Goal: Task Accomplishment & Management: Manage account settings

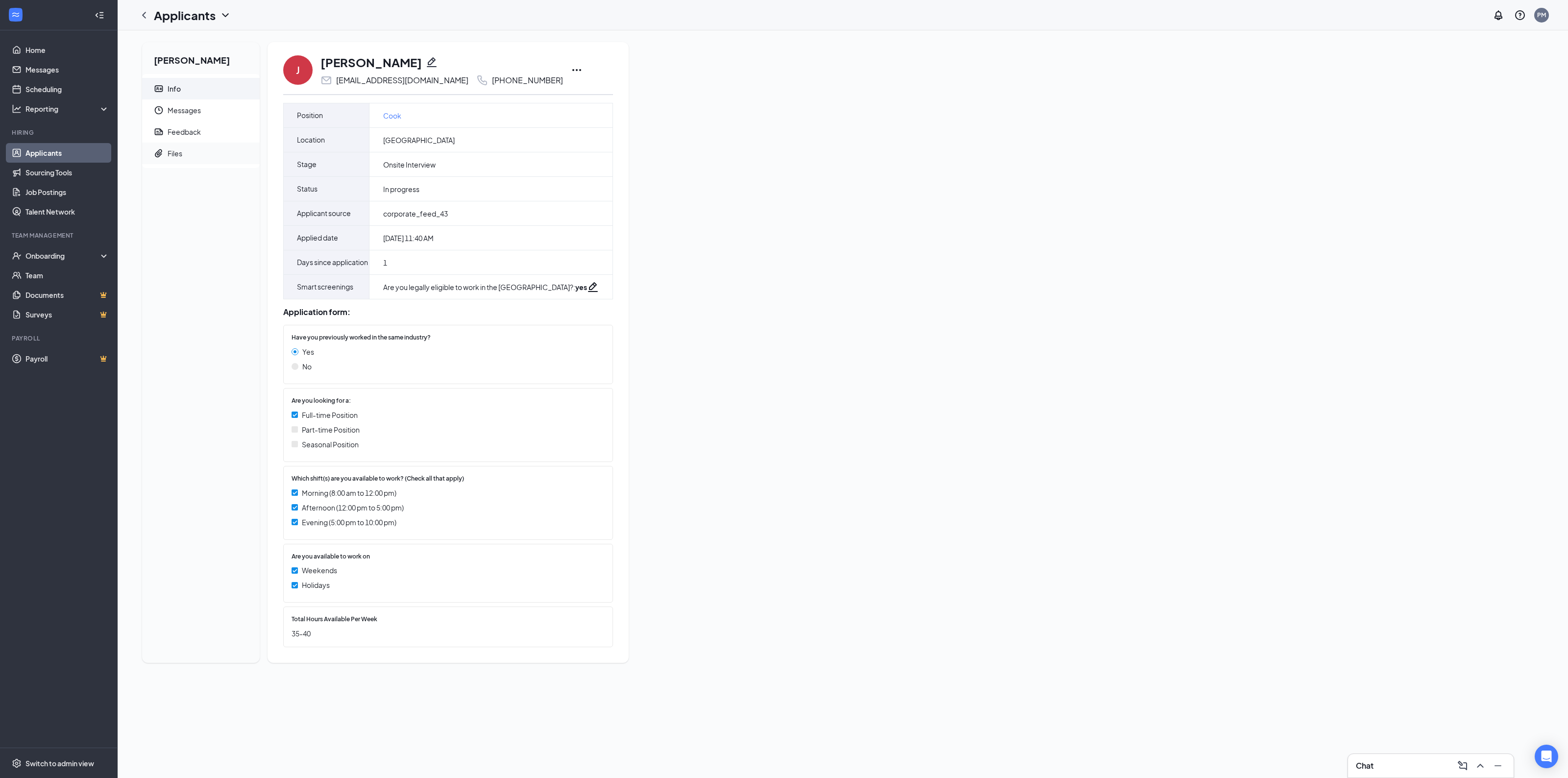
click at [180, 149] on div "Files" at bounding box center [175, 153] width 15 height 10
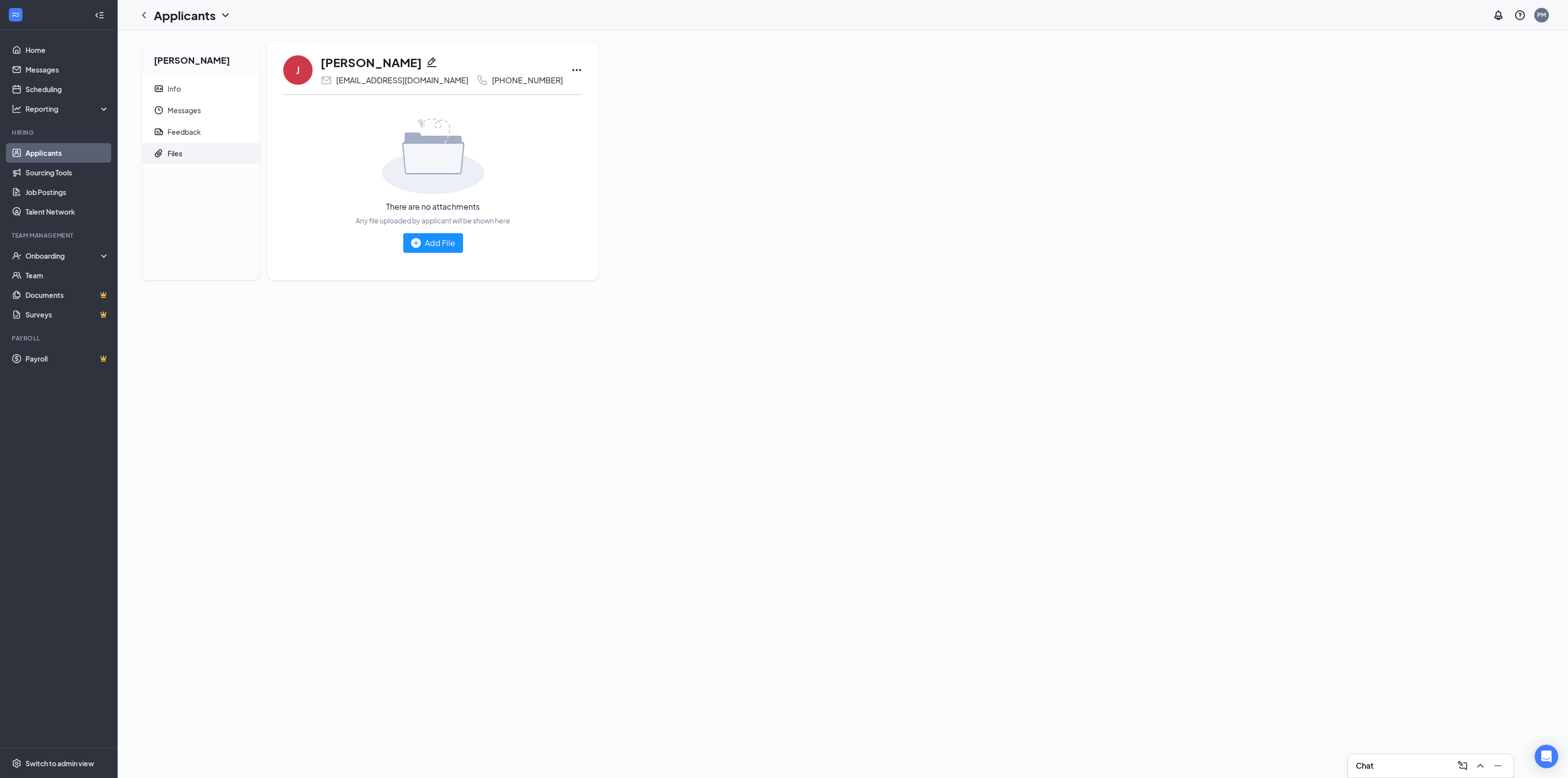
click at [665, 193] on div "Jesse Gonzalez Info Messages Feedback Files J Jesse Gonzalez jesse0n3@gmail.com…" at bounding box center [842, 165] width 1417 height 246
click at [194, 89] on span "Info" at bounding box center [209, 89] width 84 height 21
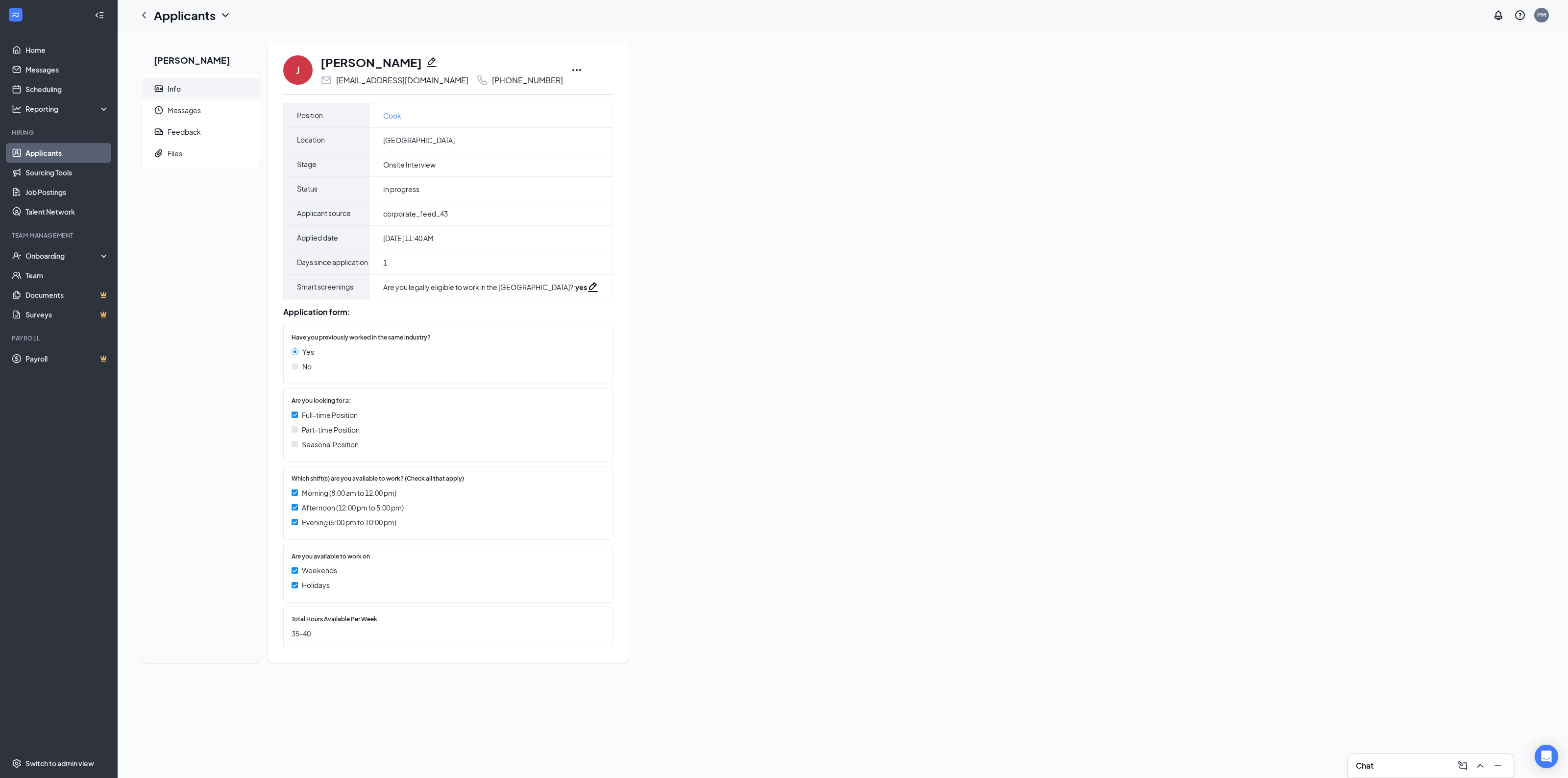
click at [528, 67] on div "J Jesse Gonzalez jesse0n3@gmail.com +1 (734) 474-6950" at bounding box center [448, 69] width 329 height 32
click at [571, 68] on icon "Ellipses" at bounding box center [576, 70] width 12 height 12
click at [581, 160] on p "Mark as complete" at bounding box center [565, 159] width 84 height 10
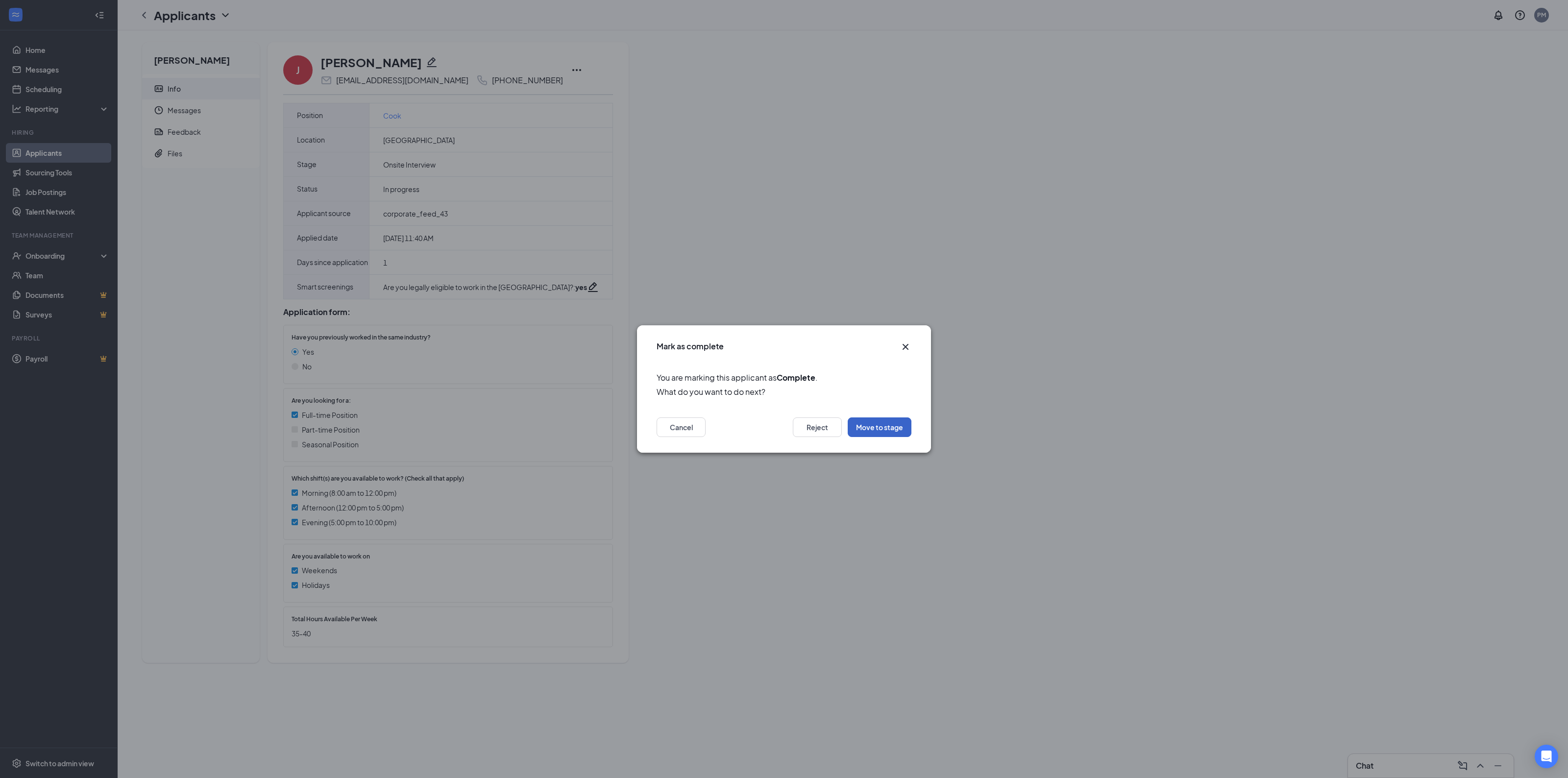
click at [896, 426] on button "Move to stage" at bounding box center [879, 427] width 63 height 20
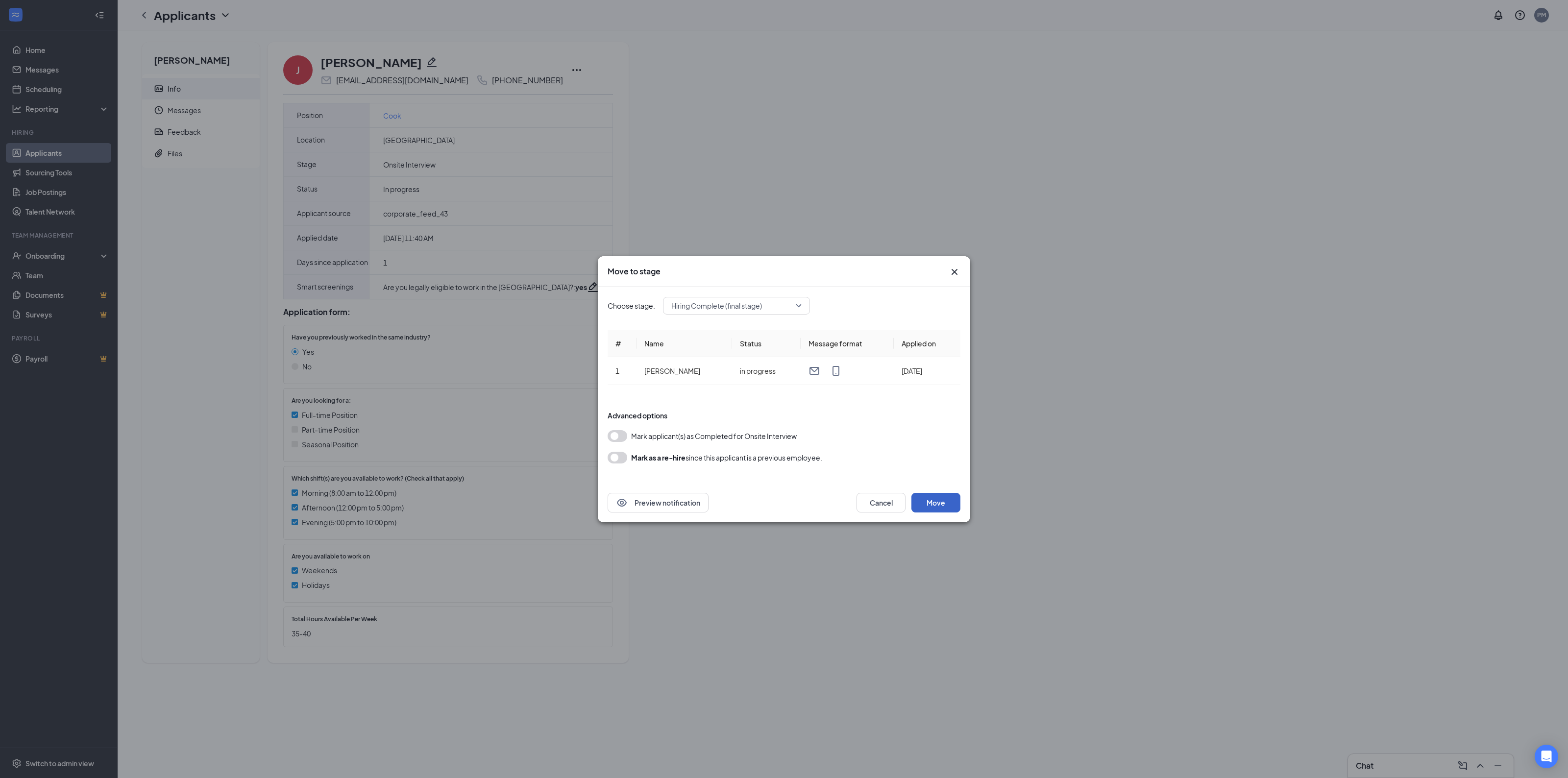
click at [944, 507] on button "Move" at bounding box center [936, 503] width 49 height 20
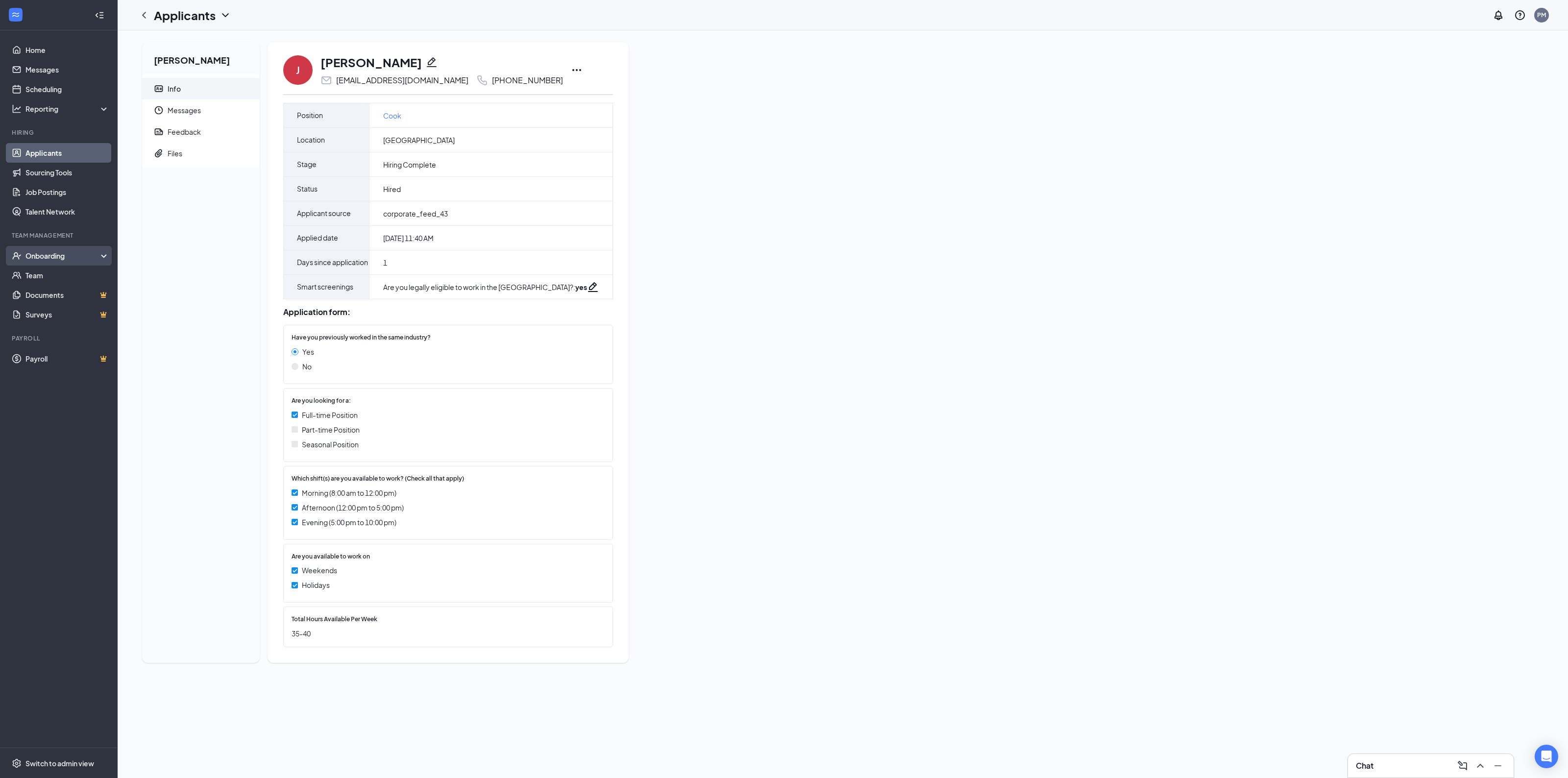
click at [54, 256] on div "Onboarding" at bounding box center [63, 256] width 76 height 10
click at [64, 274] on link "Overview" at bounding box center [68, 275] width 84 height 20
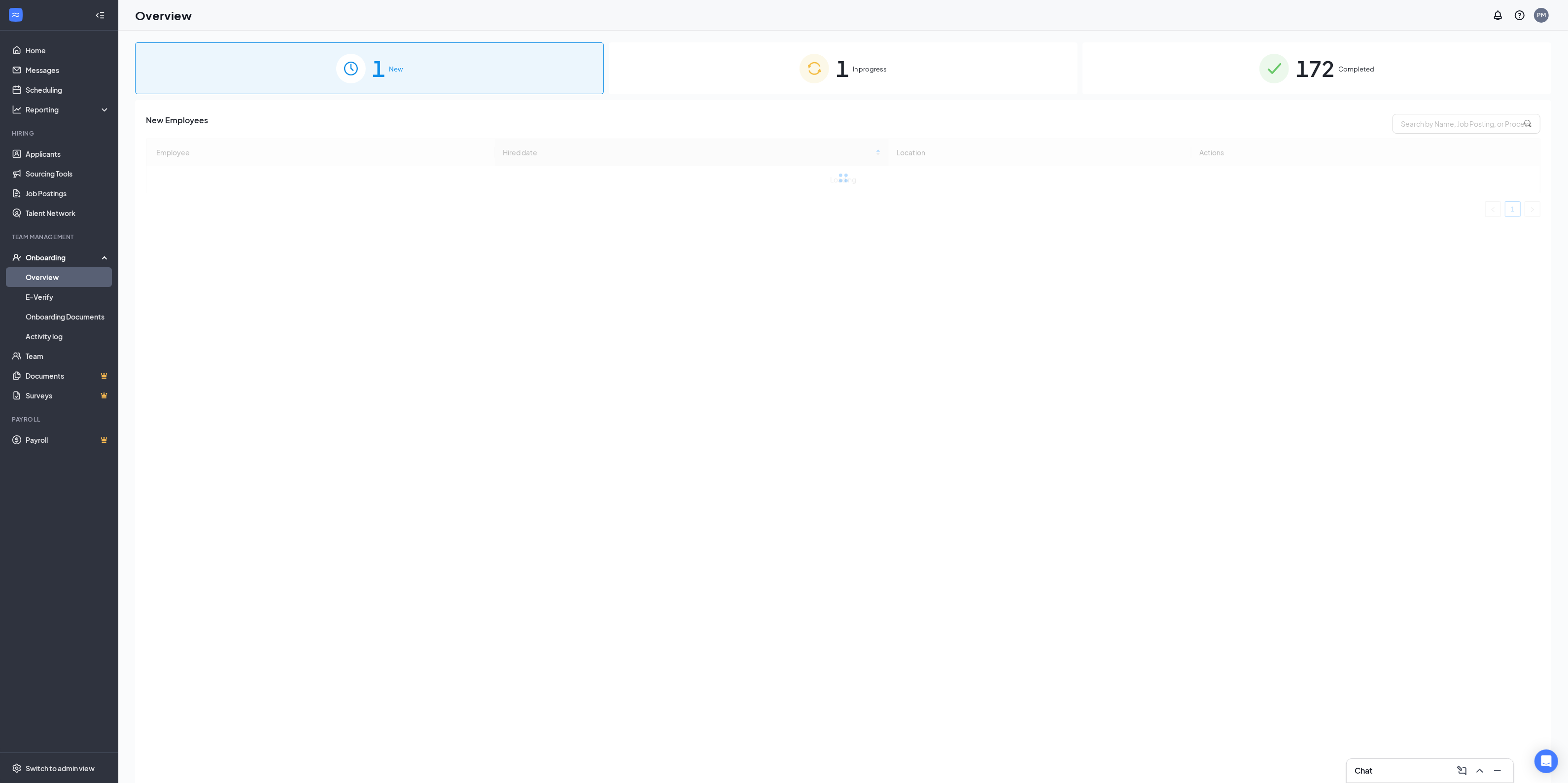
click at [884, 65] on span "In progress" at bounding box center [869, 69] width 34 height 10
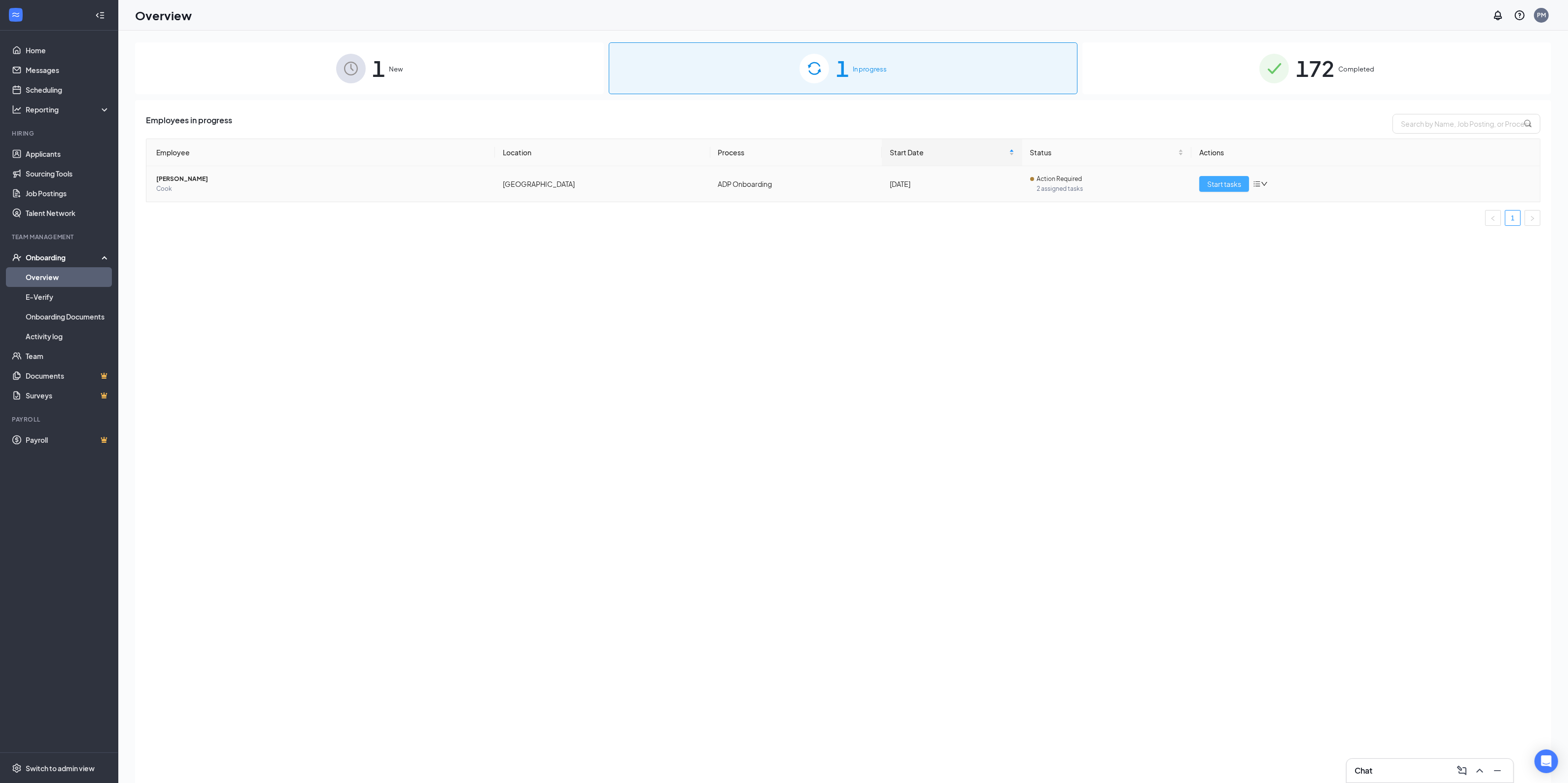
click at [1215, 186] on span "Start tasks" at bounding box center [1223, 183] width 34 height 11
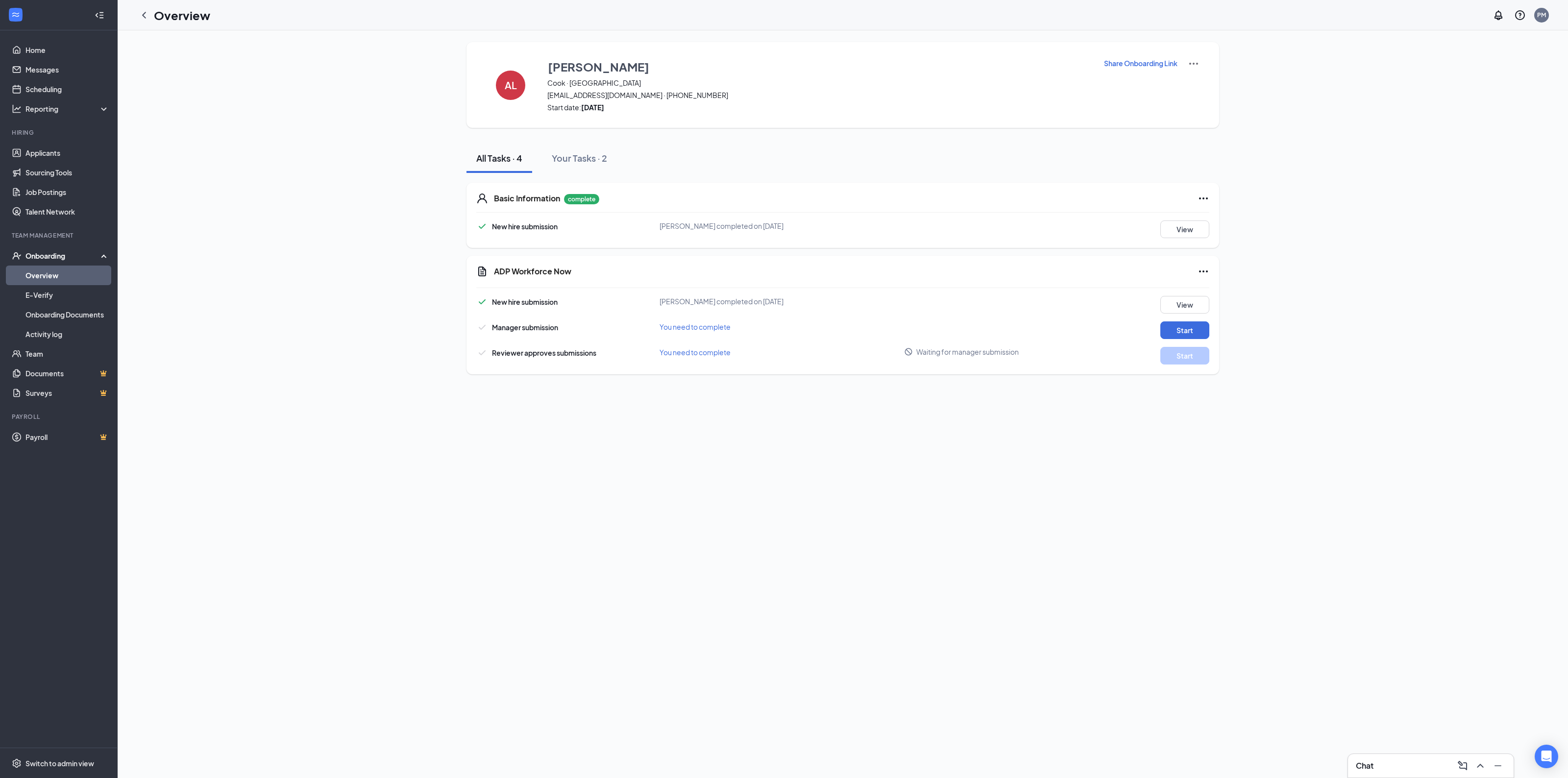
click at [52, 263] on div "Onboarding" at bounding box center [58, 256] width 118 height 20
click at [63, 275] on link "Team" at bounding box center [68, 275] width 84 height 20
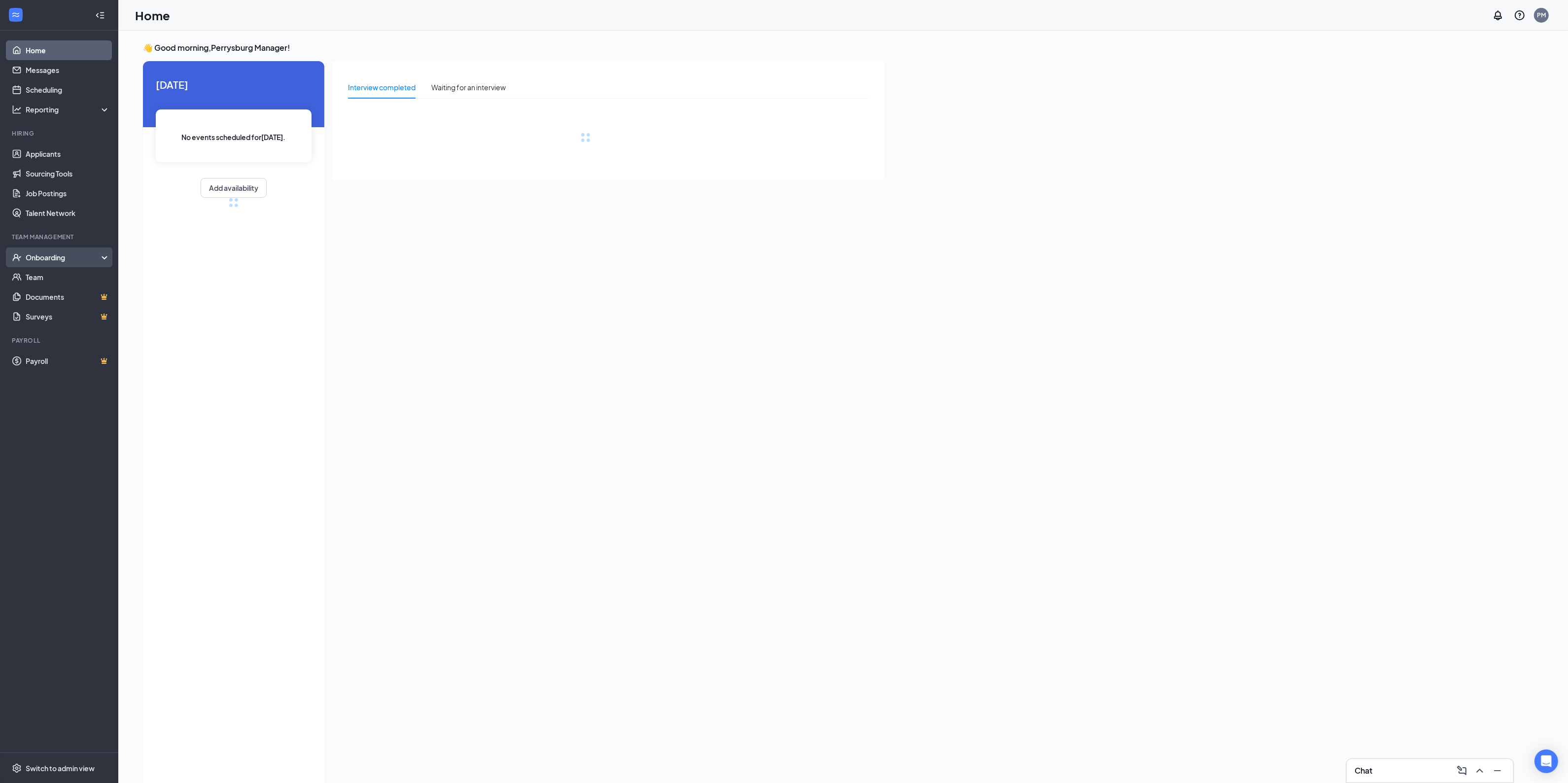
click at [65, 253] on div "Onboarding" at bounding box center [64, 258] width 76 height 10
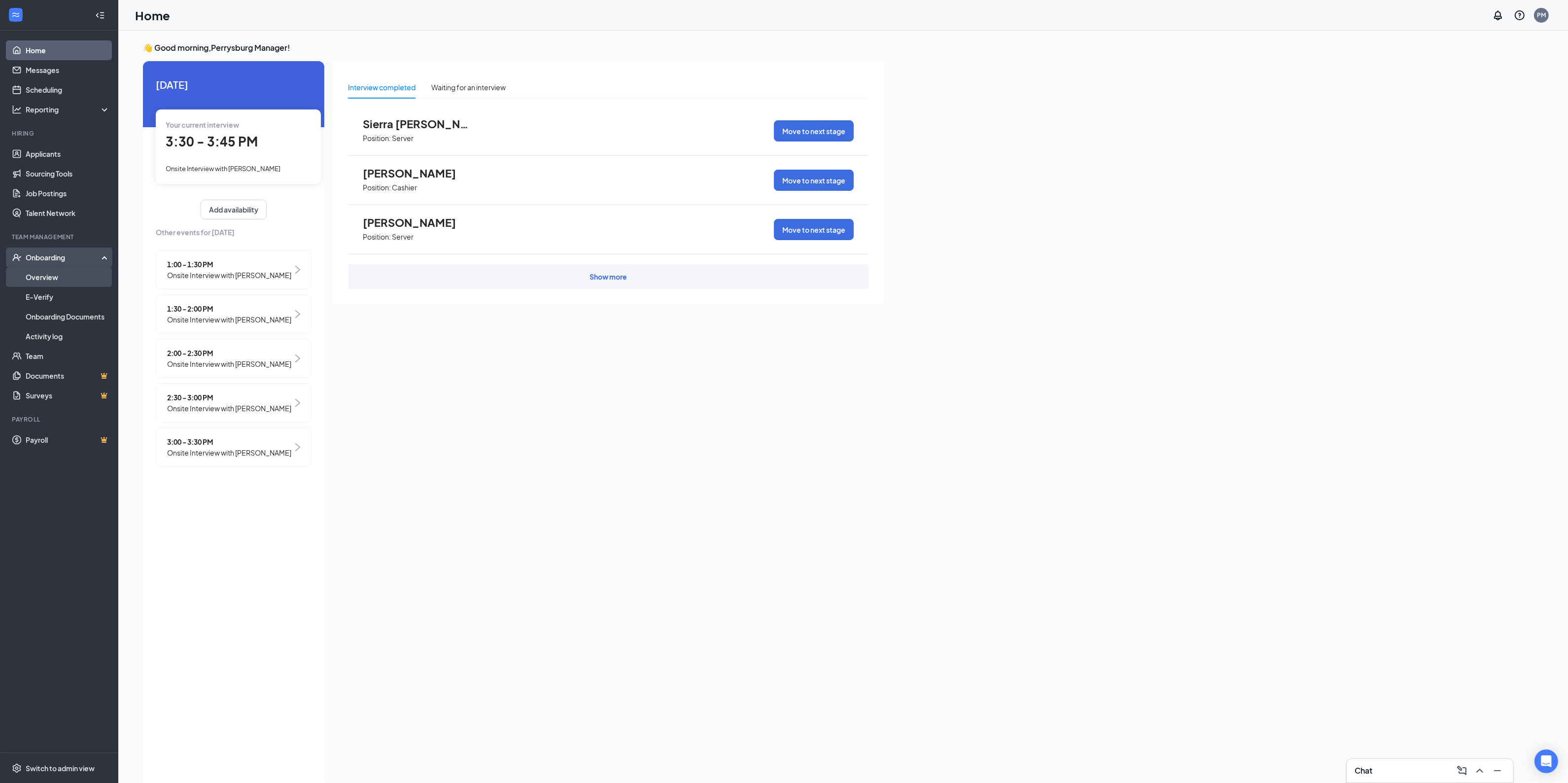
click at [55, 278] on link "Overview" at bounding box center [68, 277] width 84 height 20
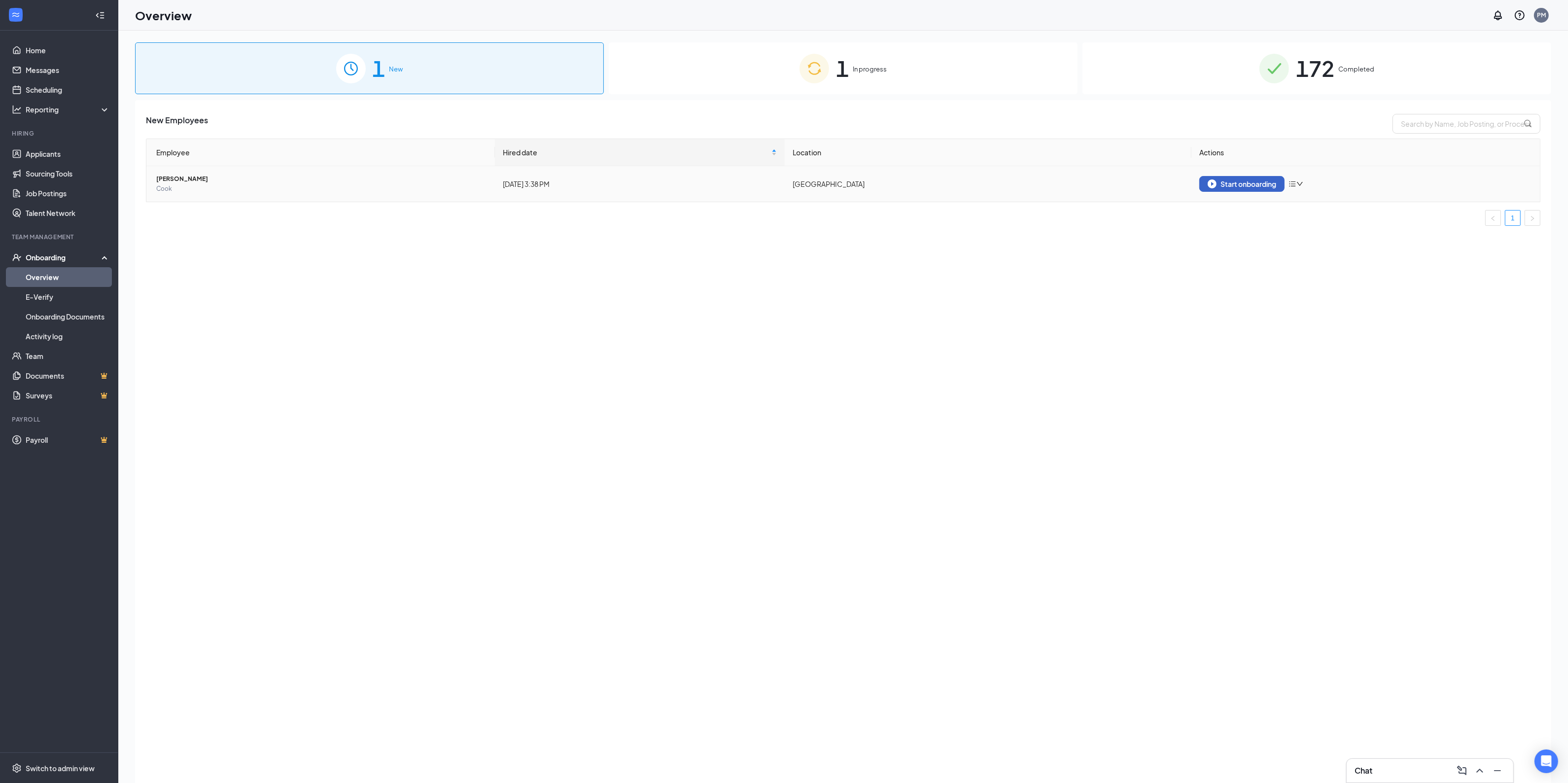
click at [1218, 182] on div "Start onboarding" at bounding box center [1242, 184] width 69 height 9
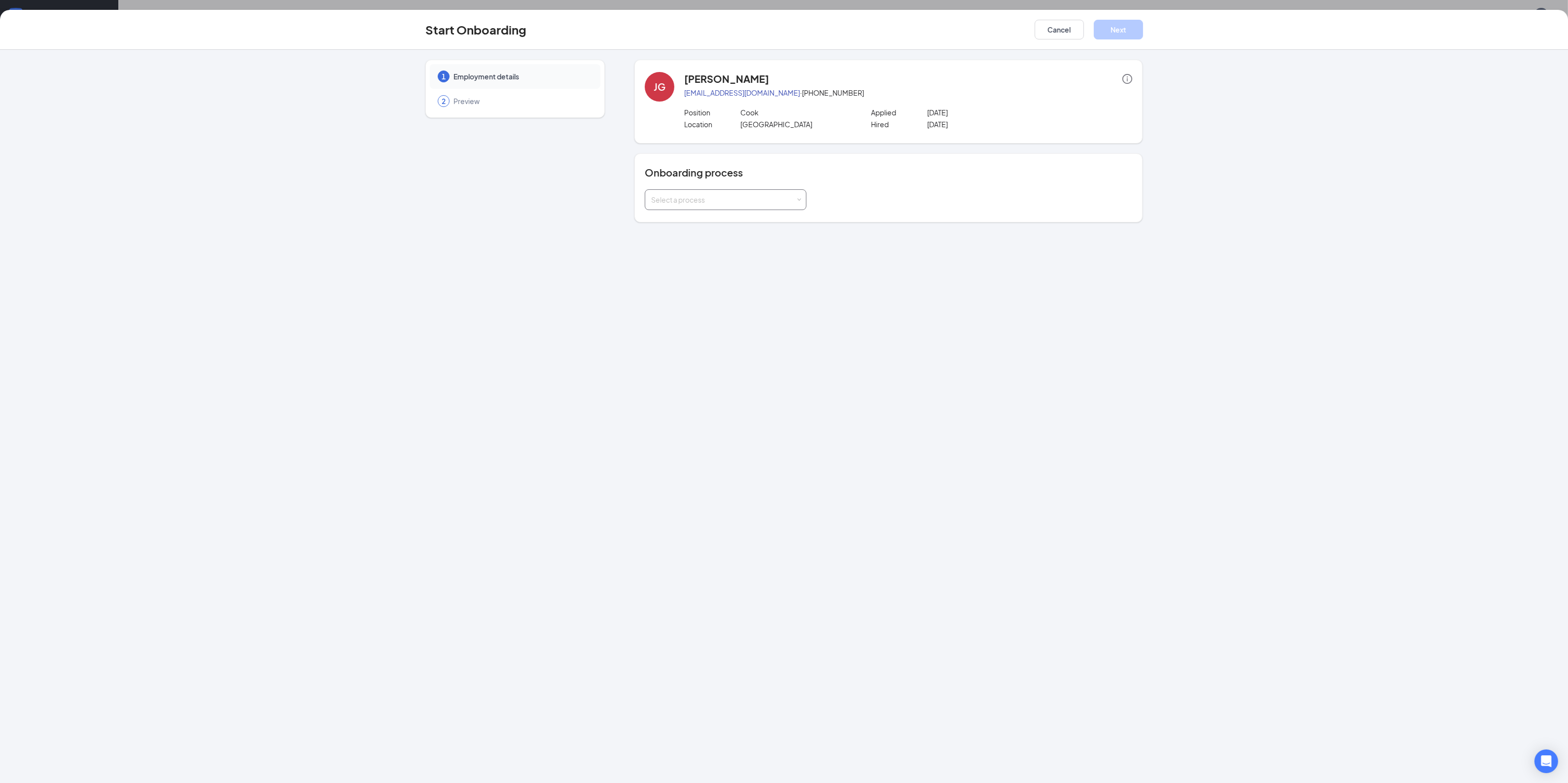
click at [730, 207] on div "Select a process" at bounding box center [726, 200] width 149 height 20
click at [728, 212] on li "ADP Onboarding" at bounding box center [725, 220] width 162 height 17
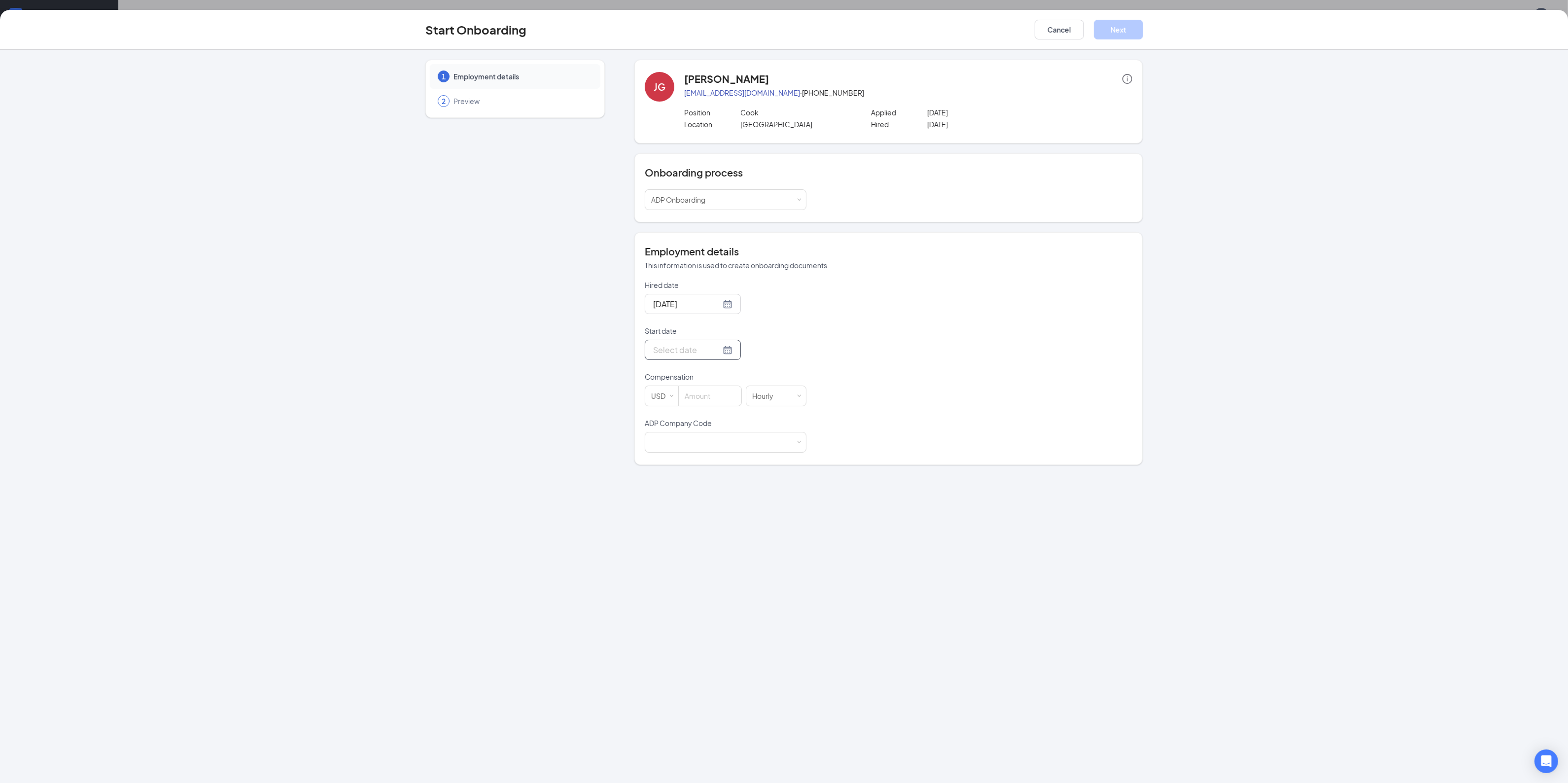
click at [686, 355] on input "Start date" at bounding box center [687, 350] width 68 height 12
type input "[DATE]"
click at [677, 490] on td "1" at bounding box center [677, 482] width 17 height 15
click at [709, 399] on input at bounding box center [710, 396] width 63 height 20
type input "18"
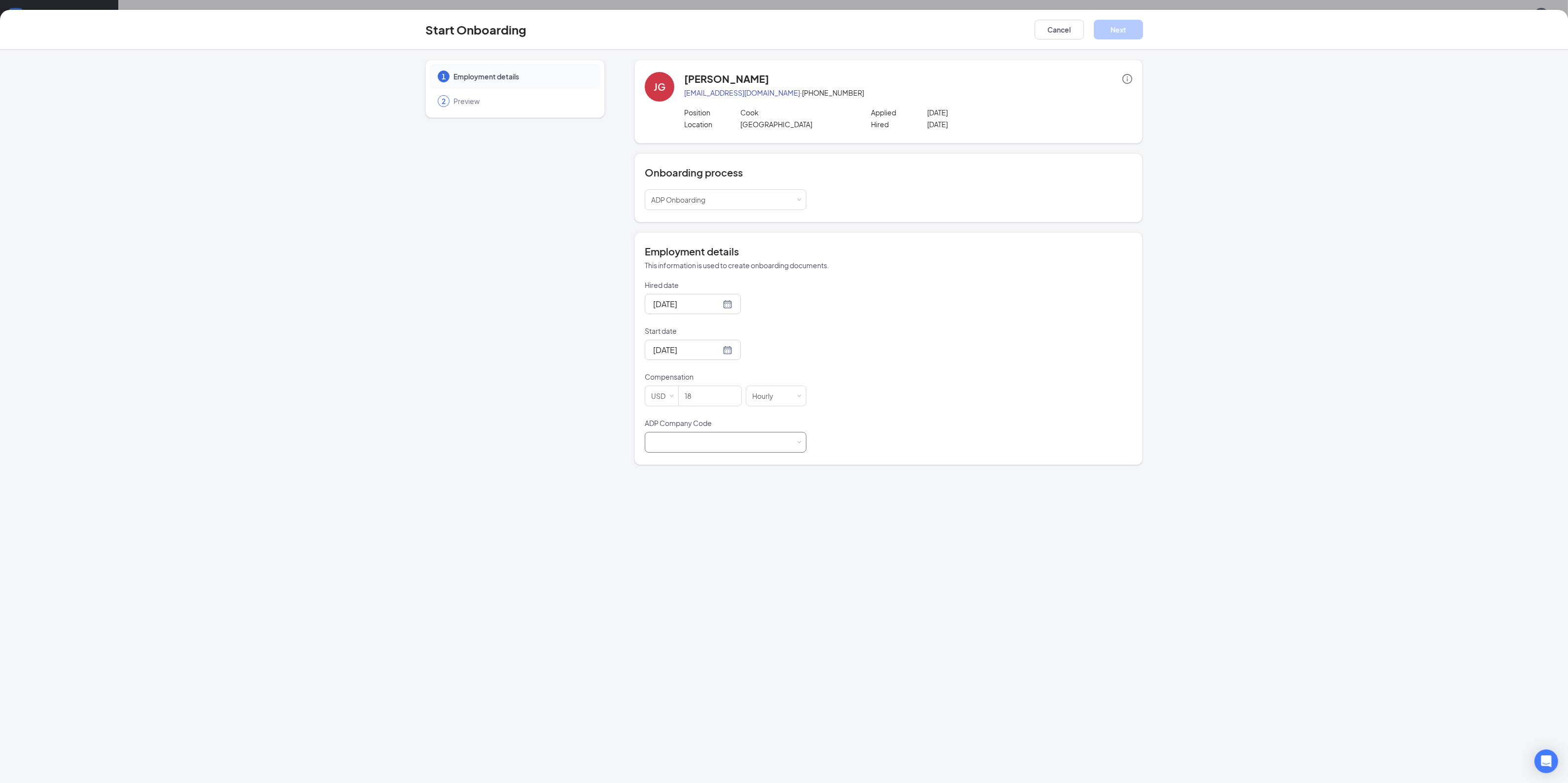
click at [702, 437] on div at bounding box center [726, 442] width 149 height 20
click at [750, 462] on li "JTN - Perrys North" at bounding box center [725, 463] width 162 height 17
click at [980, 429] on div "Hired date [DATE] Start date [DATE] [DATE] Su Mo Tu We Th Fr Sa 31 1 2 3 4 5 6 …" at bounding box center [888, 366] width 487 height 172
click at [1115, 27] on button "Next" at bounding box center [1117, 30] width 49 height 20
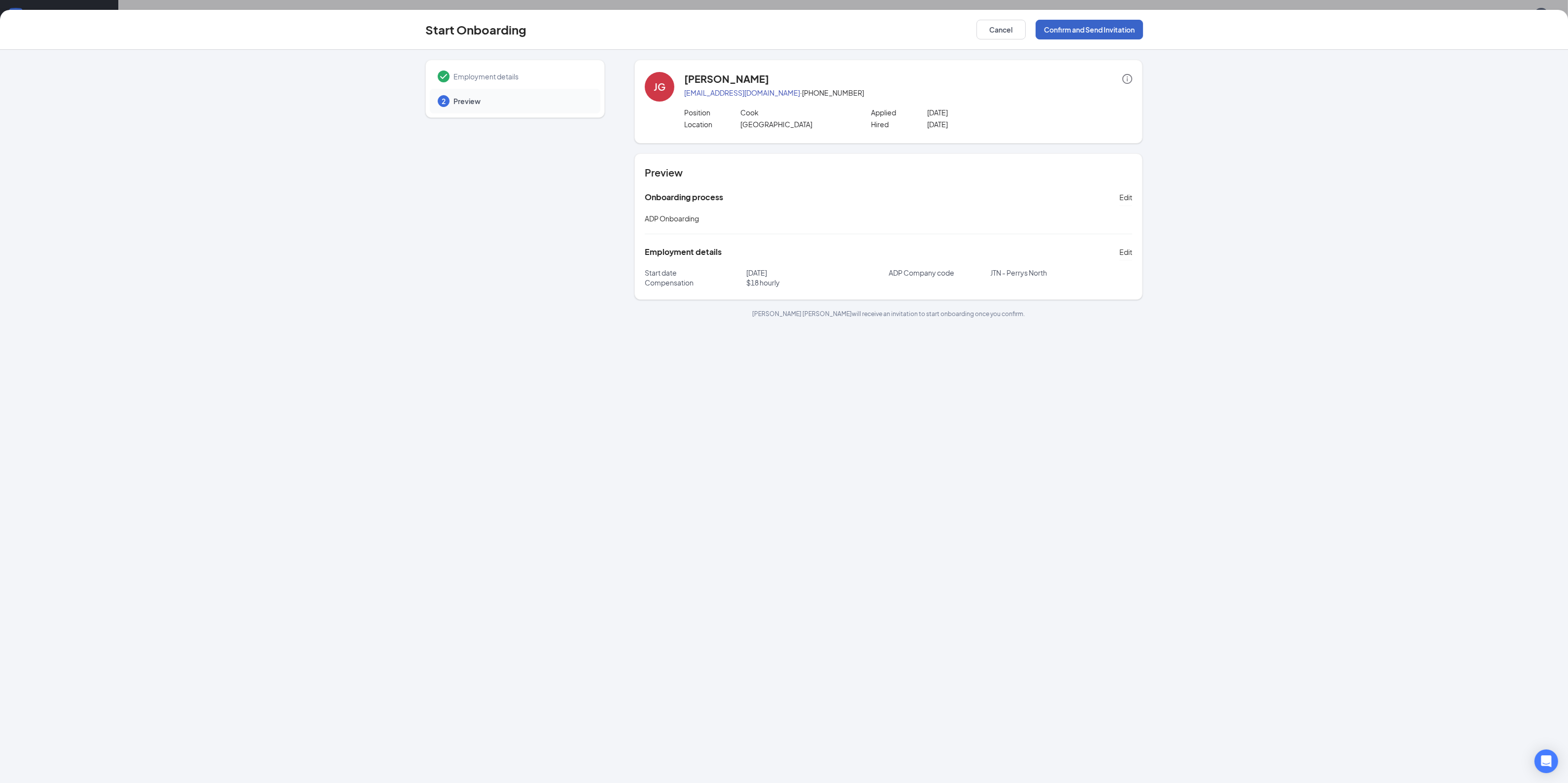
click at [1117, 29] on button "Confirm and Send Invitation" at bounding box center [1089, 30] width 108 height 20
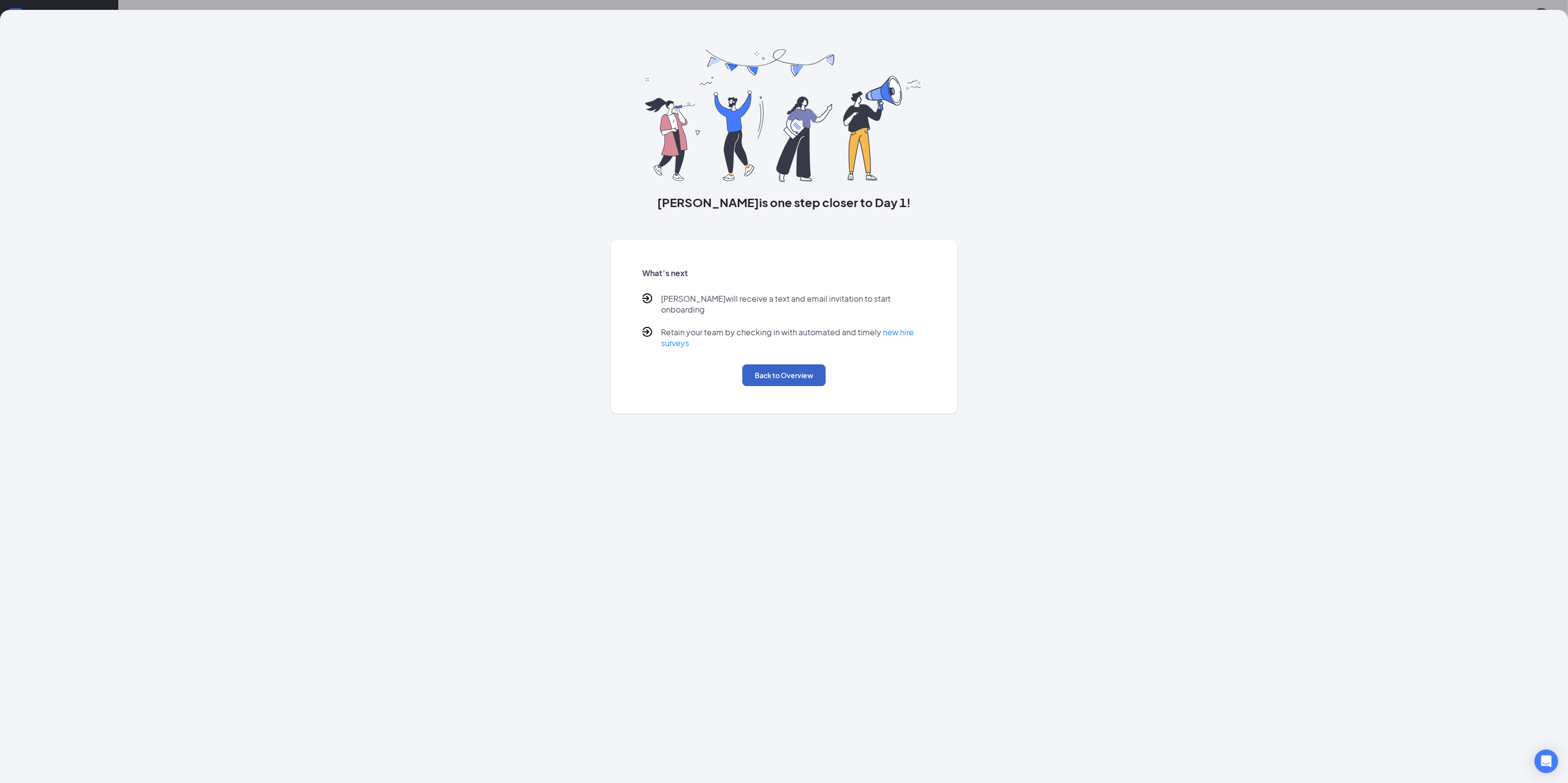
click at [803, 368] on button "Back to Overview" at bounding box center [784, 375] width 84 height 22
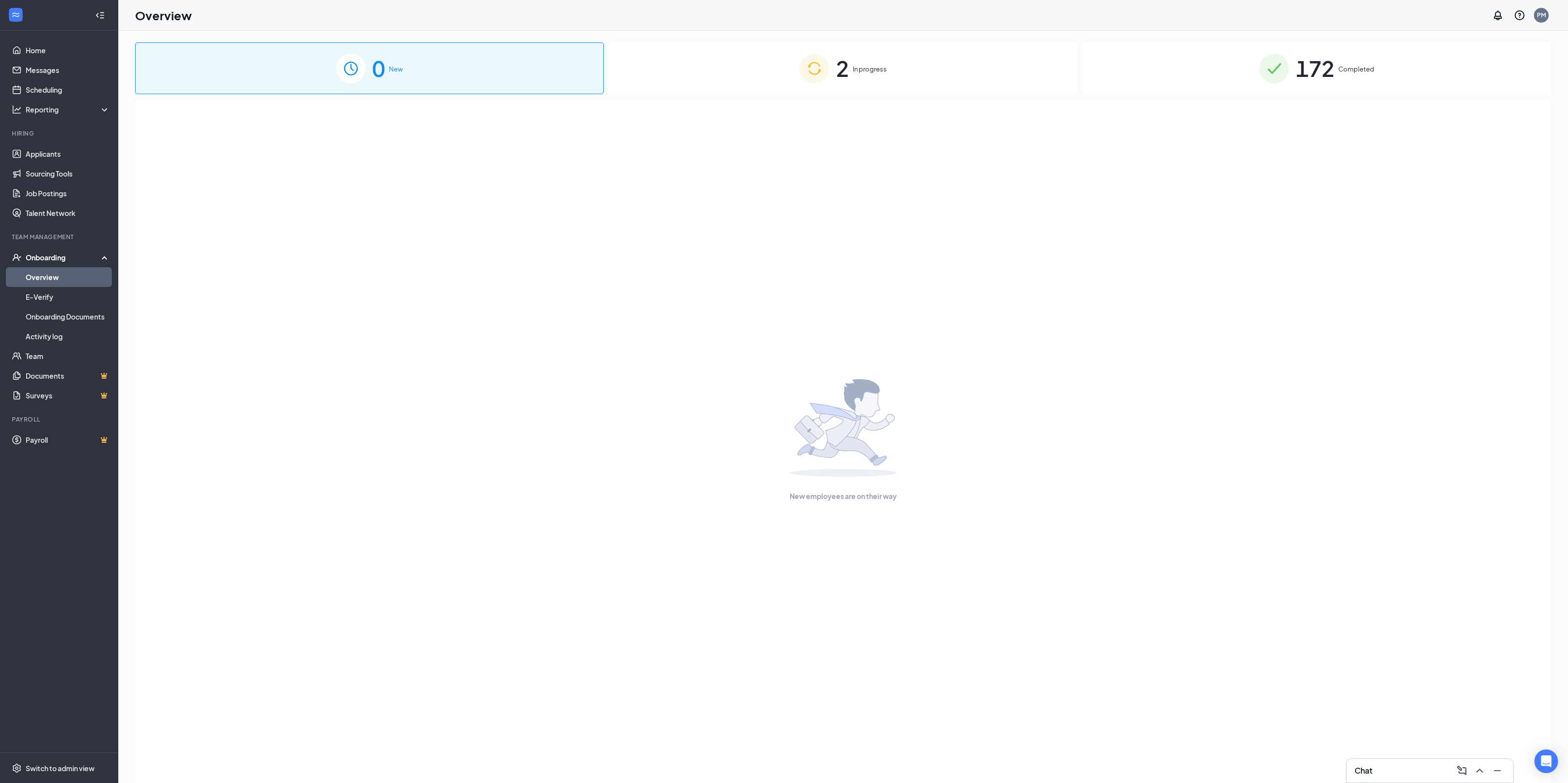
click at [904, 65] on div "2 In progress" at bounding box center [843, 68] width 469 height 51
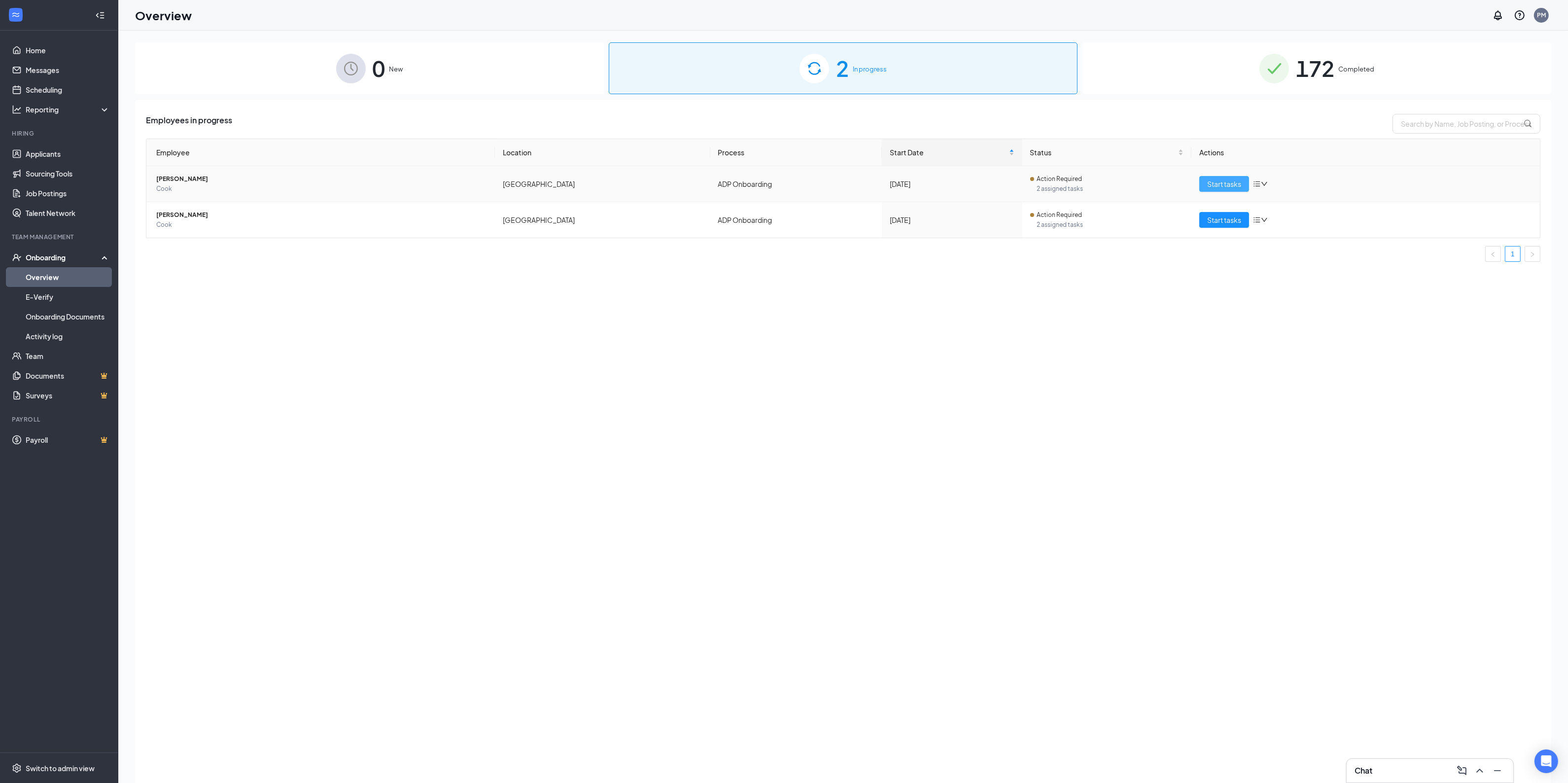
click at [1218, 186] on span "Start tasks" at bounding box center [1223, 183] width 34 height 11
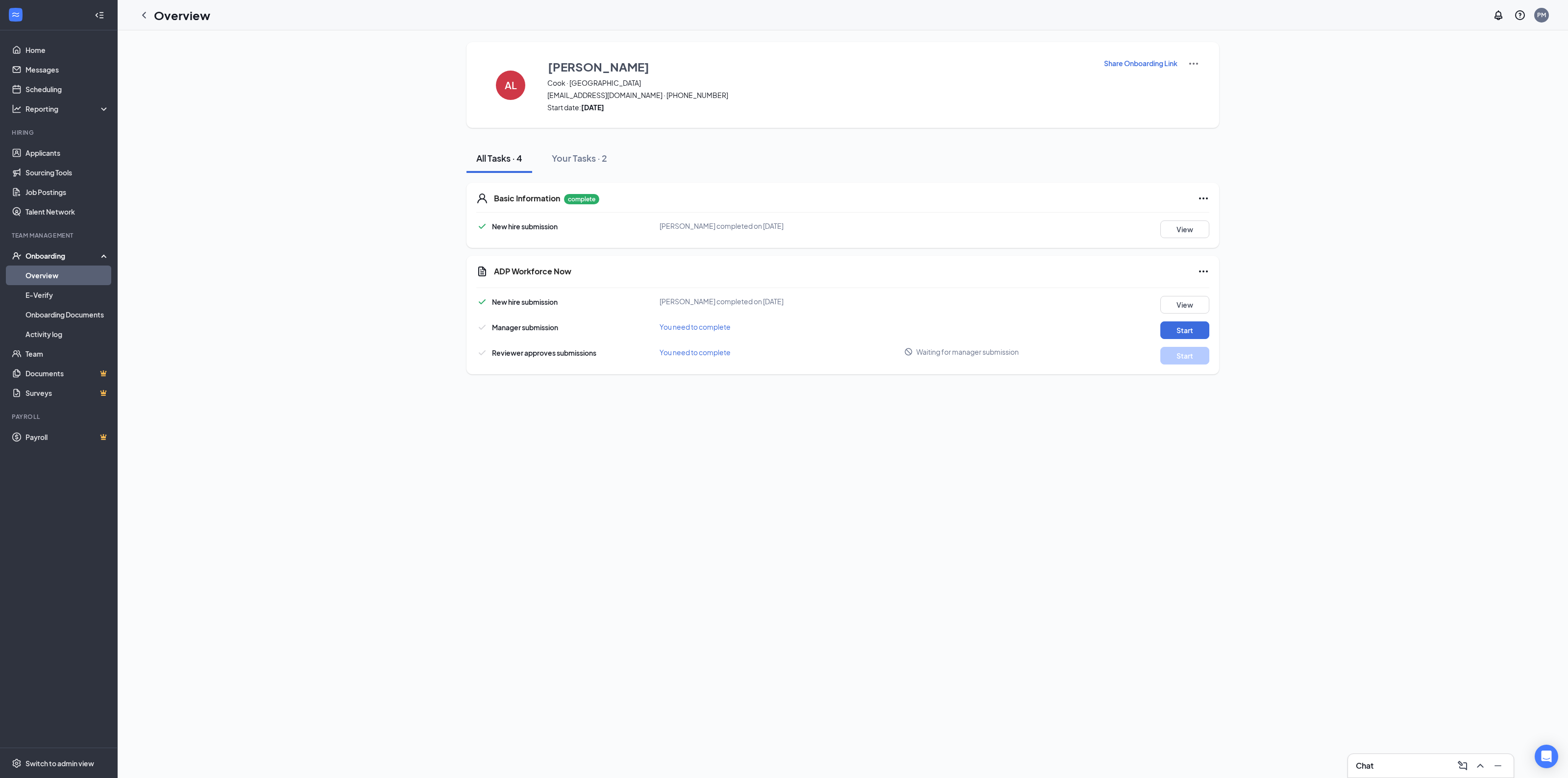
drag, startPoint x: 1095, startPoint y: 287, endPoint x: 1072, endPoint y: 287, distance: 23.0
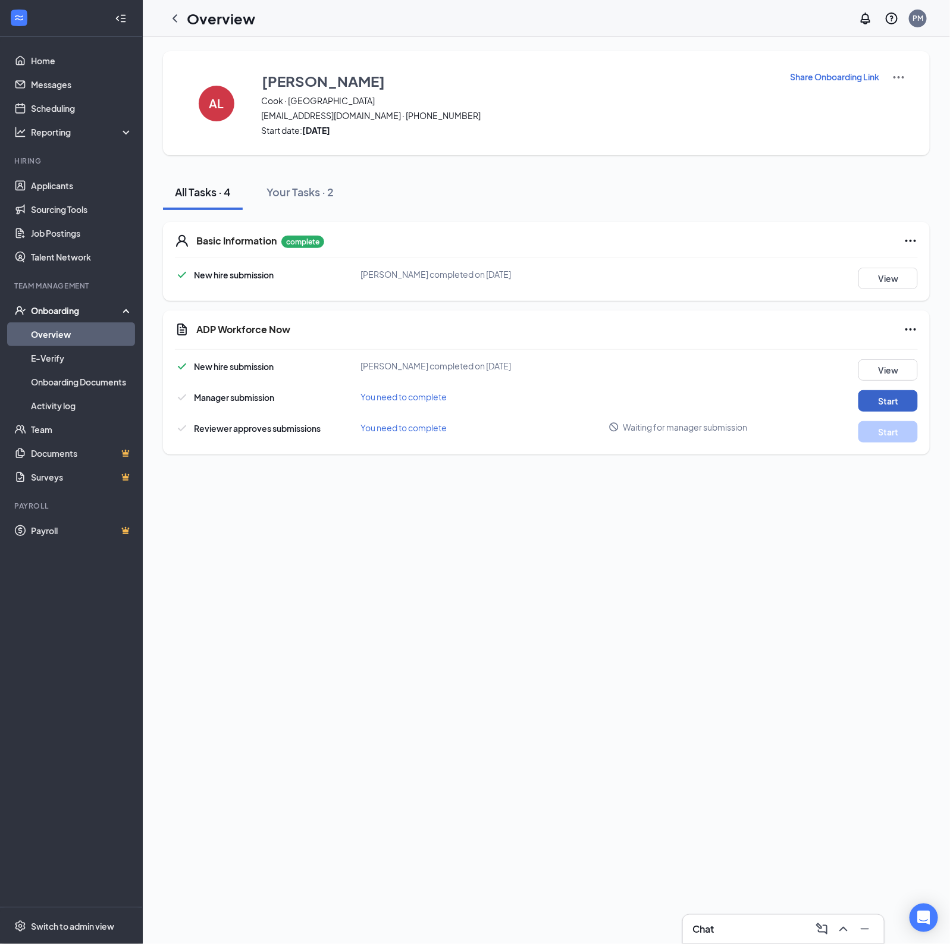
click at [887, 399] on button "Start" at bounding box center [888, 400] width 59 height 21
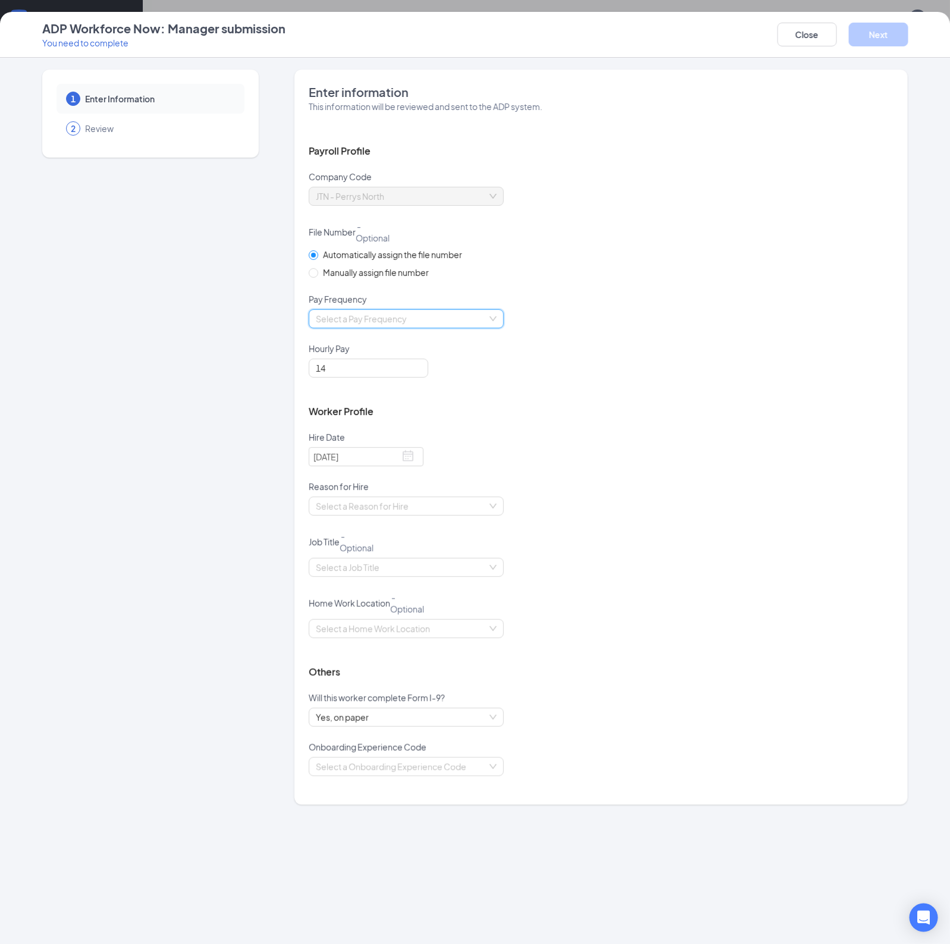
click at [376, 323] on input "search" at bounding box center [402, 319] width 173 height 18
click at [352, 271] on span "Manually assign file number" at bounding box center [375, 272] width 115 height 13
click at [317, 271] on input "Manually assign file number" at bounding box center [313, 272] width 8 height 8
radio input "true"
radio input "false"
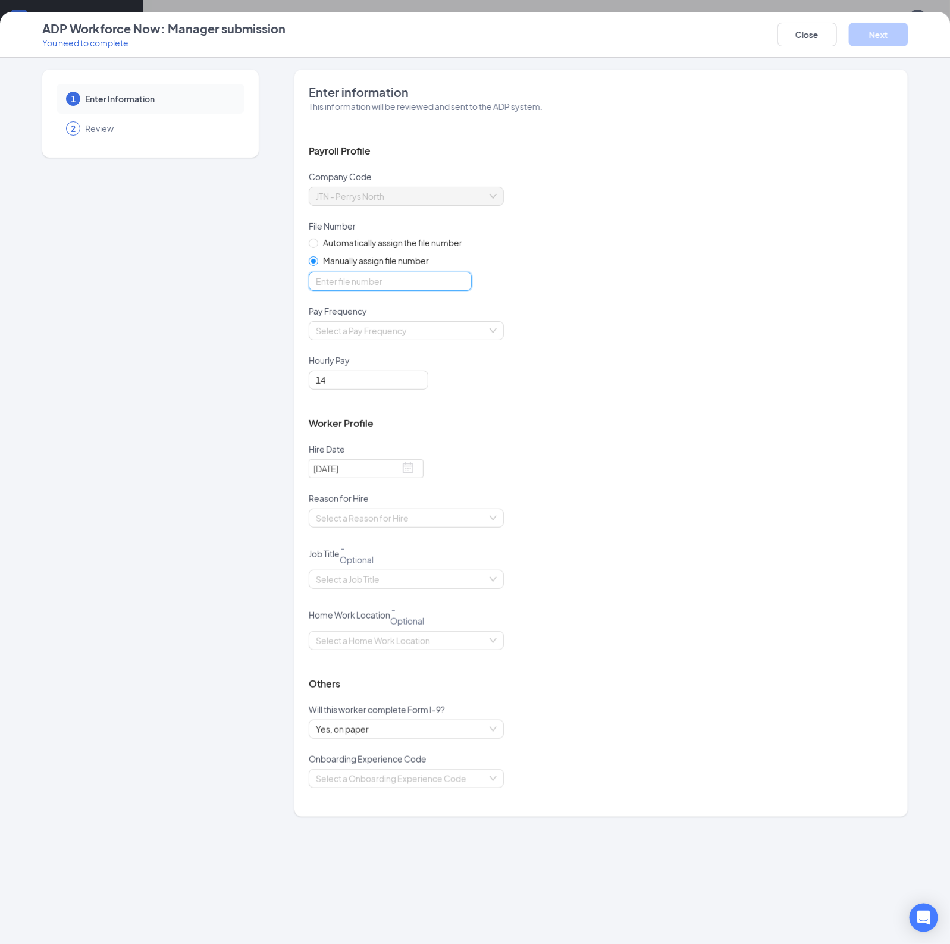
click at [355, 289] on input "optional_short_text" at bounding box center [390, 281] width 163 height 19
type input "8167"
click at [437, 325] on input "search" at bounding box center [402, 331] width 173 height 18
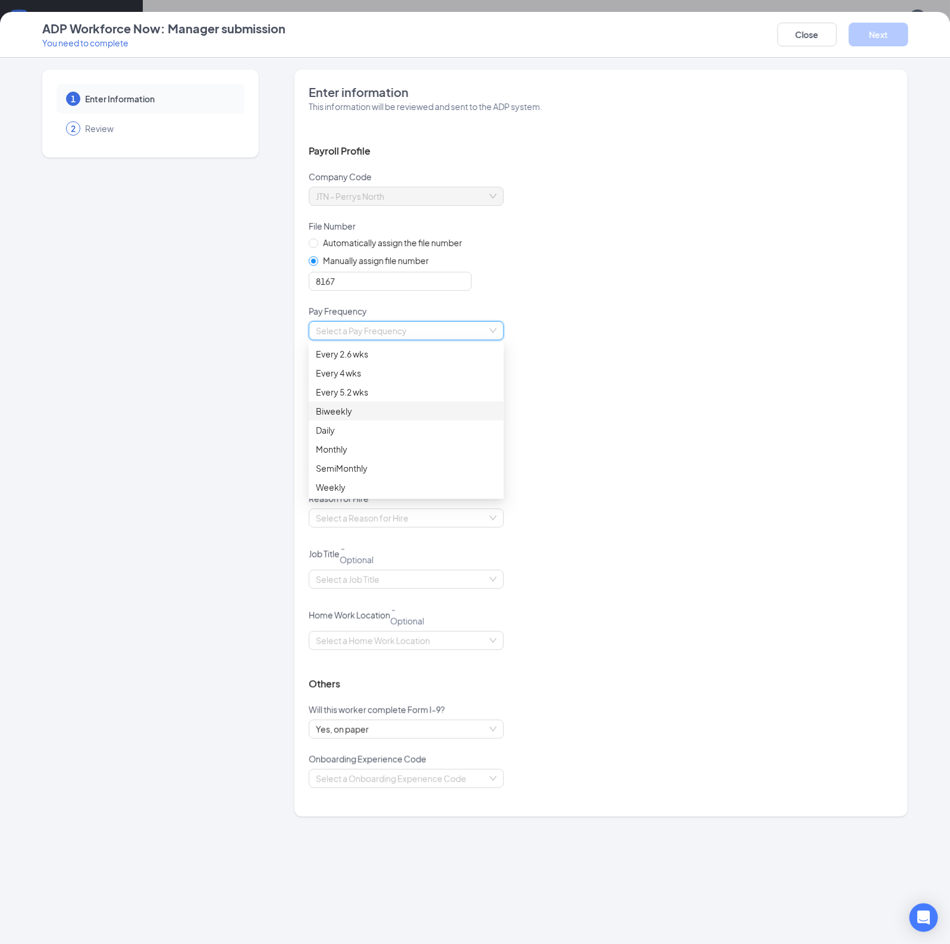
click at [382, 408] on div "Biweekly" at bounding box center [406, 411] width 181 height 13
click at [800, 37] on button "Close" at bounding box center [807, 35] width 59 height 24
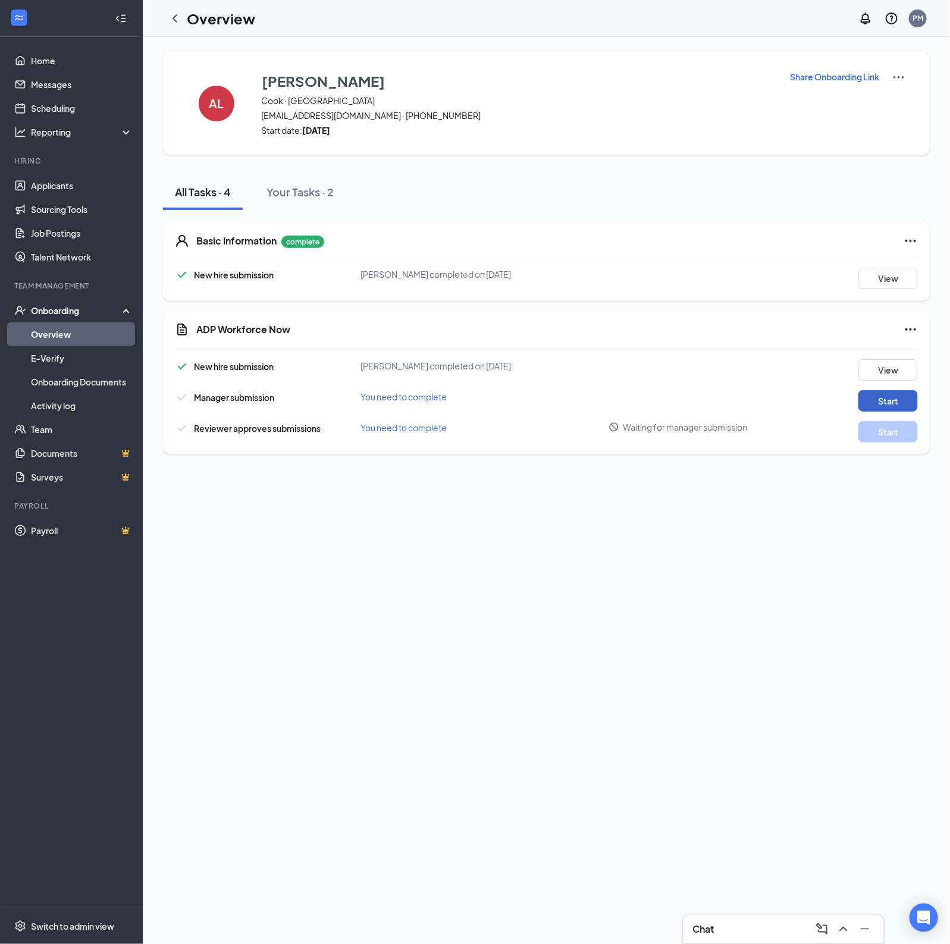
click at [870, 403] on button "Start" at bounding box center [888, 400] width 59 height 21
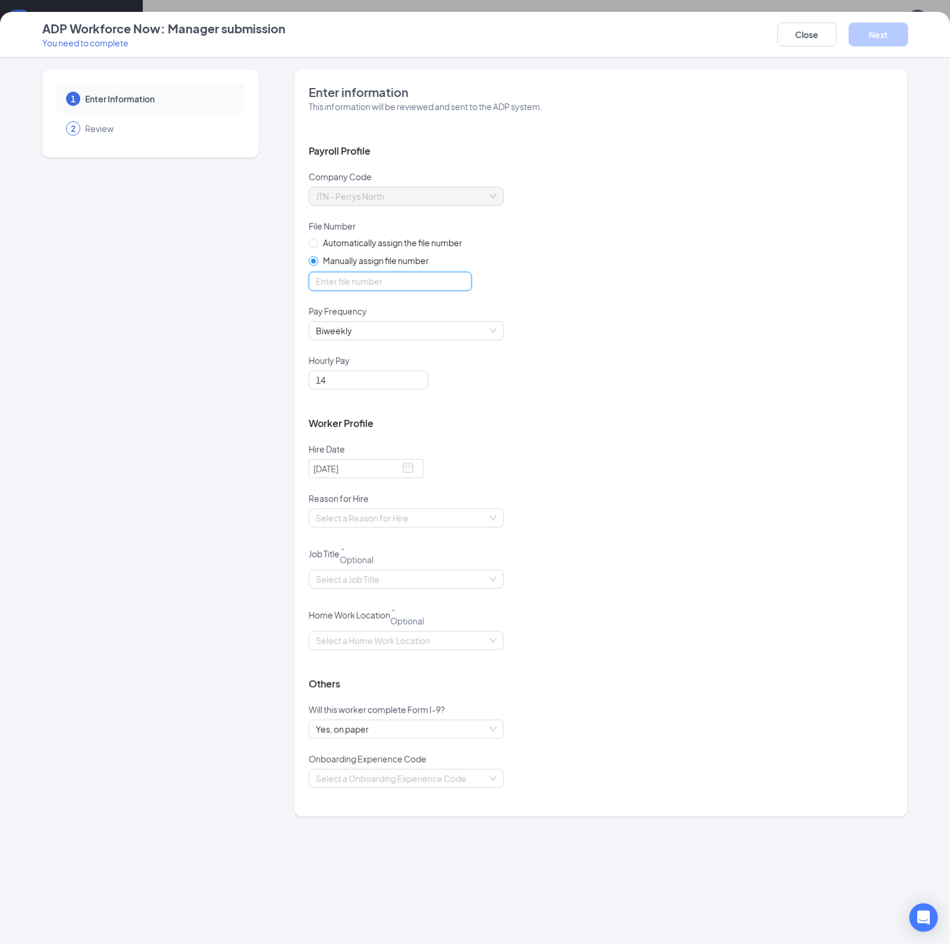
click at [352, 281] on input "optional_short_text" at bounding box center [390, 281] width 163 height 19
click at [512, 405] on div "Worker Profile" at bounding box center [601, 423] width 585 height 39
drag, startPoint x: 394, startPoint y: 277, endPoint x: 46, endPoint y: 214, distance: 353.6
click at [209, 263] on div "1 Enter Information 2 Review Enter information This information will be reviewe…" at bounding box center [475, 443] width 866 height 747
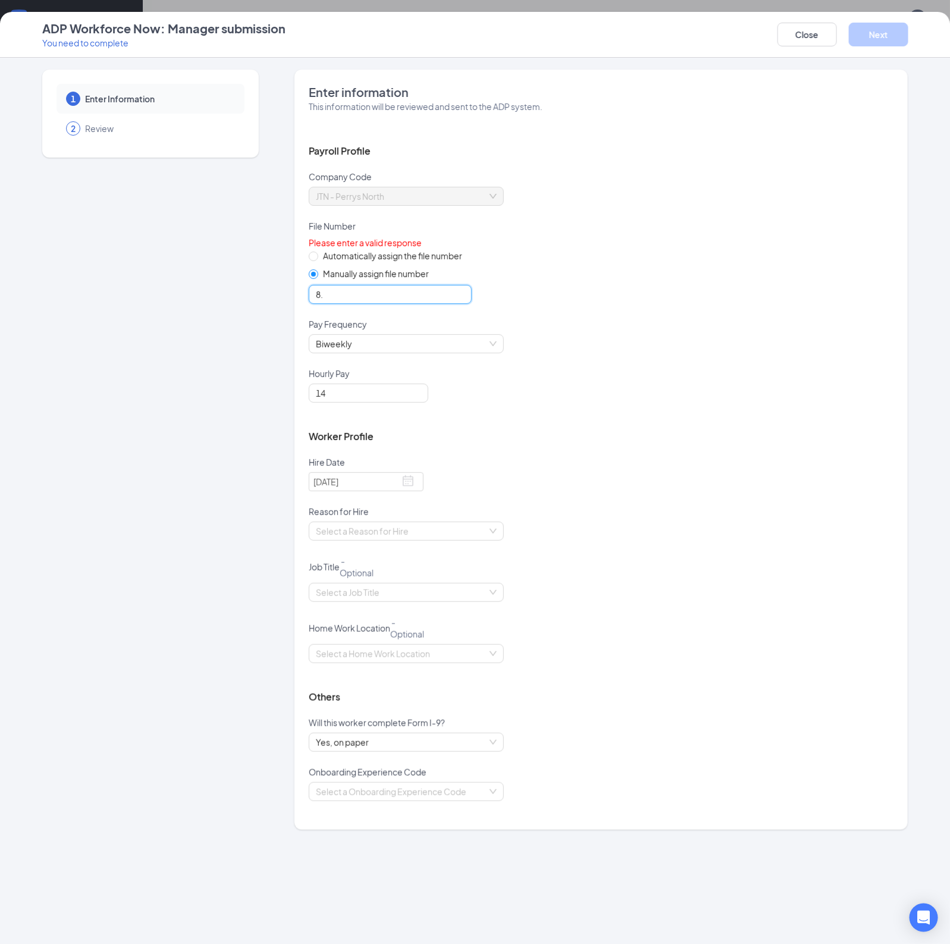
type input "8"
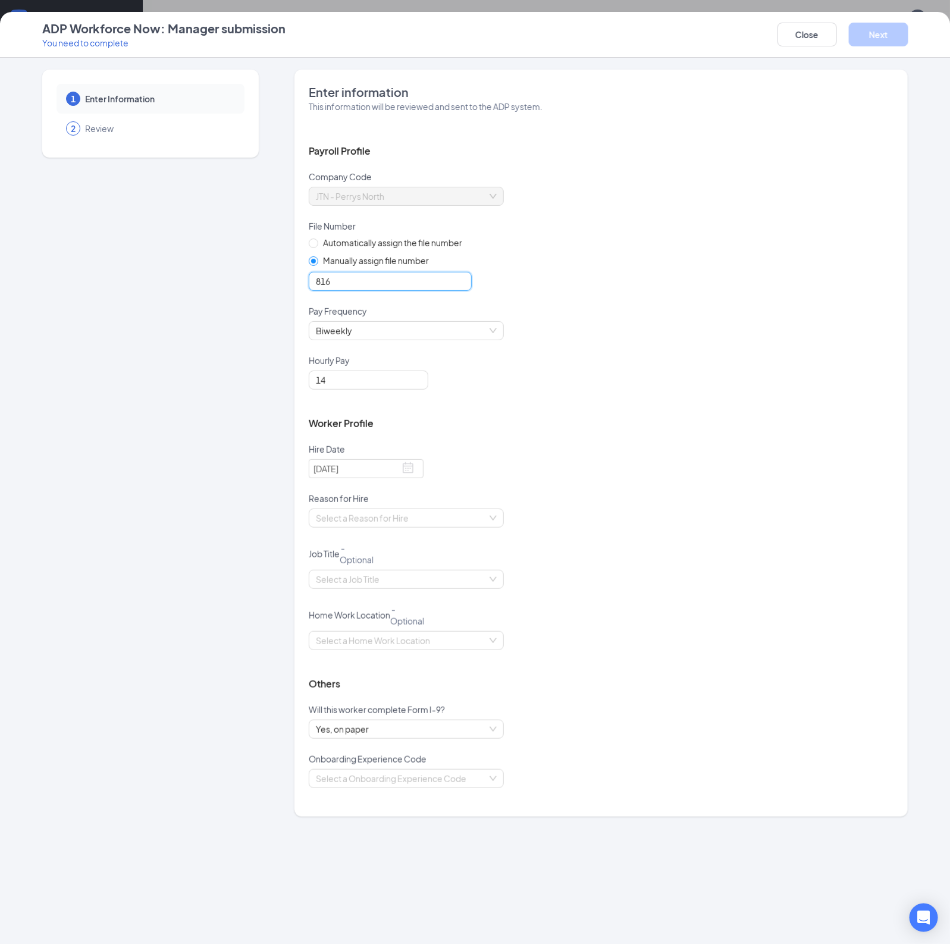
type input "8167"
drag, startPoint x: 352, startPoint y: 390, endPoint x: 265, endPoint y: 376, distance: 88.6
click at [290, 377] on div "1 Enter Information 2 Review Enter information This information will be reviewe…" at bounding box center [475, 443] width 866 height 747
click at [343, 384] on input "14" at bounding box center [369, 380] width 120 height 19
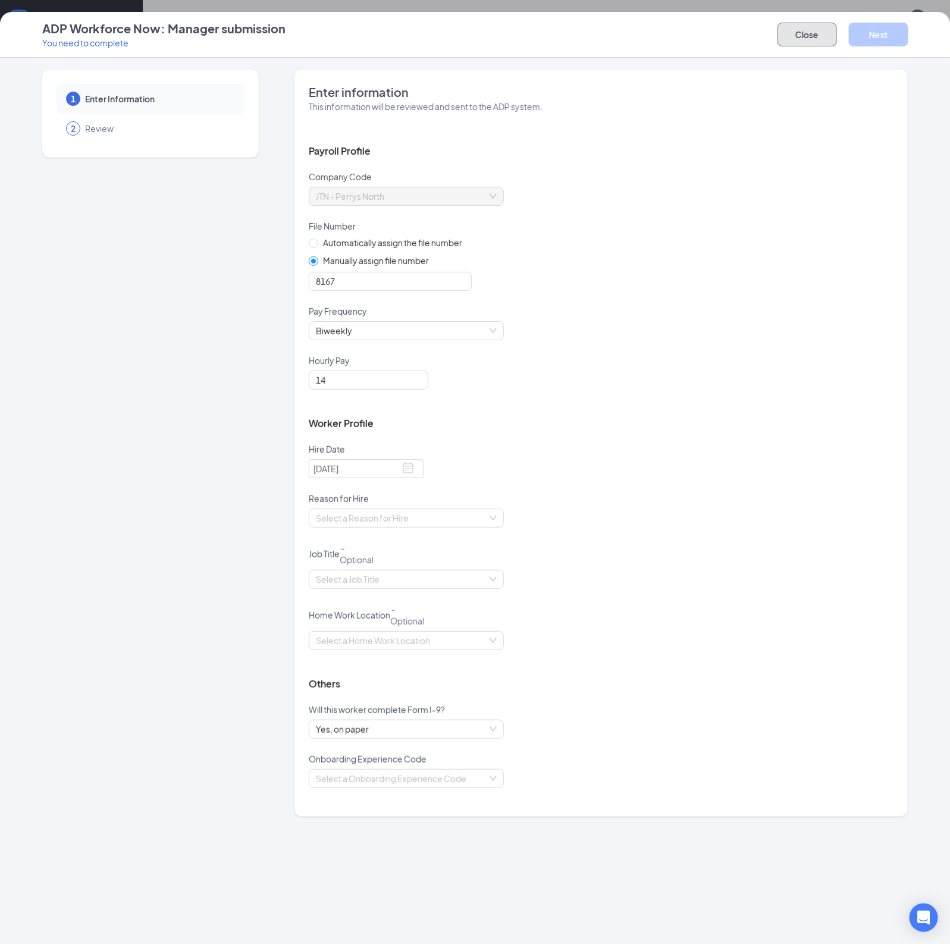
click at [816, 42] on button "Close" at bounding box center [807, 35] width 59 height 24
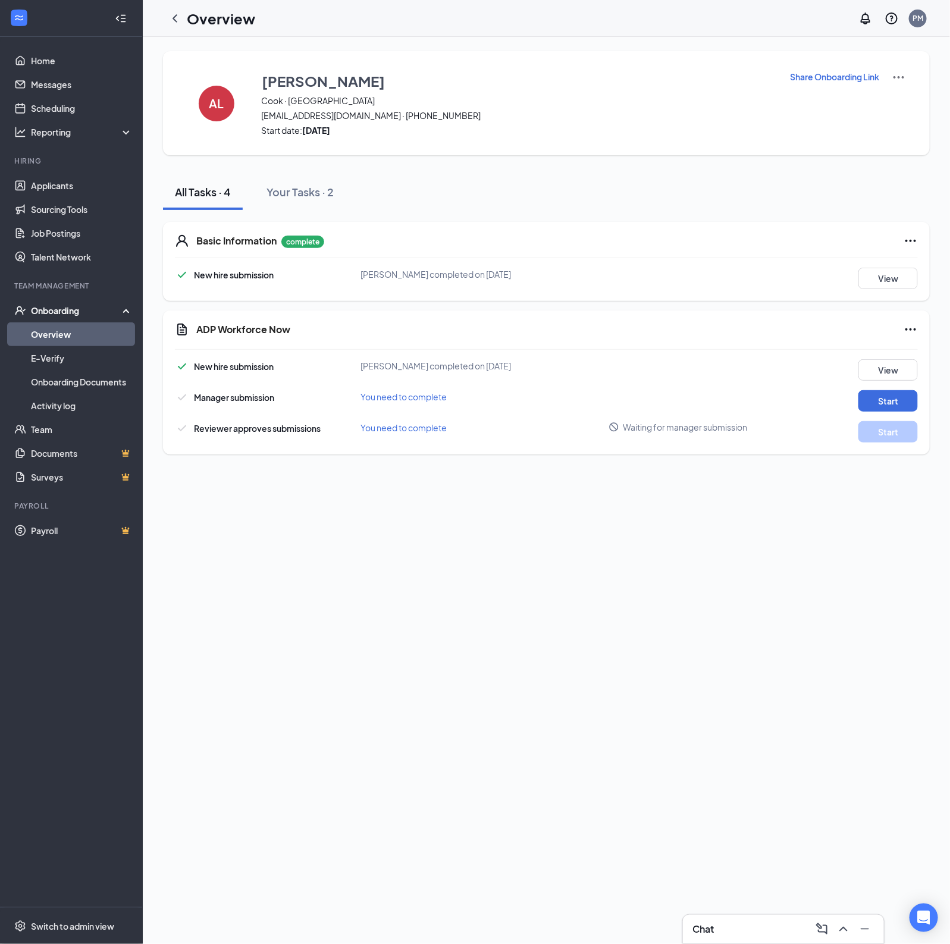
click at [501, 601] on div "AL [PERSON_NAME] · Perrysburg [EMAIL_ADDRESS][DOMAIN_NAME] · [PHONE_NUMBER] Sta…" at bounding box center [546, 490] width 807 height 907
click at [895, 400] on button "Start" at bounding box center [888, 400] width 59 height 21
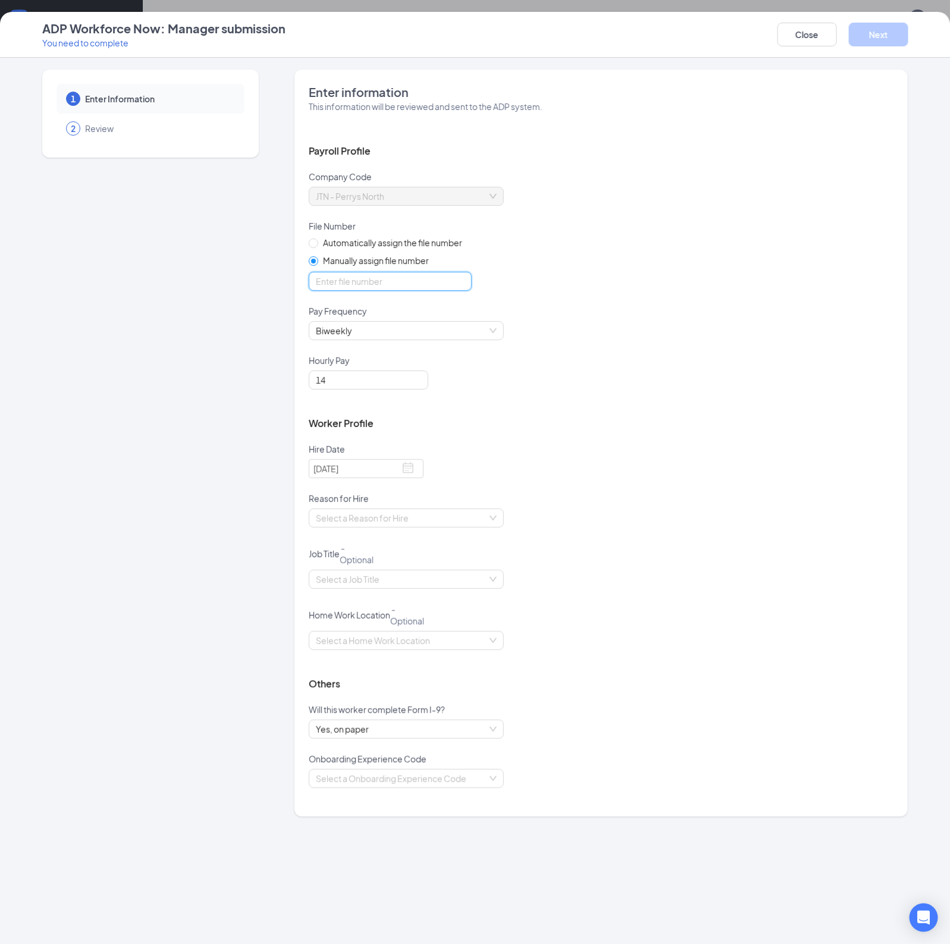
drag, startPoint x: 402, startPoint y: 281, endPoint x: 422, endPoint y: 281, distance: 20.8
click at [403, 281] on input "optional_short_text" at bounding box center [390, 281] width 163 height 19
type input "8167"
click at [824, 27] on button "Close" at bounding box center [807, 35] width 59 height 24
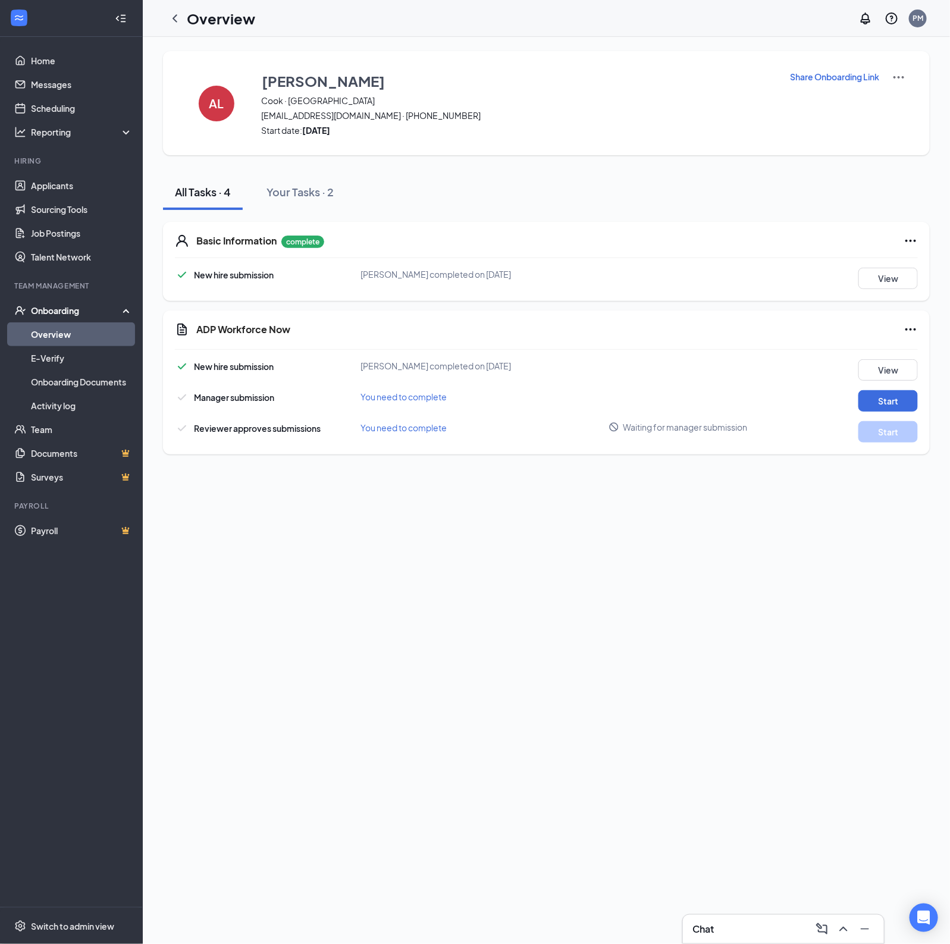
click at [65, 337] on link "Overview" at bounding box center [82, 334] width 102 height 24
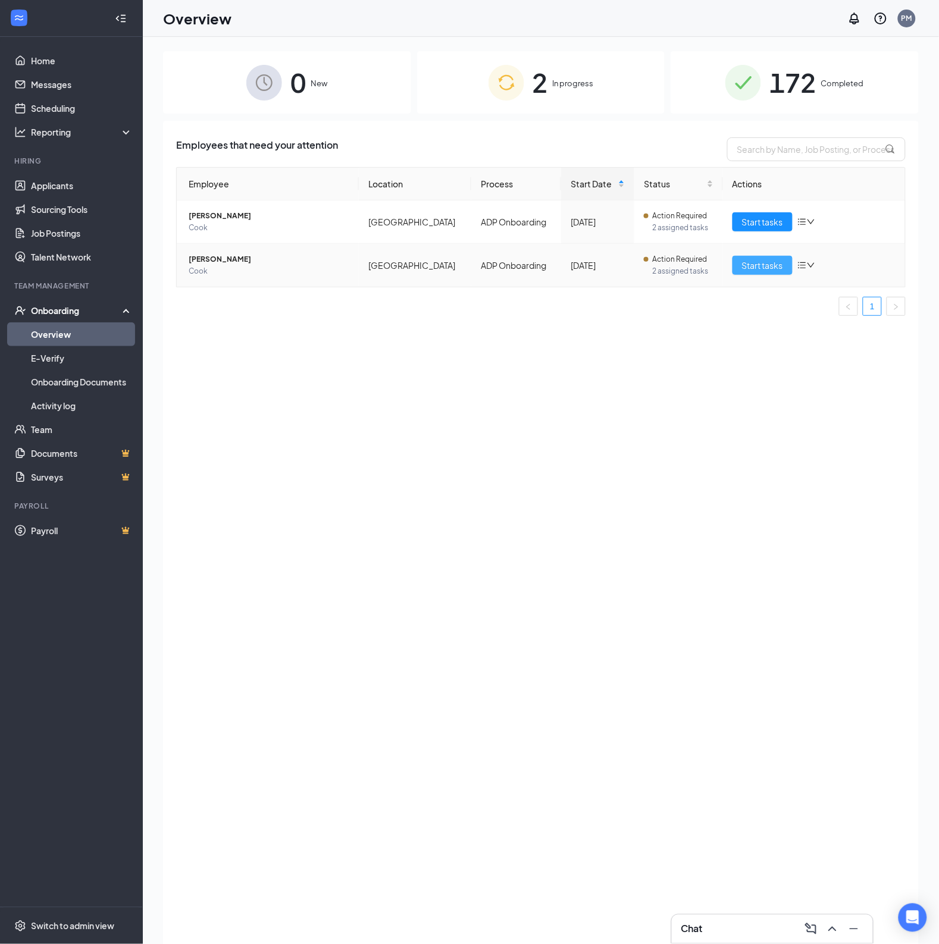
click at [760, 261] on span "Start tasks" at bounding box center [762, 265] width 41 height 13
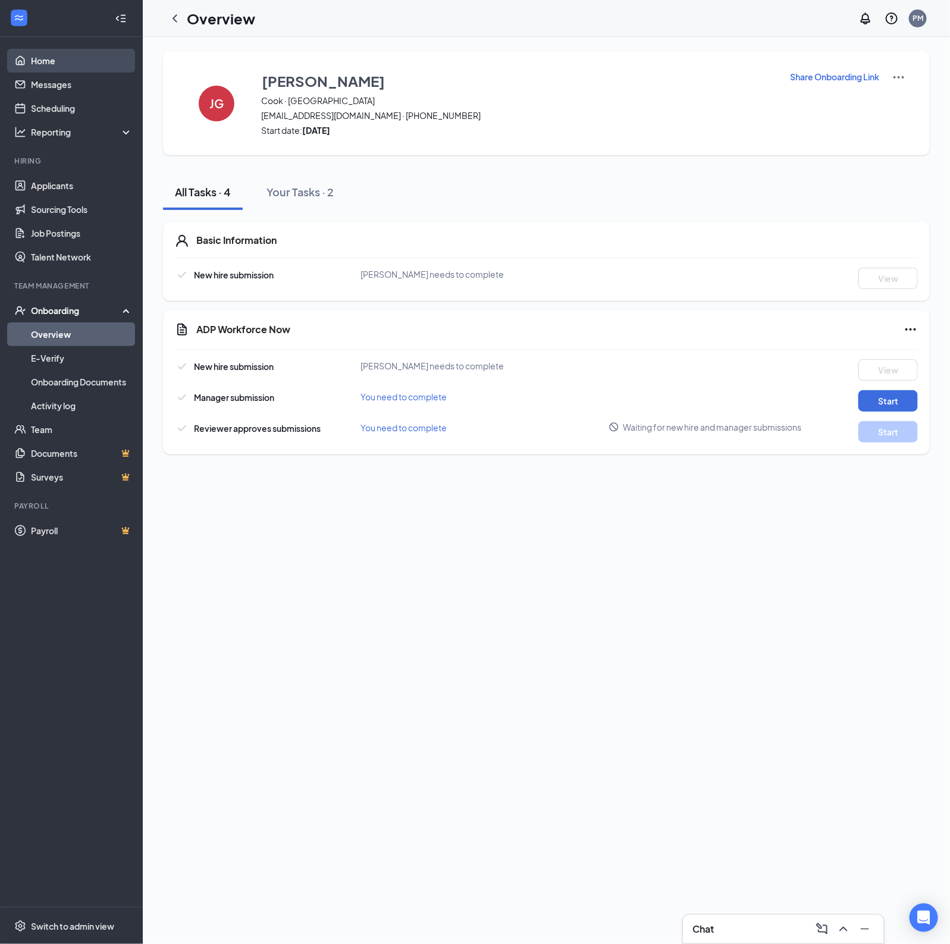
click at [40, 63] on link "Home" at bounding box center [82, 61] width 102 height 24
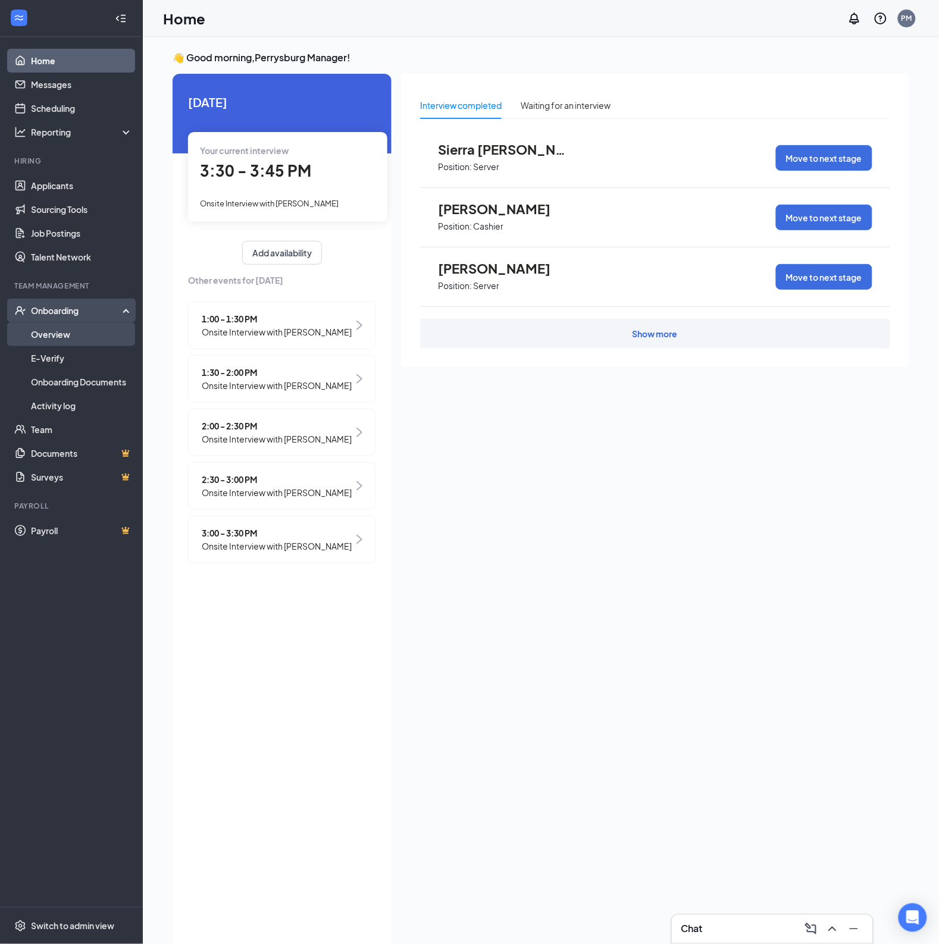
click at [73, 333] on link "Overview" at bounding box center [82, 334] width 102 height 24
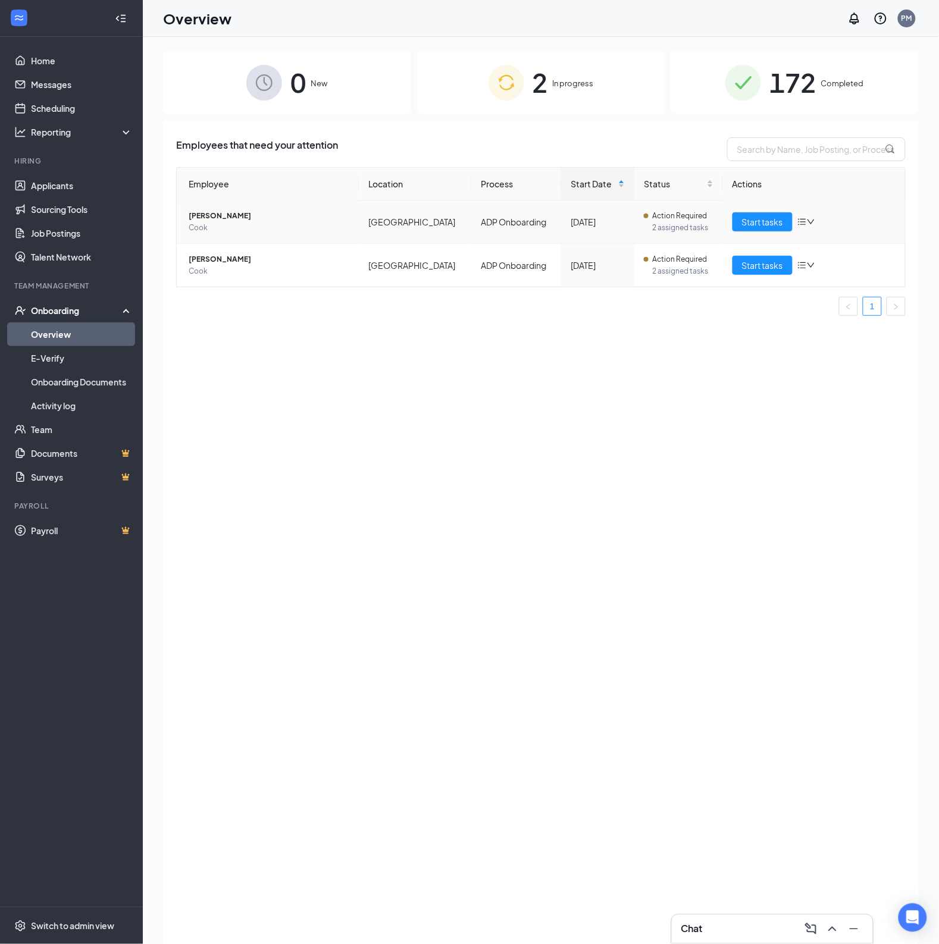
click at [245, 218] on span "[PERSON_NAME]" at bounding box center [269, 216] width 161 height 12
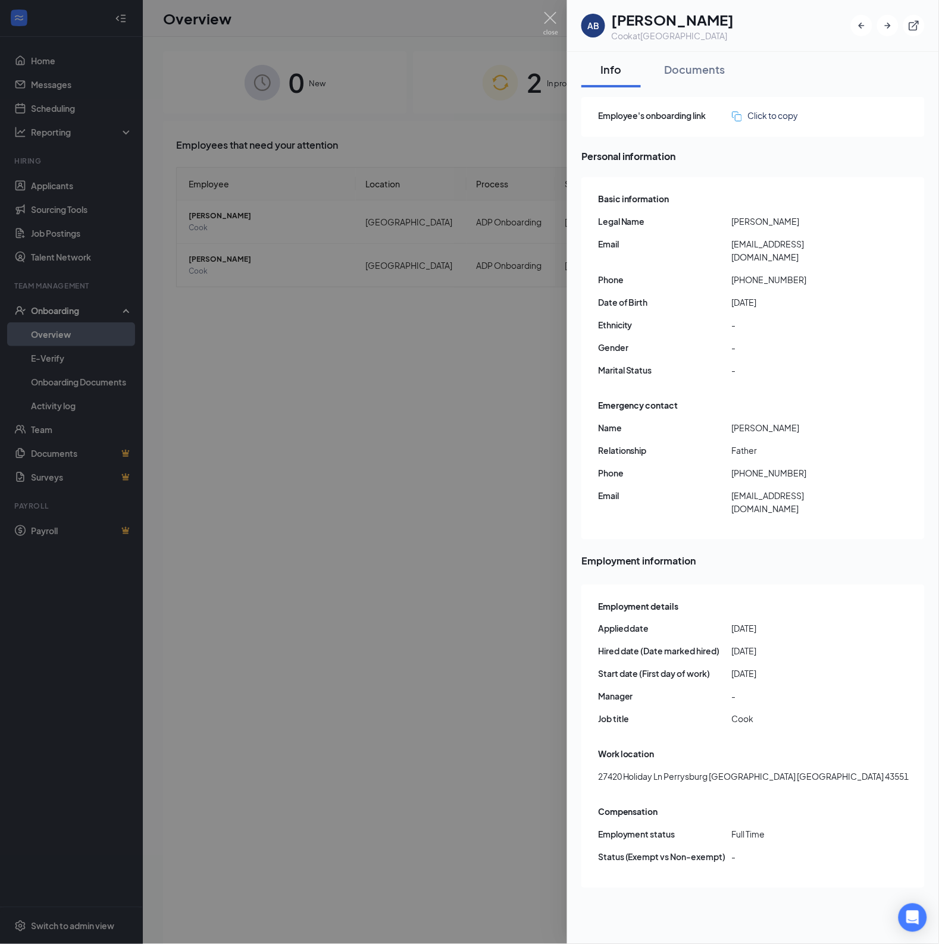
click at [657, 690] on span "Manager" at bounding box center [665, 696] width 134 height 13
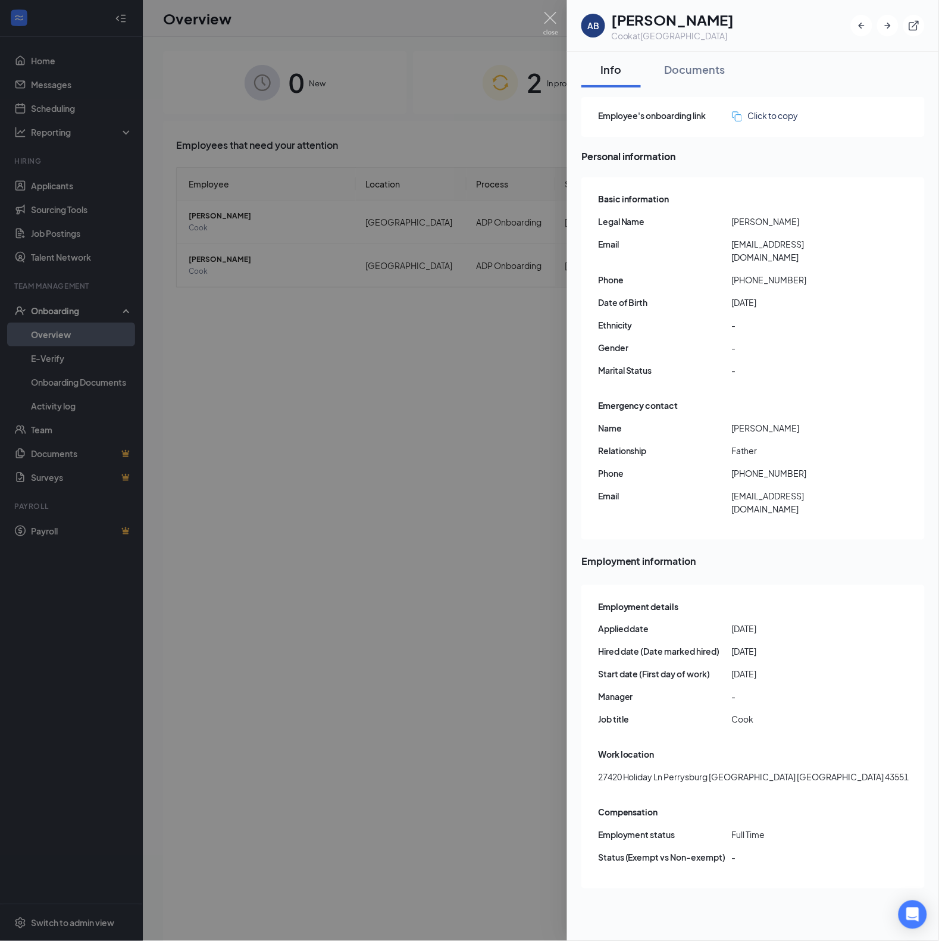
click at [550, 10] on div "AB [PERSON_NAME] Cook at [GEOGRAPHIC_DATA] Info Documents Employee's onboarding…" at bounding box center [469, 470] width 939 height 941
click at [562, 29] on div at bounding box center [469, 470] width 939 height 941
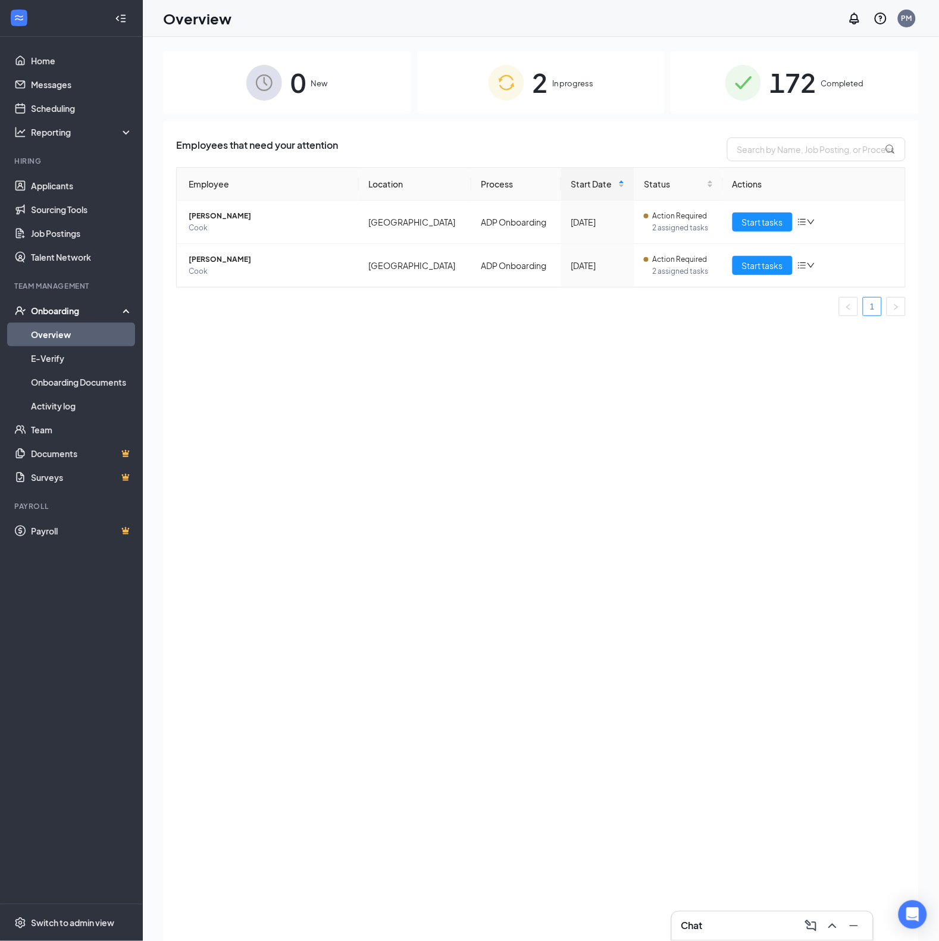
click at [556, 23] on div "Overview PM" at bounding box center [541, 18] width 796 height 37
click at [787, 106] on div "172 Completed" at bounding box center [795, 82] width 248 height 62
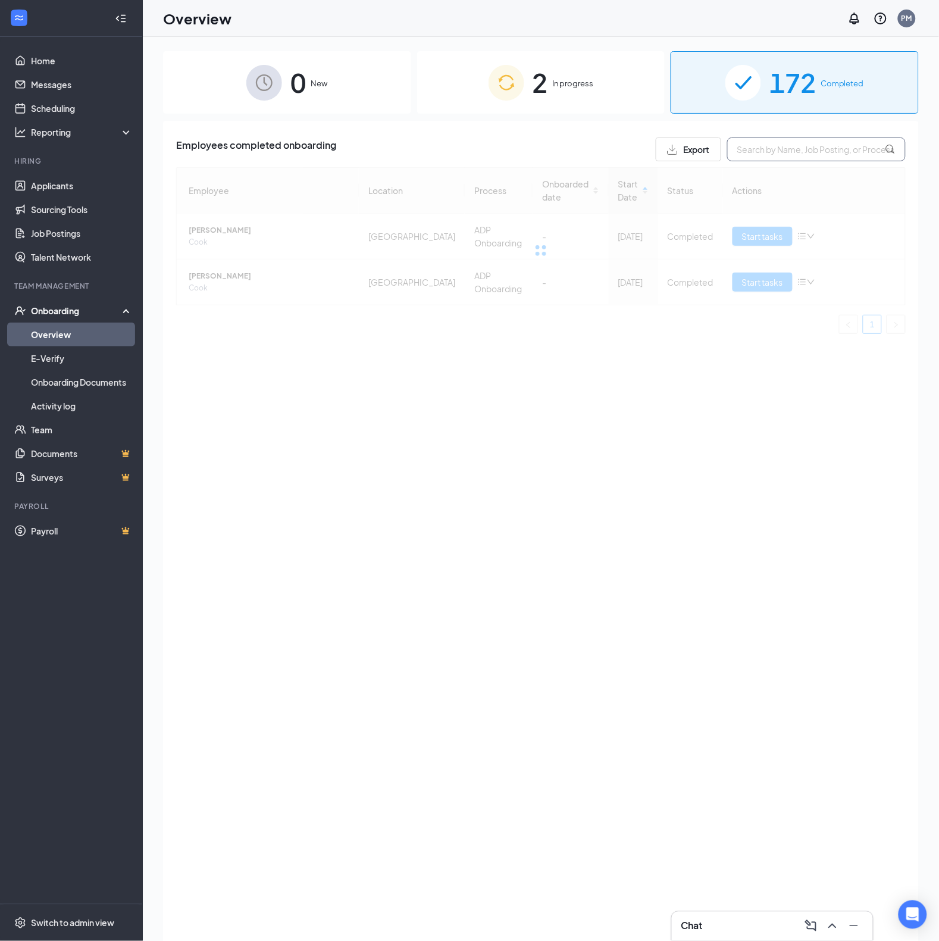
click at [809, 151] on input "text" at bounding box center [816, 149] width 178 height 24
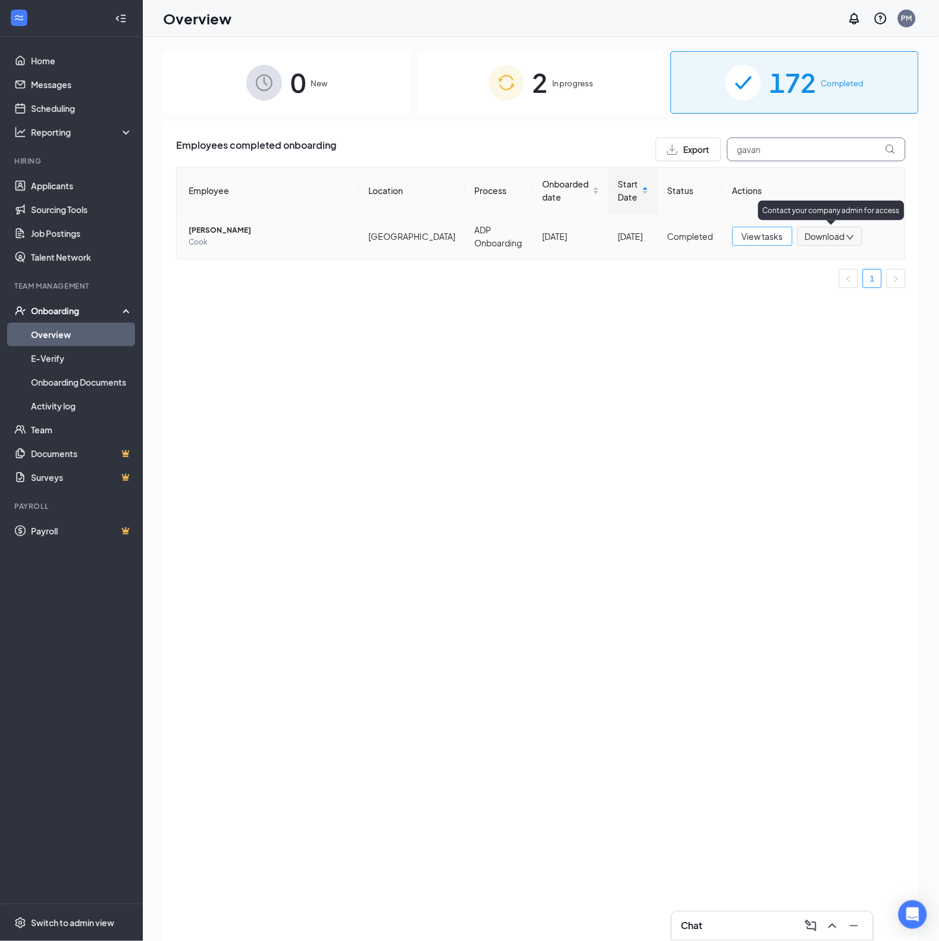
type input "gavan"
click at [775, 239] on span "View tasks" at bounding box center [762, 236] width 41 height 13
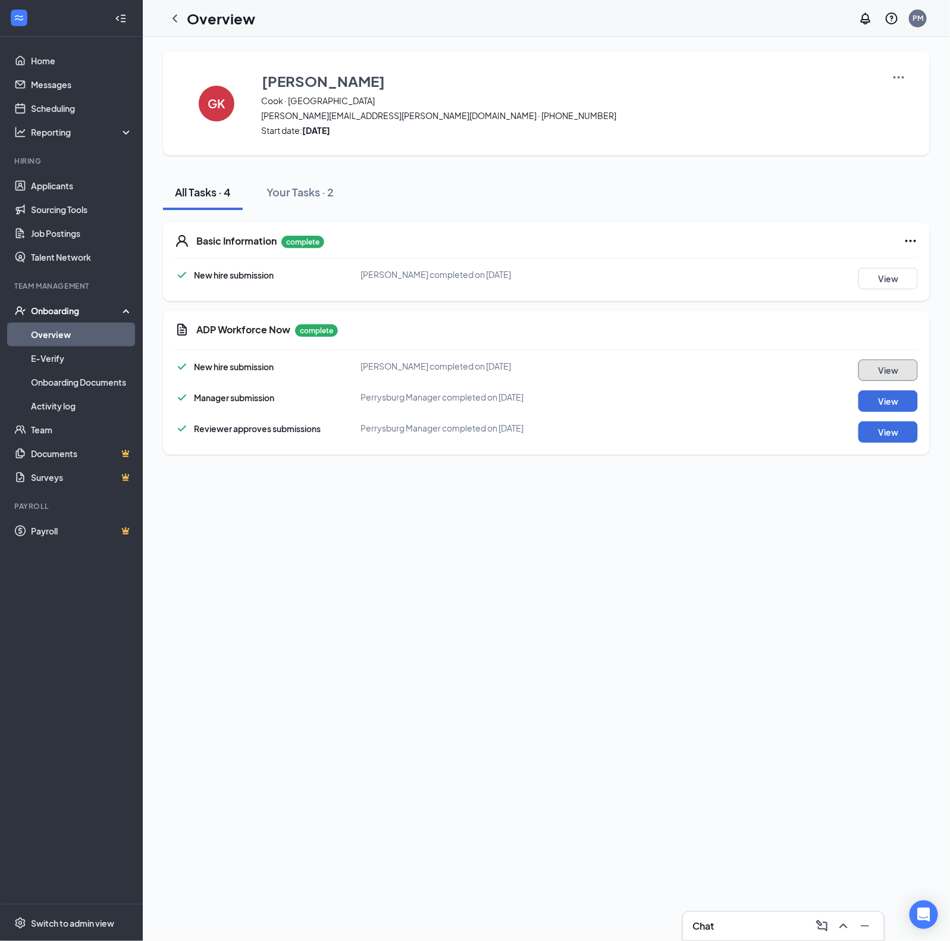
click at [898, 366] on button "View" at bounding box center [888, 369] width 59 height 21
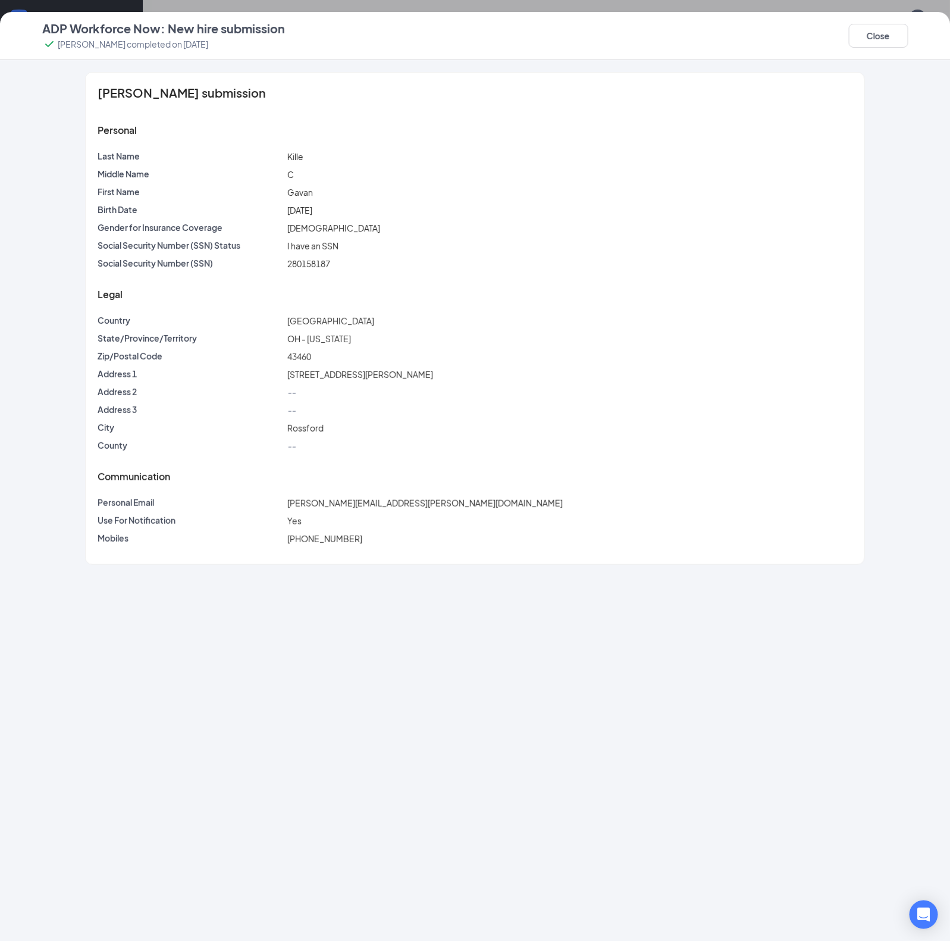
click at [334, 500] on span "[PERSON_NAME][EMAIL_ADDRESS][PERSON_NAME][DOMAIN_NAME]" at bounding box center [424, 502] width 275 height 11
copy span "[PERSON_NAME][EMAIL_ADDRESS][PERSON_NAME][DOMAIN_NAME]"
click at [876, 46] on button "Close" at bounding box center [878, 36] width 59 height 24
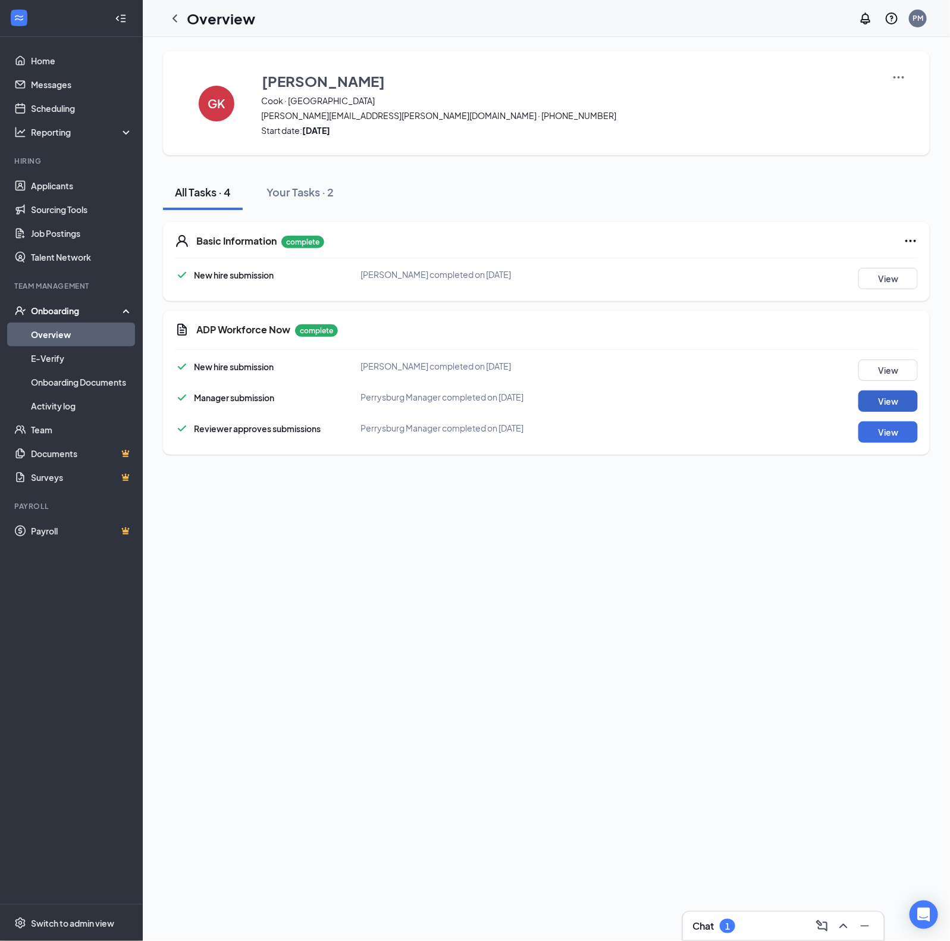
click at [870, 391] on button "View" at bounding box center [888, 400] width 59 height 21
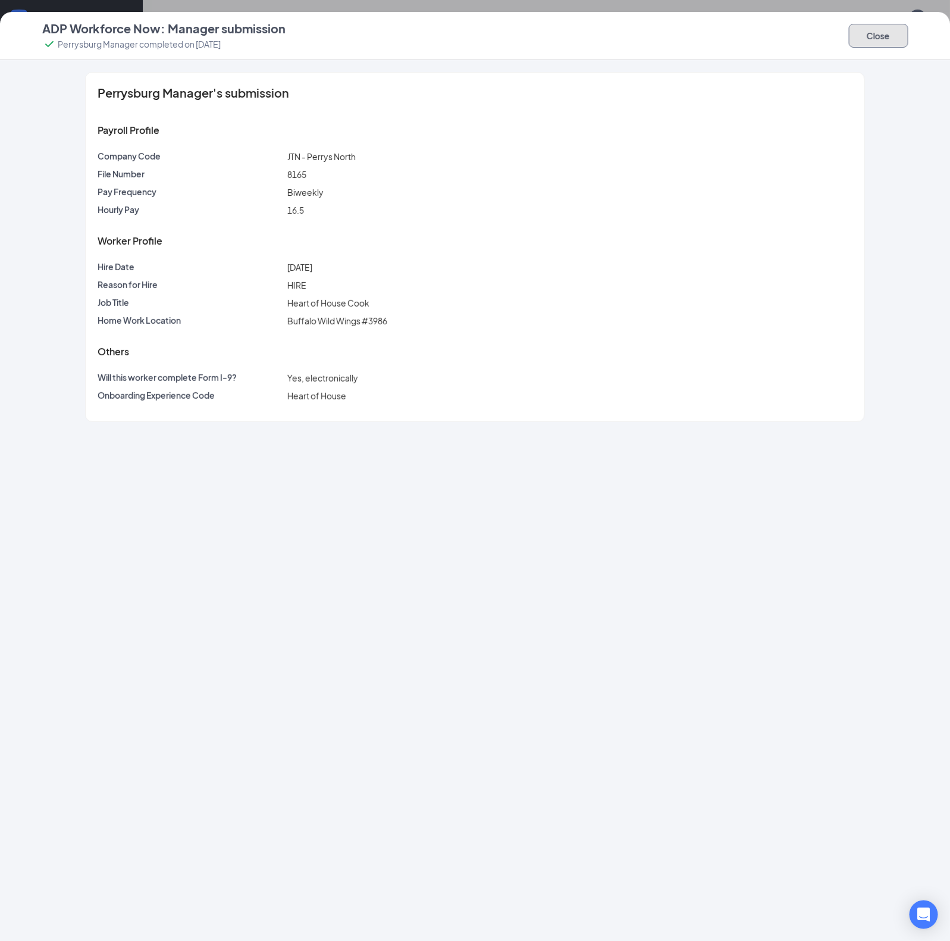
click at [858, 43] on button "Close" at bounding box center [878, 36] width 59 height 24
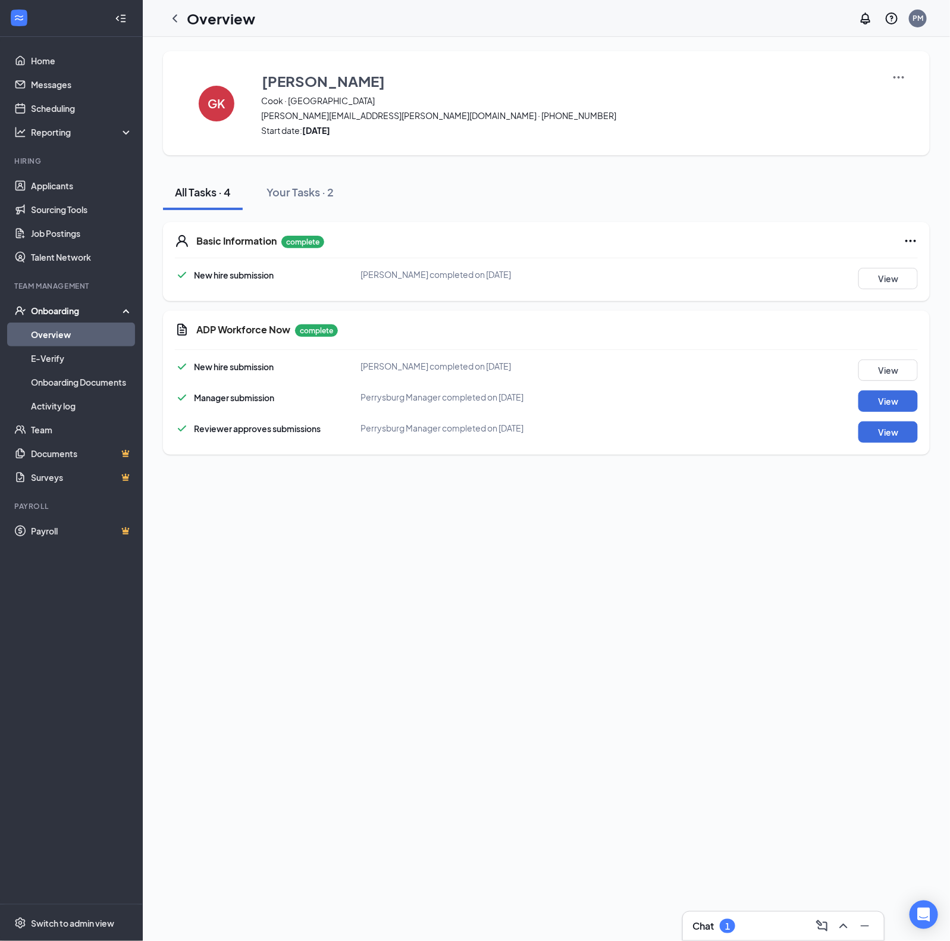
click at [86, 334] on link "Overview" at bounding box center [82, 334] width 102 height 24
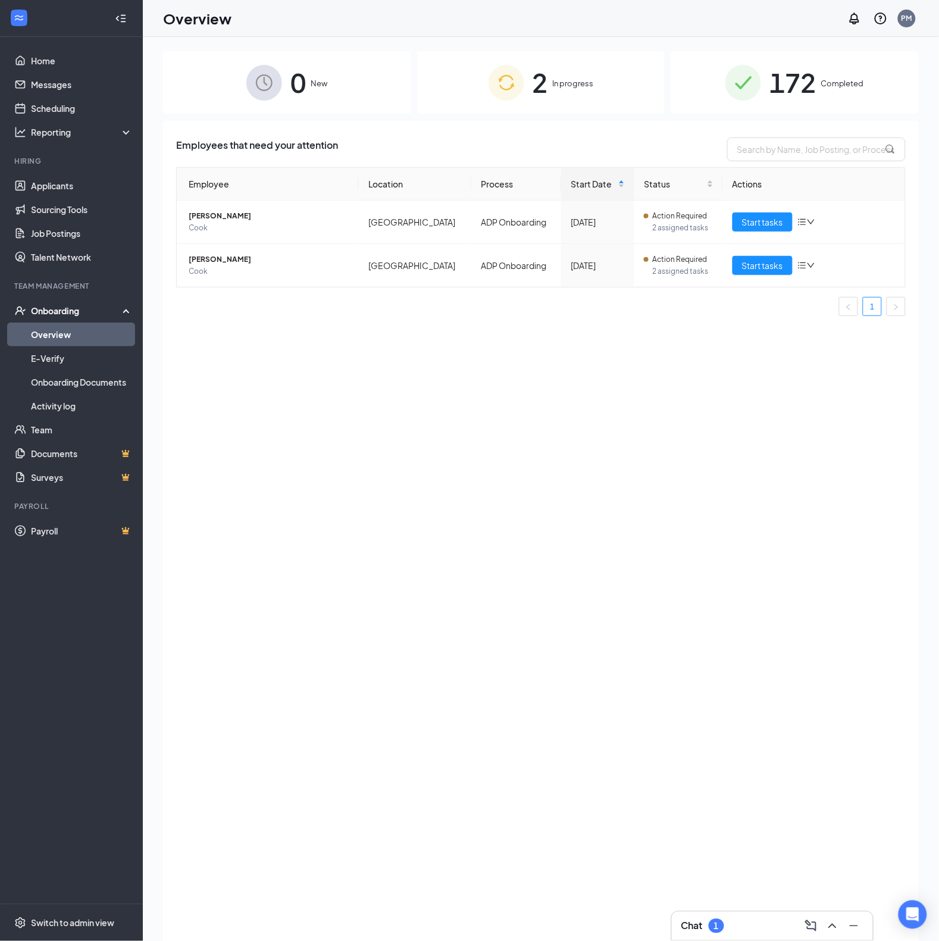
click at [810, 84] on span "172" at bounding box center [792, 82] width 46 height 41
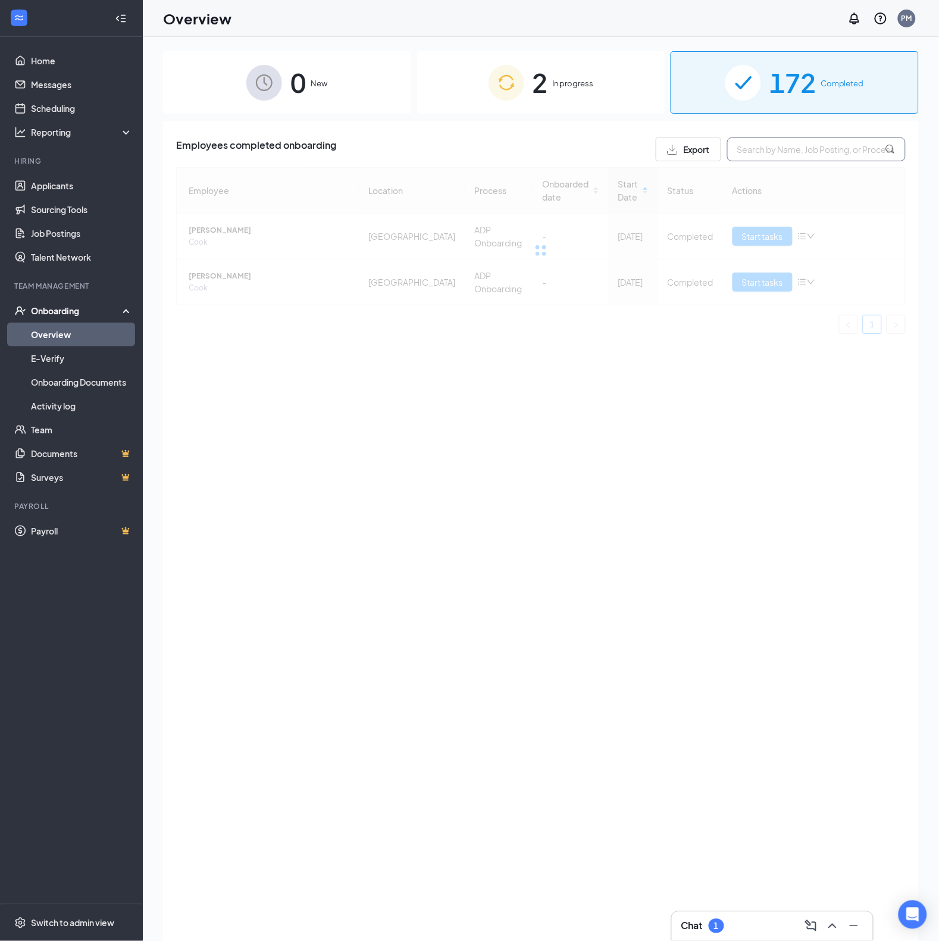
click at [794, 146] on input "text" at bounding box center [816, 149] width 178 height 24
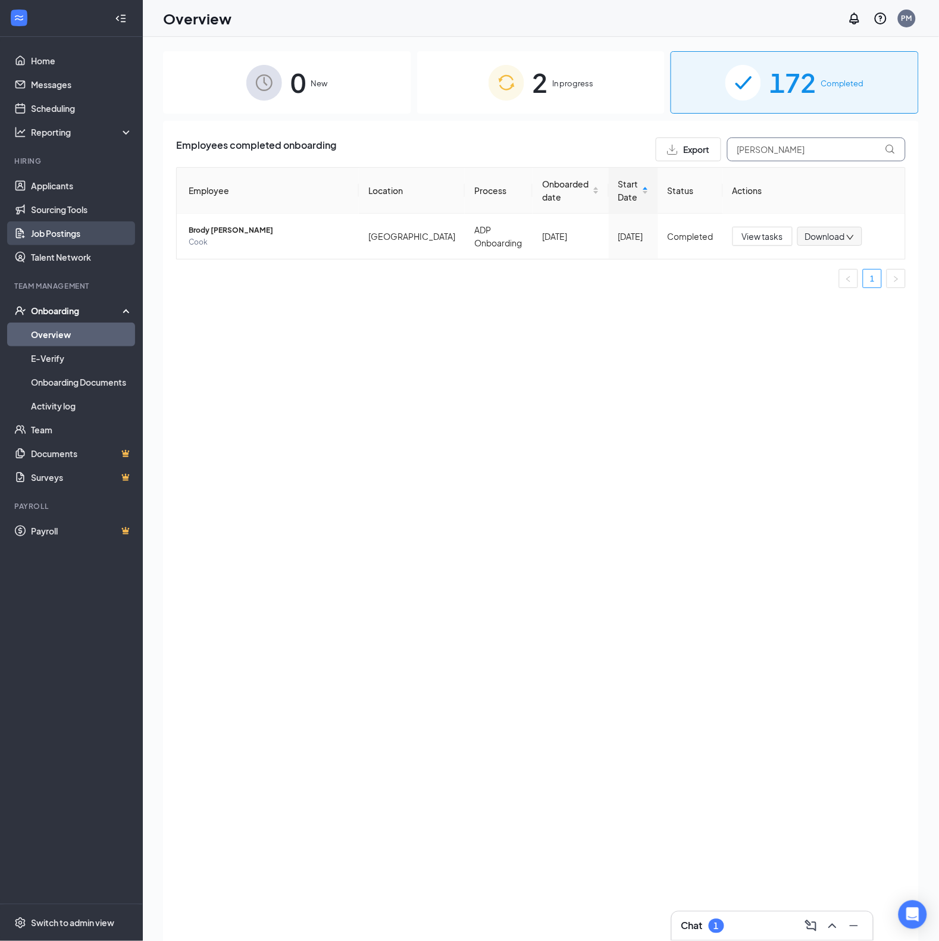
type input "[PERSON_NAME]"
click at [762, 239] on span "View tasks" at bounding box center [762, 236] width 41 height 13
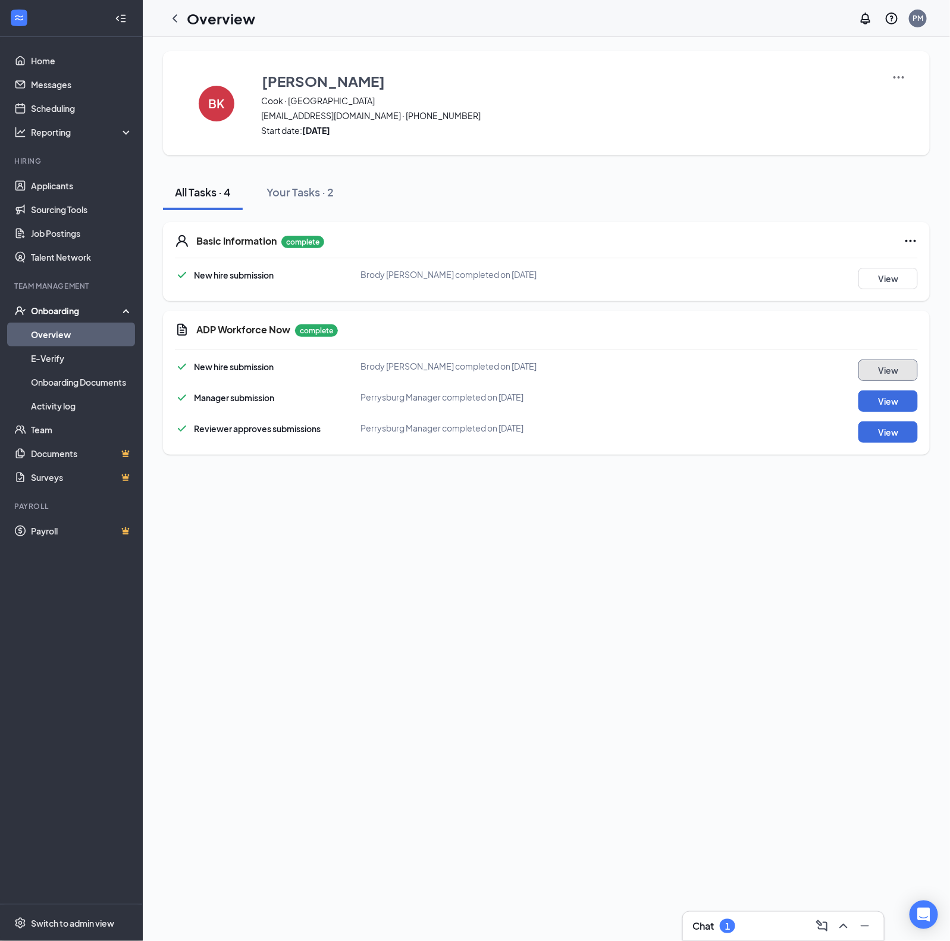
click at [889, 367] on button "View" at bounding box center [888, 369] width 59 height 21
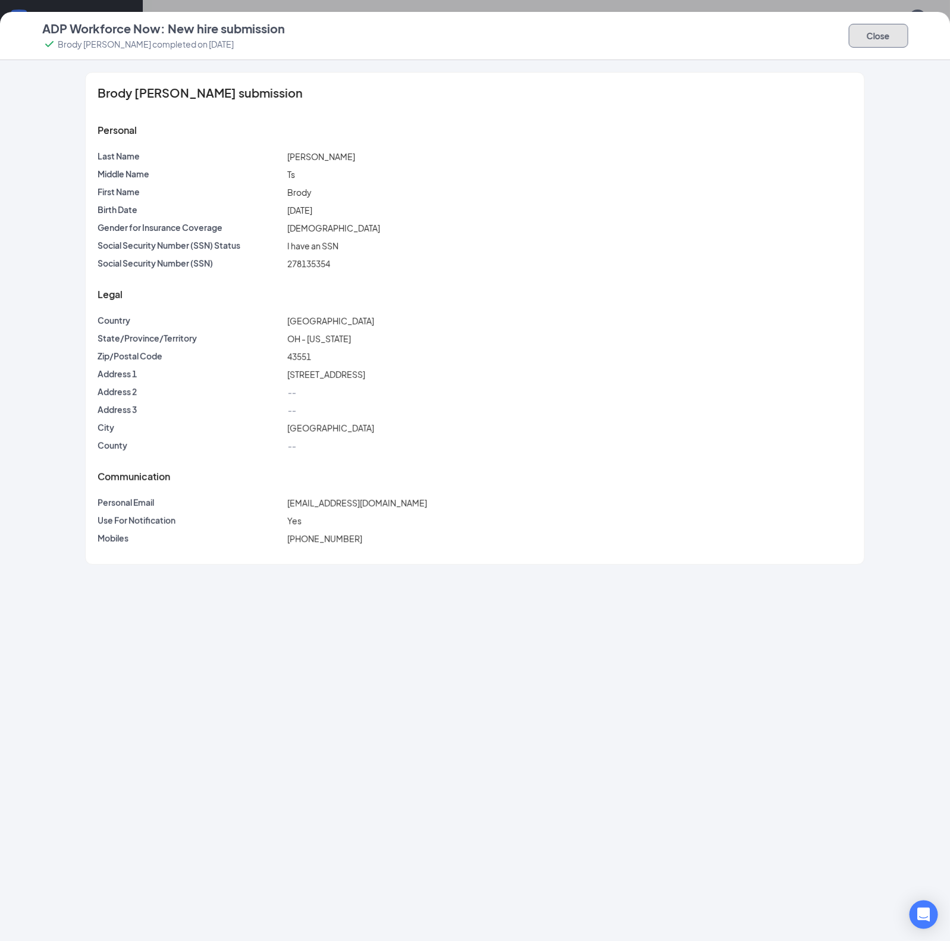
click at [866, 31] on button "Close" at bounding box center [878, 36] width 59 height 24
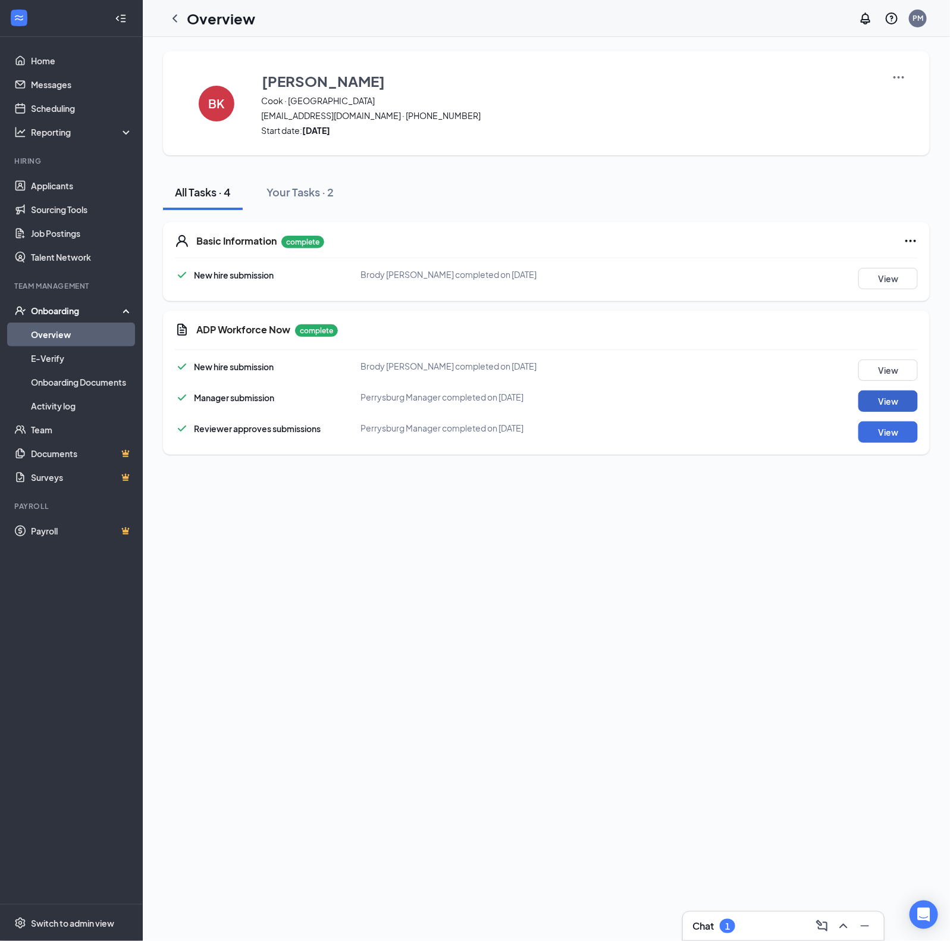
click at [892, 405] on button "View" at bounding box center [888, 400] width 59 height 21
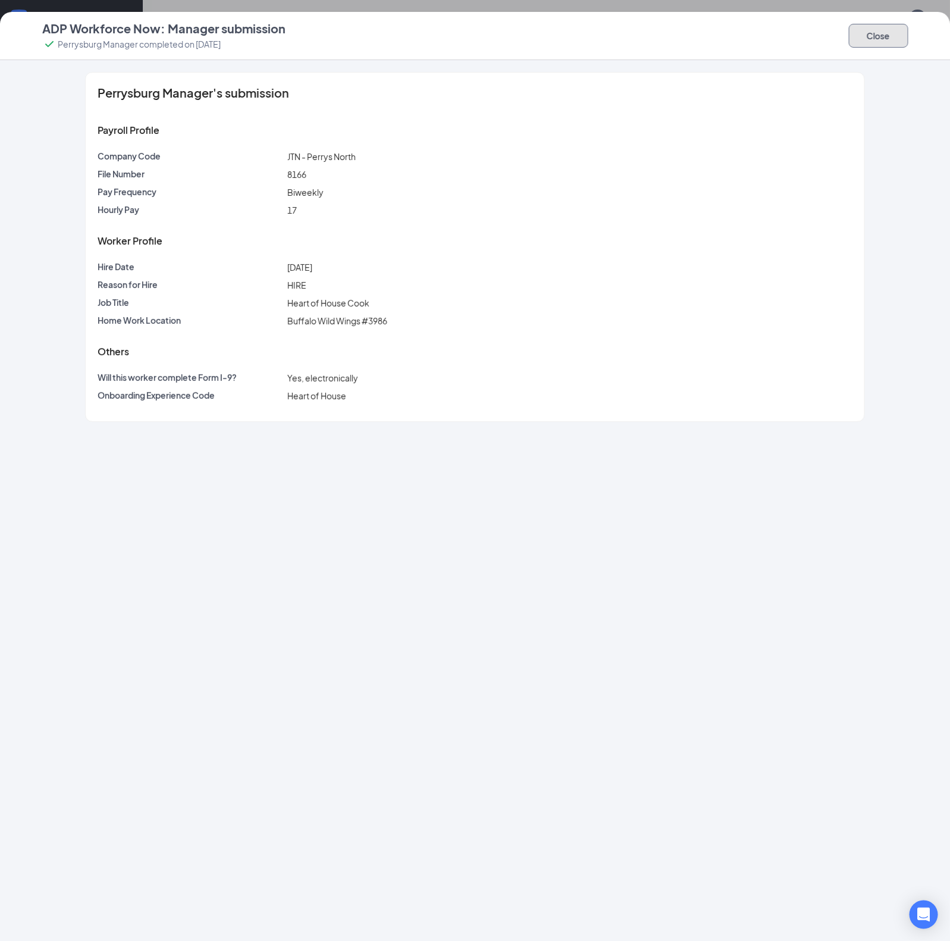
click at [863, 36] on button "Close" at bounding box center [878, 36] width 59 height 24
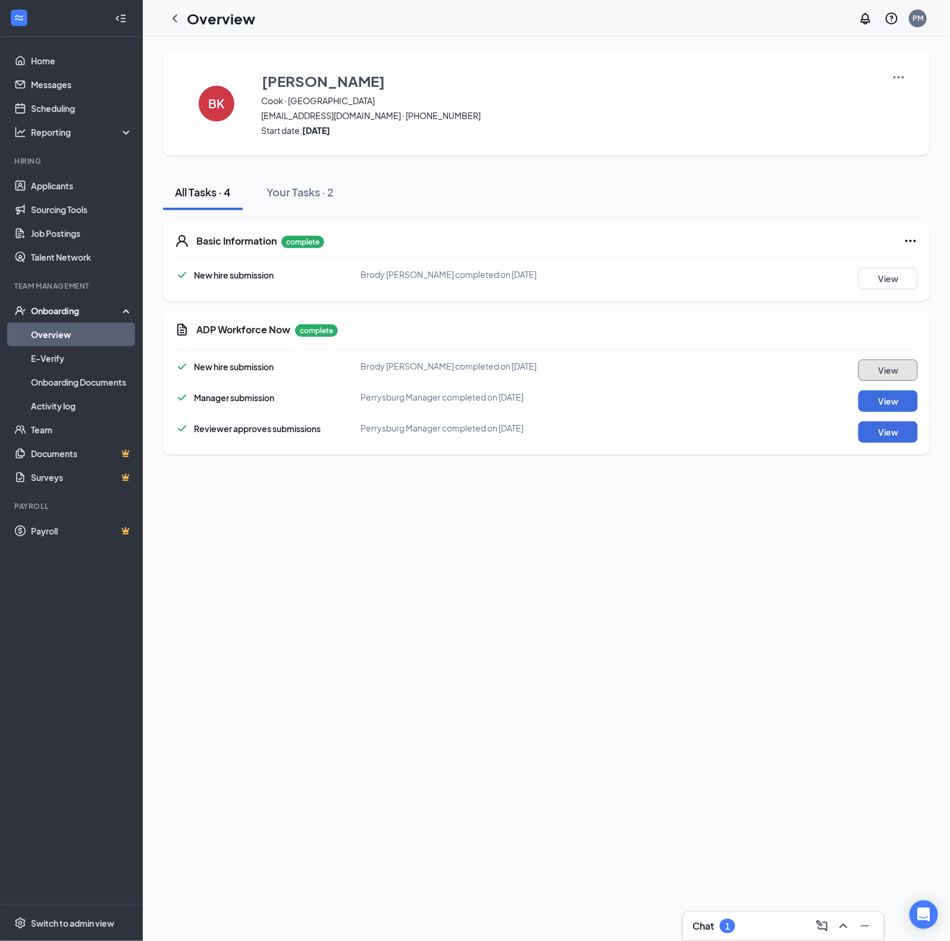
click at [892, 373] on button "View" at bounding box center [888, 369] width 59 height 21
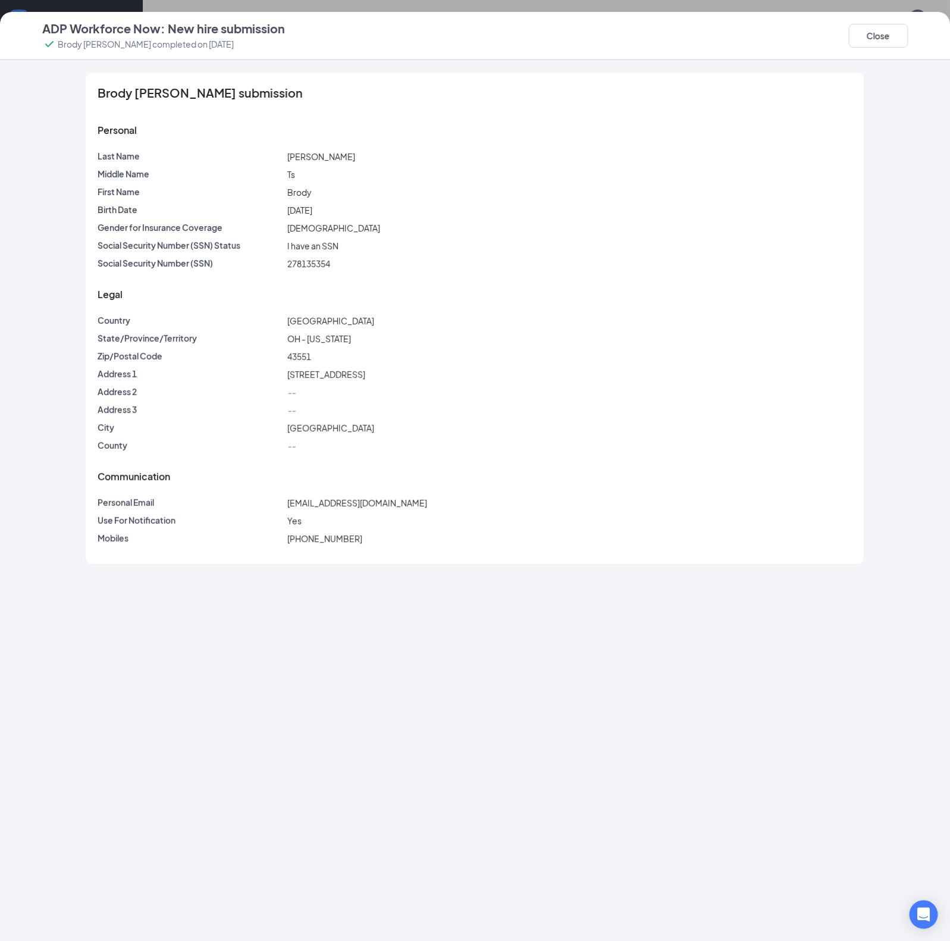
click at [361, 503] on span "[EMAIL_ADDRESS][DOMAIN_NAME]" at bounding box center [357, 502] width 140 height 11
copy span "[EMAIL_ADDRESS][DOMAIN_NAME]"
click at [873, 29] on button "Close" at bounding box center [878, 36] width 59 height 24
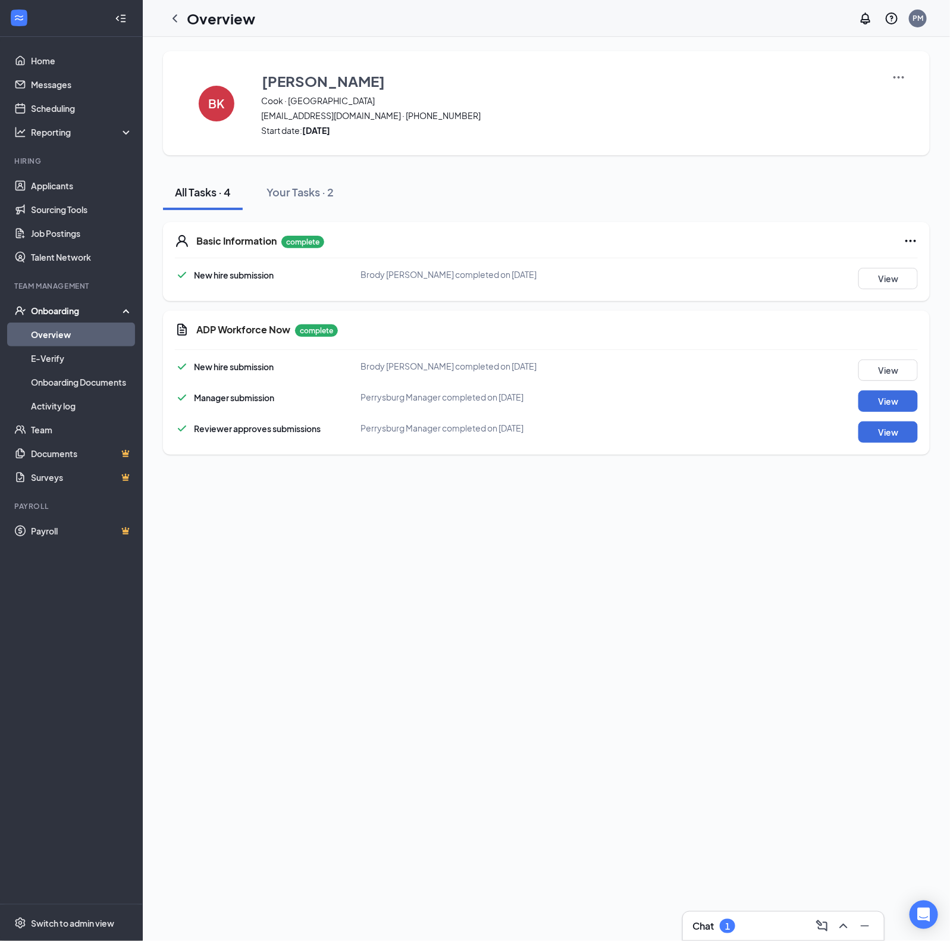
click at [90, 335] on link "Overview" at bounding box center [82, 334] width 102 height 24
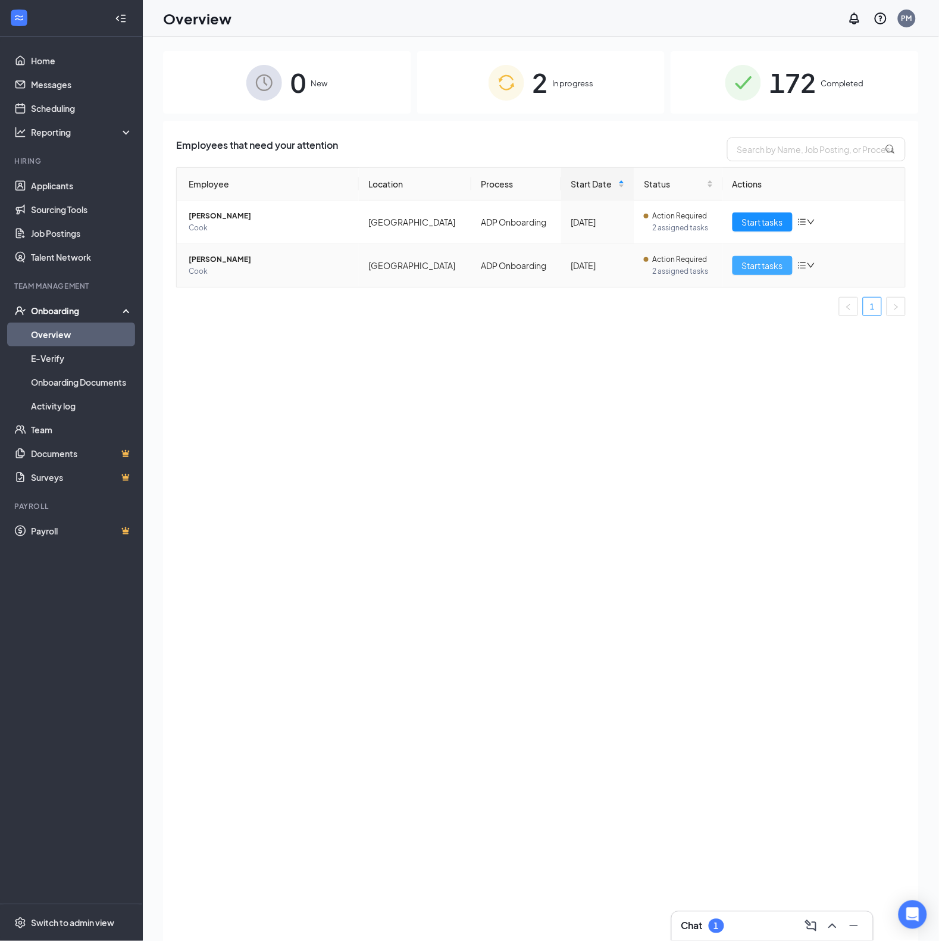
click at [778, 259] on span "Start tasks" at bounding box center [762, 265] width 41 height 13
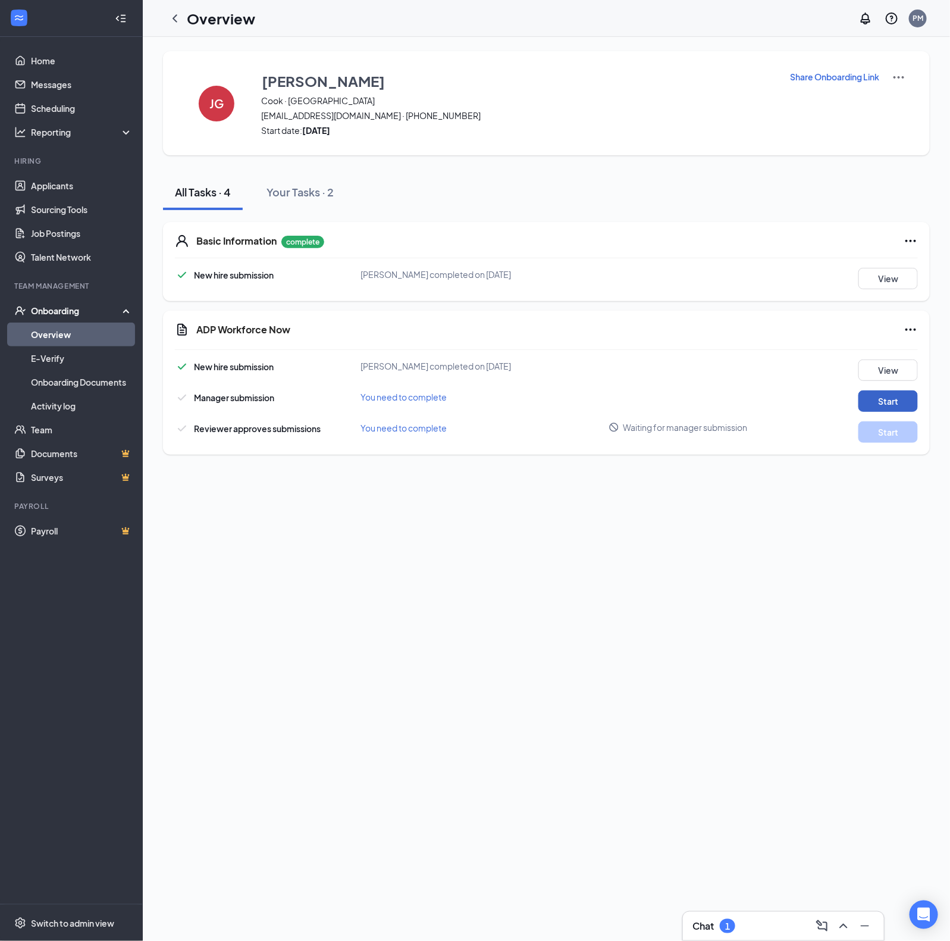
click at [879, 399] on button "Start" at bounding box center [888, 400] width 59 height 21
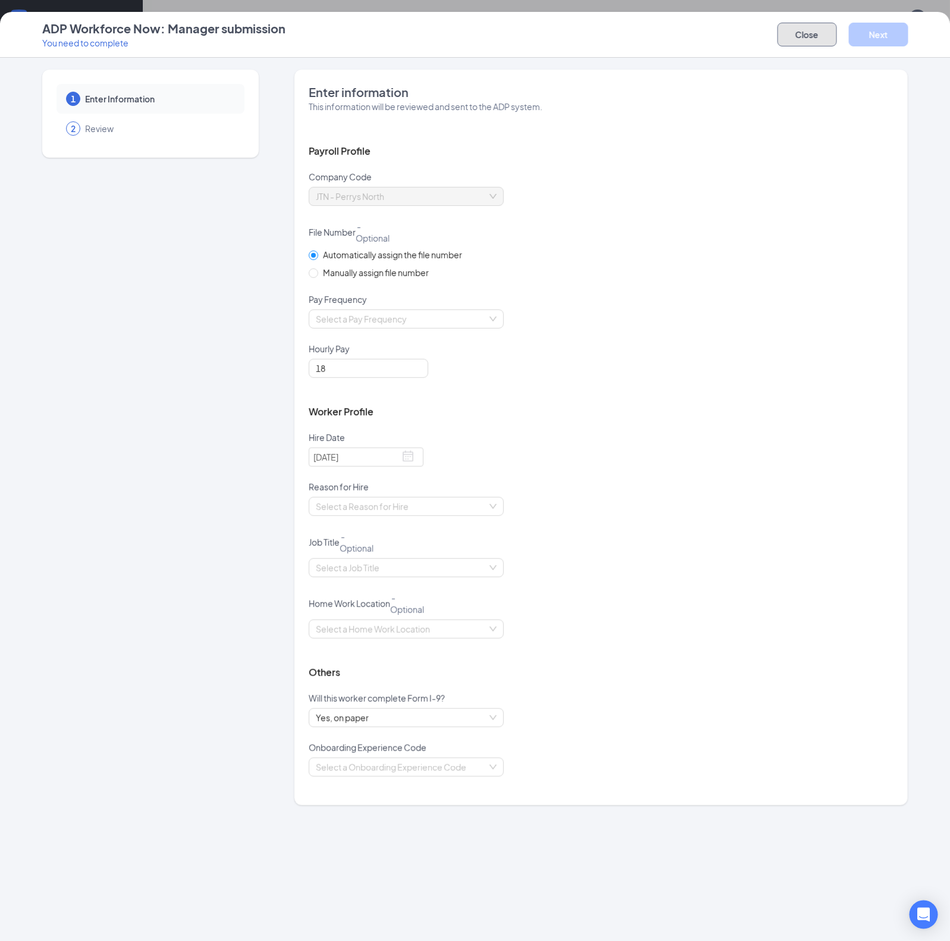
click at [828, 36] on button "Close" at bounding box center [807, 35] width 59 height 24
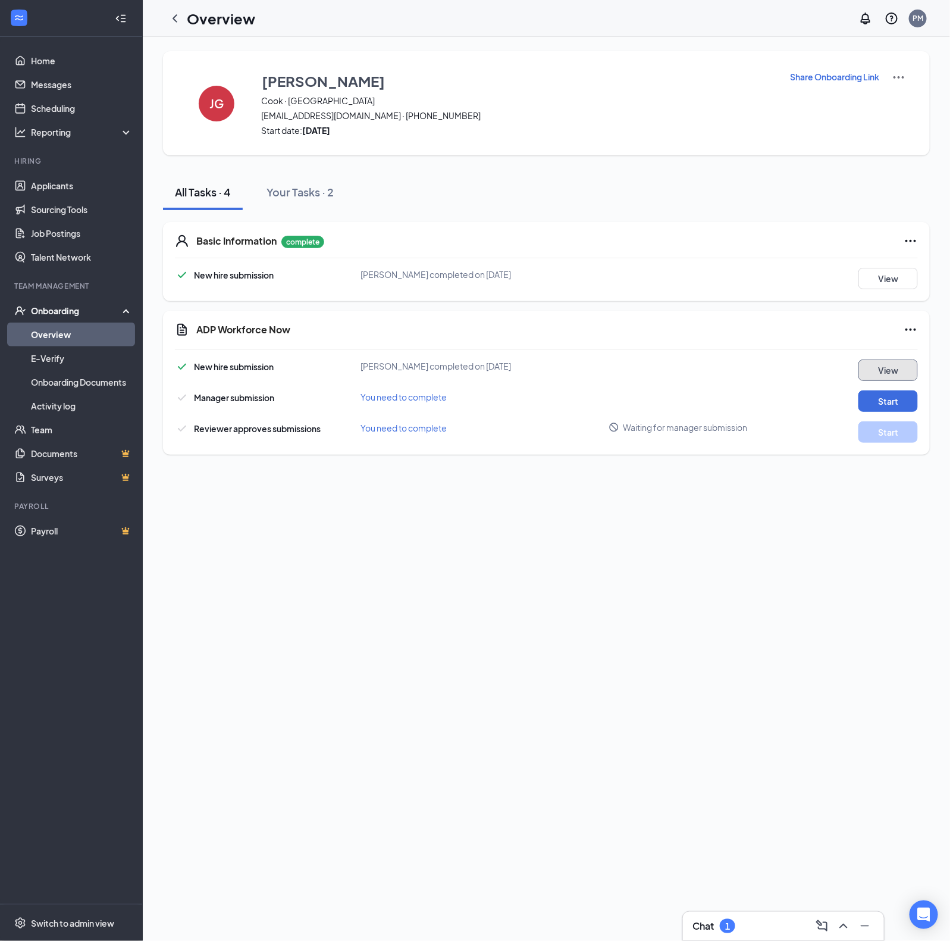
click at [892, 365] on button "View" at bounding box center [888, 369] width 59 height 21
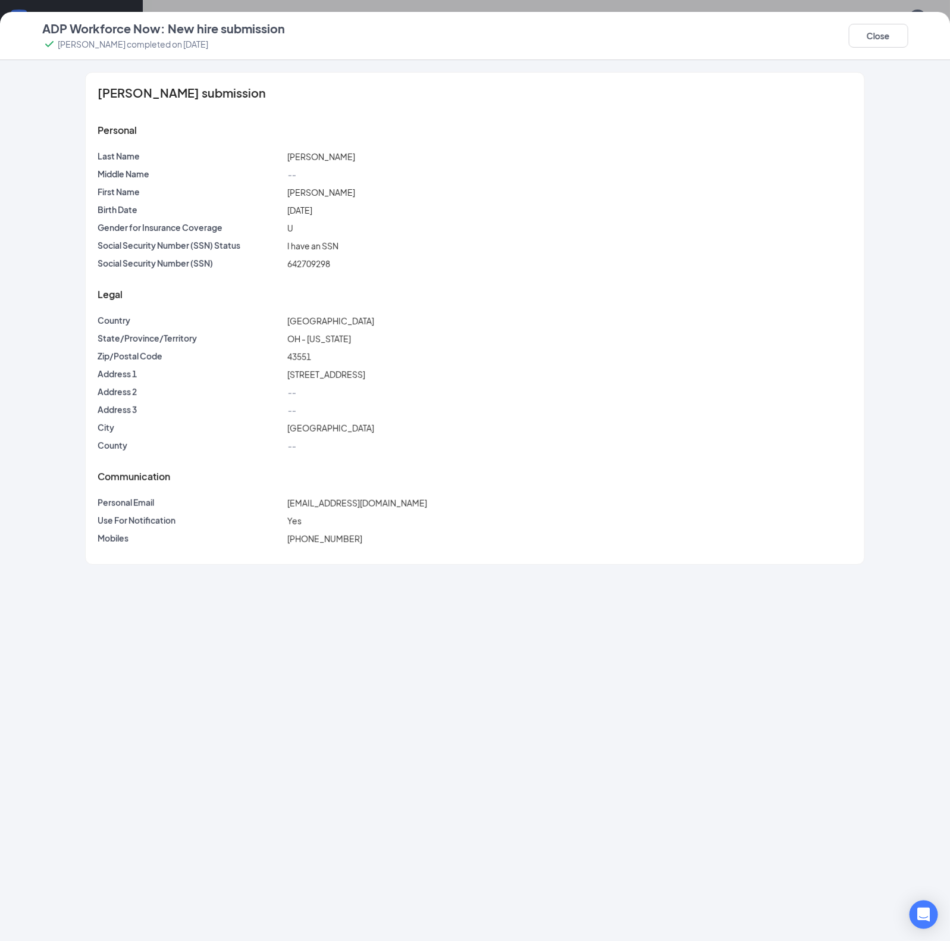
click at [312, 496] on div "[EMAIL_ADDRESS][DOMAIN_NAME]" at bounding box center [569, 502] width 569 height 13
click at [330, 505] on span "[EMAIL_ADDRESS][DOMAIN_NAME]" at bounding box center [357, 502] width 140 height 11
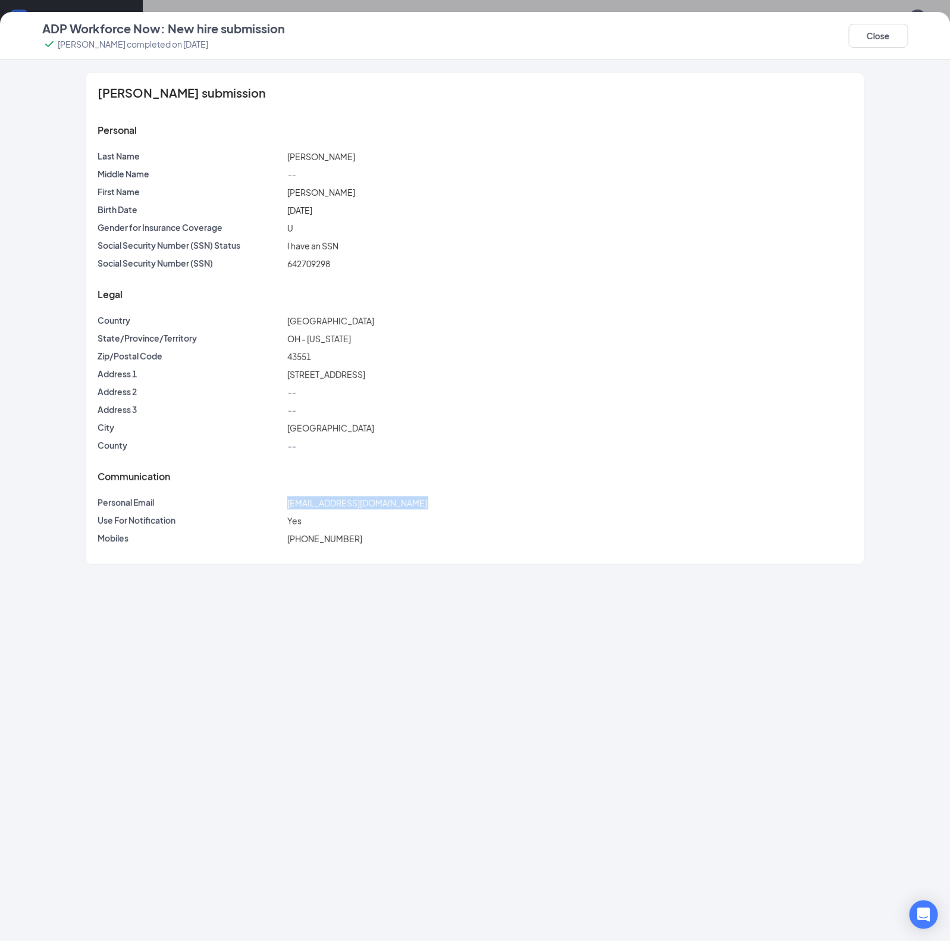
click at [339, 500] on span "[EMAIL_ADDRESS][DOMAIN_NAME]" at bounding box center [357, 502] width 140 height 11
drag, startPoint x: 888, startPoint y: 22, endPoint x: 870, endPoint y: 39, distance: 24.8
click at [888, 22] on div "Close" at bounding box center [878, 35] width 59 height 31
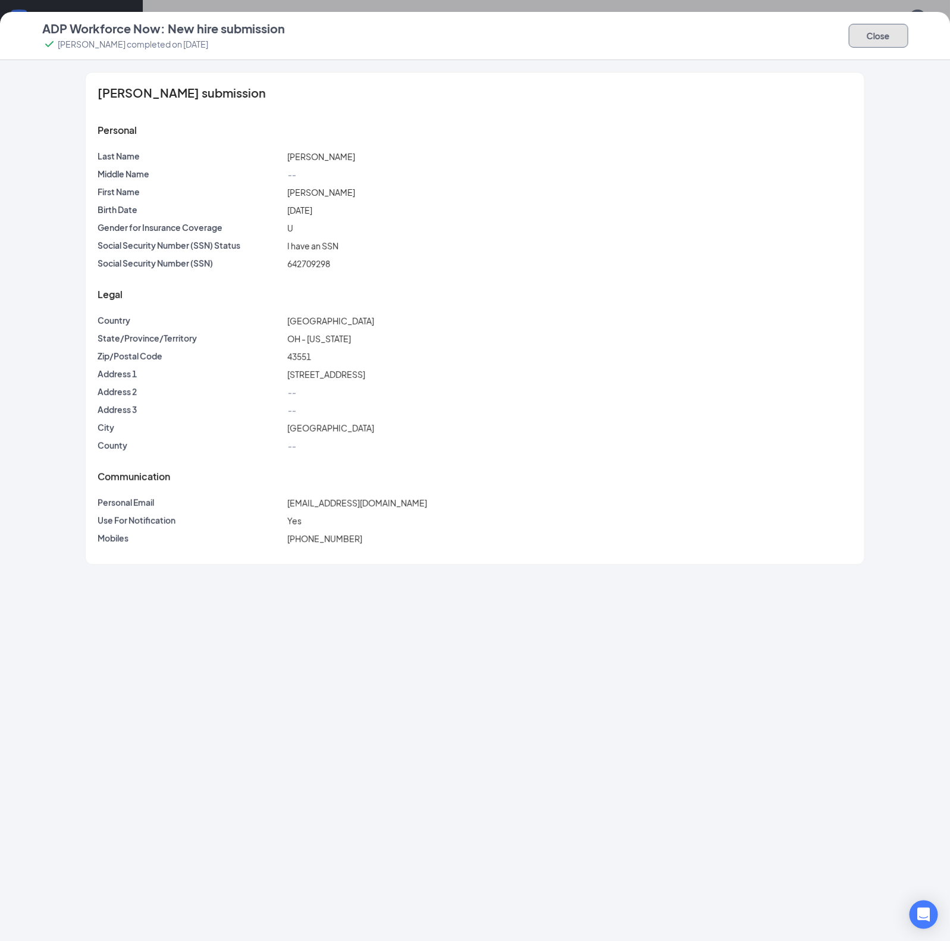
click at [869, 43] on button "Close" at bounding box center [878, 36] width 59 height 24
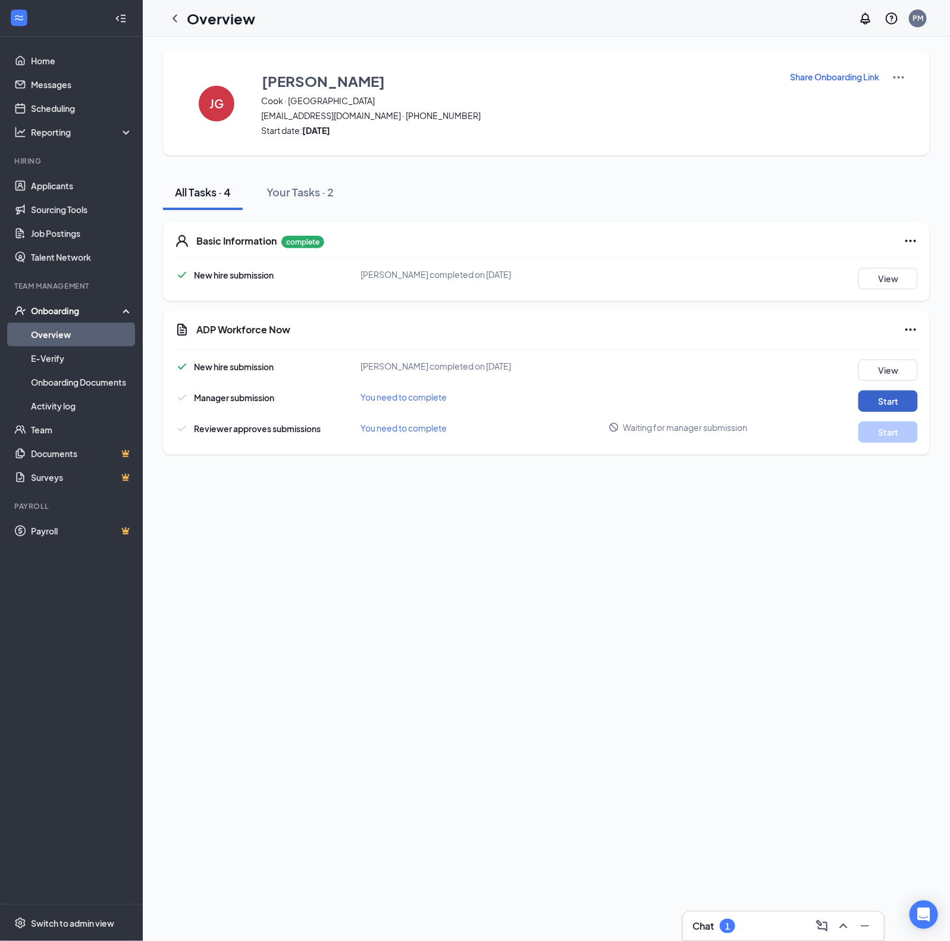
click at [913, 402] on button "Start" at bounding box center [888, 400] width 59 height 21
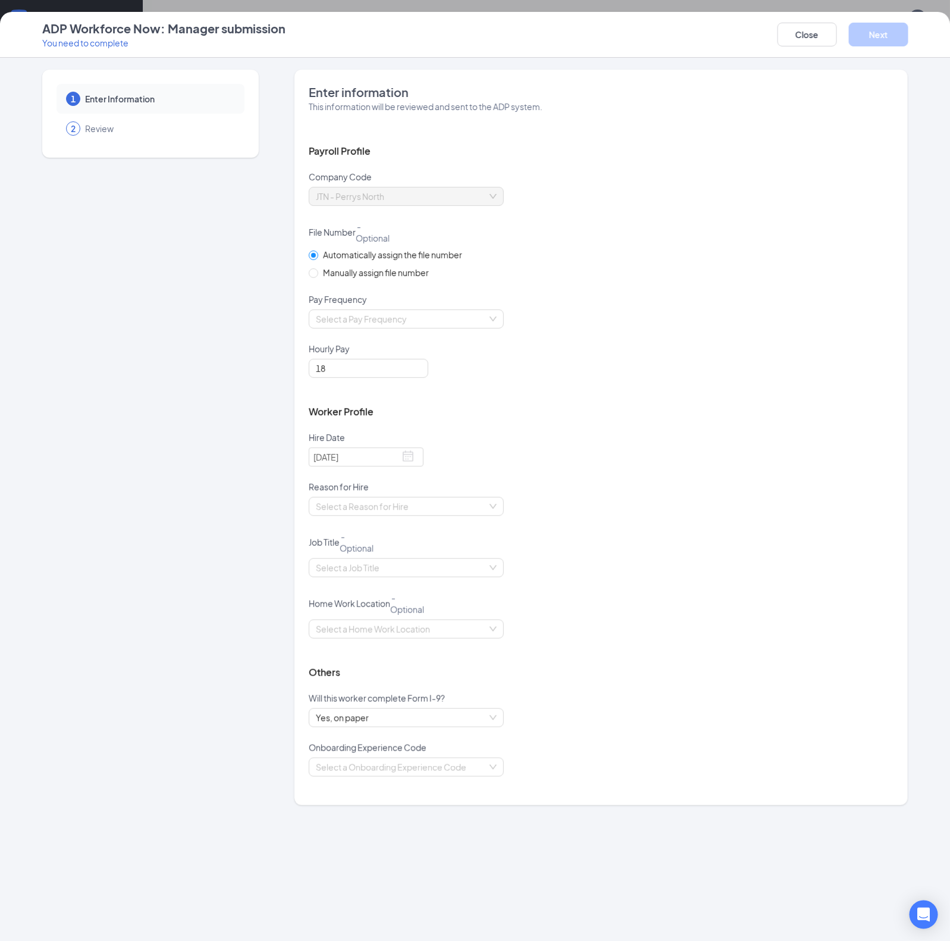
click at [340, 273] on span "Manually assign file number" at bounding box center [375, 272] width 115 height 13
click at [317, 273] on input "Manually assign file number" at bounding box center [313, 272] width 8 height 8
radio input "true"
radio input "false"
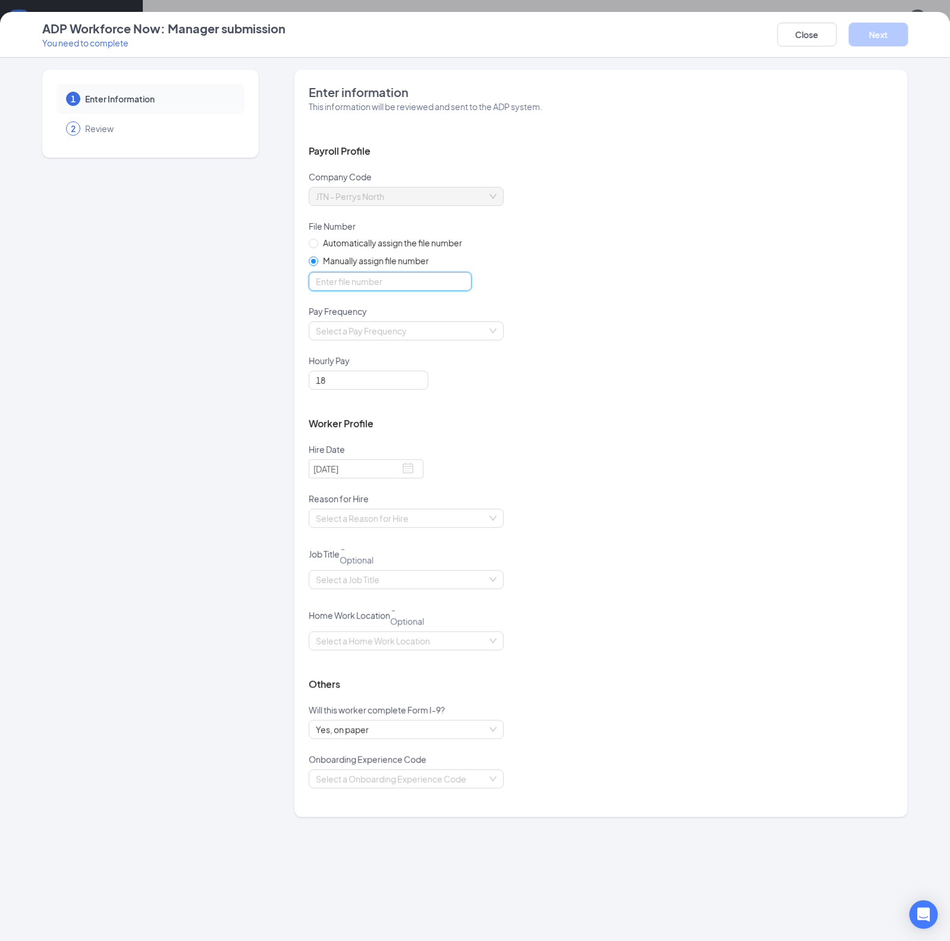
click at [357, 277] on input "optional_short_text" at bounding box center [390, 281] width 163 height 19
type input "8168"
click at [441, 324] on input "search" at bounding box center [402, 331] width 173 height 18
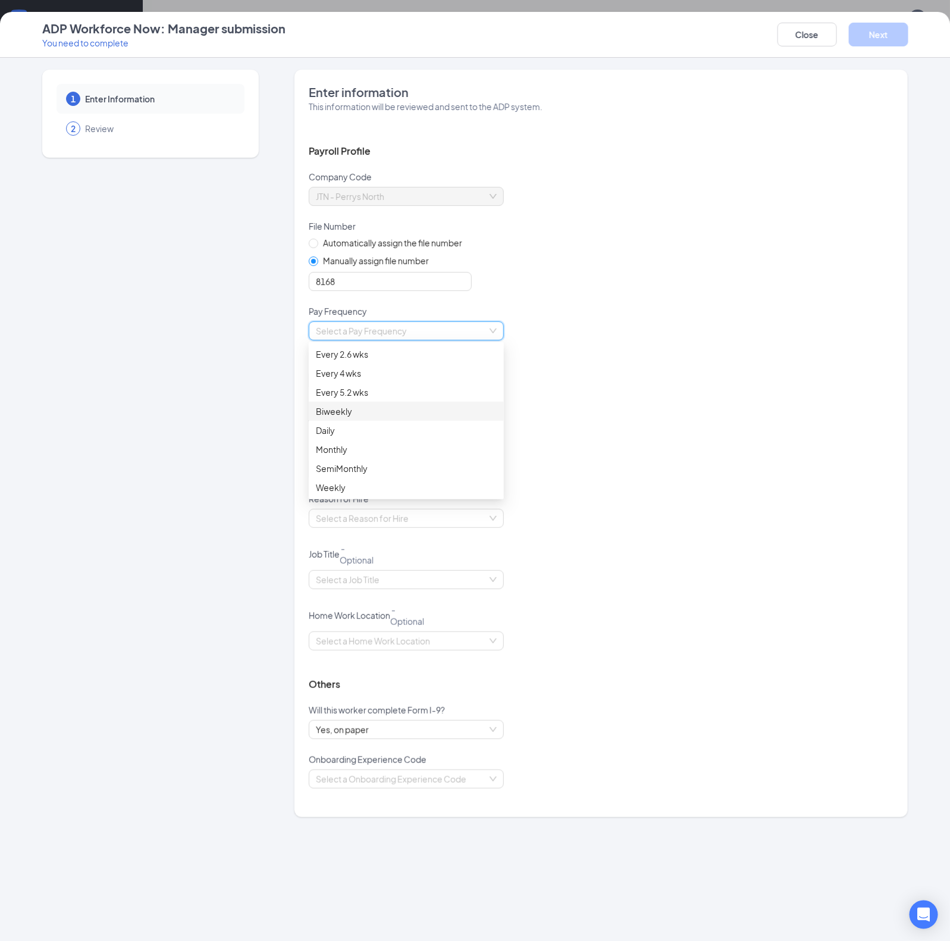
click at [409, 415] on div "Biweekly" at bounding box center [406, 411] width 181 height 13
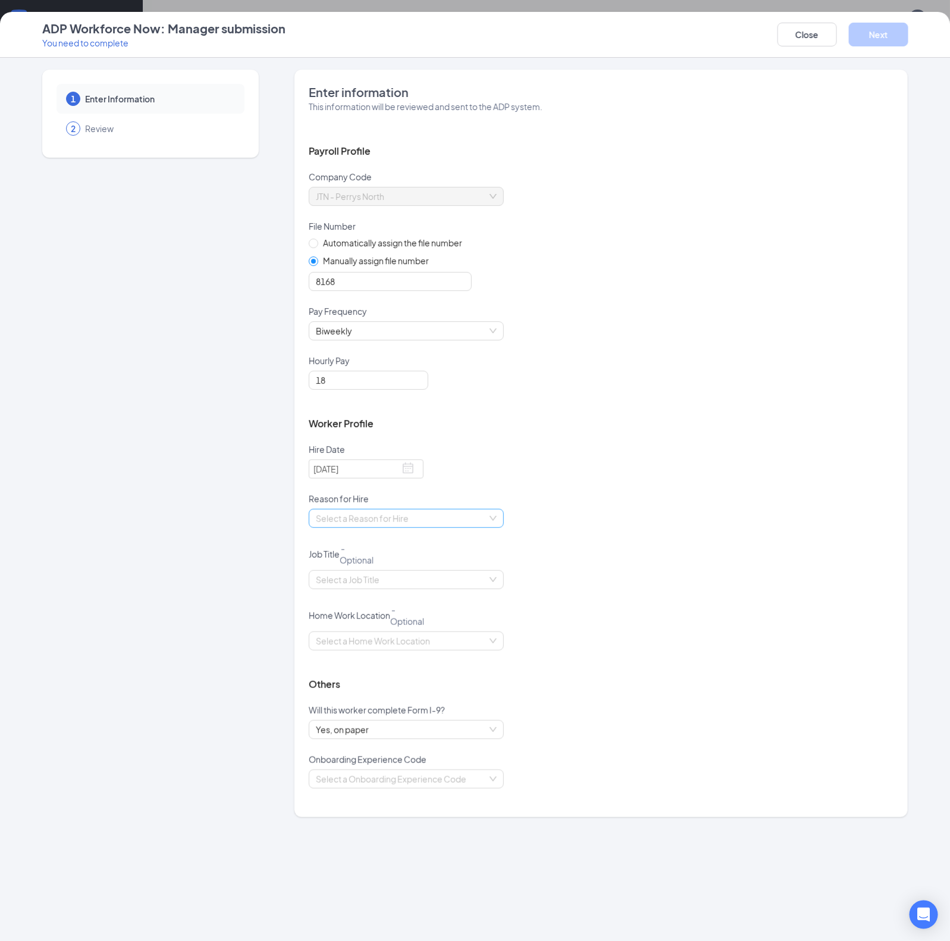
click at [403, 513] on input "search" at bounding box center [402, 518] width 173 height 18
click at [385, 547] on div "HIRE" at bounding box center [406, 541] width 195 height 19
click at [402, 571] on input "search" at bounding box center [402, 580] width 173 height 18
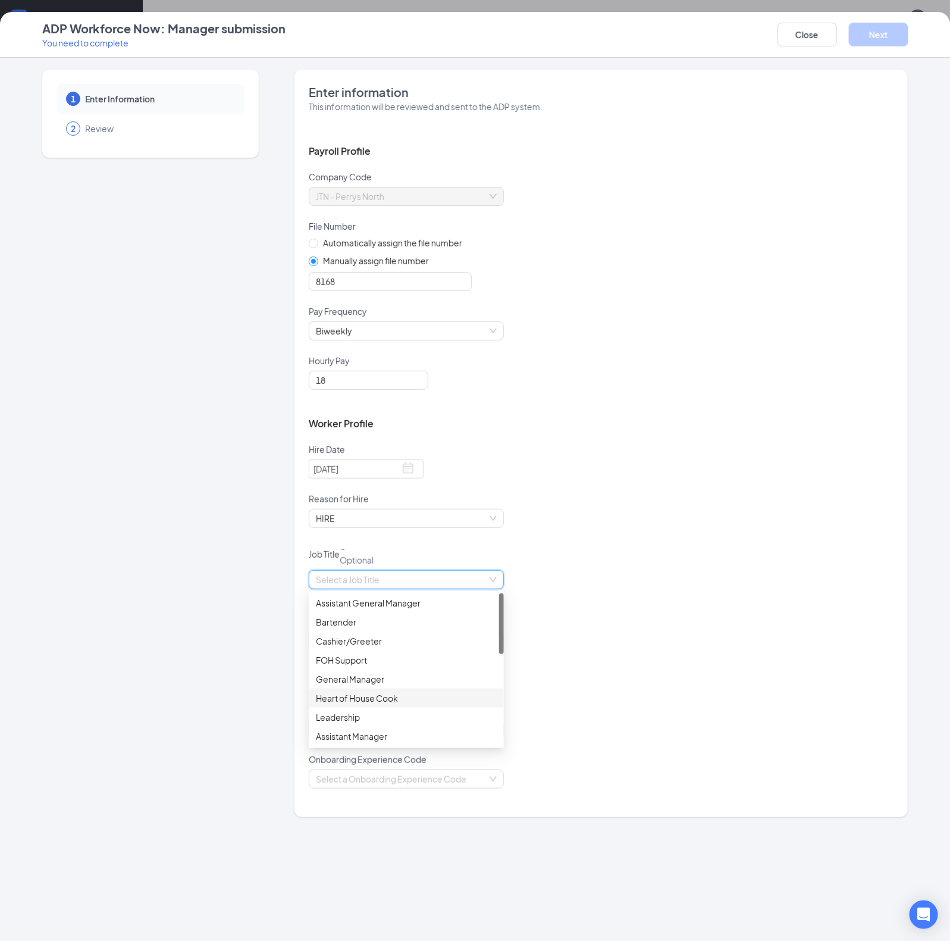
click at [390, 692] on div "Heart of House Cook" at bounding box center [406, 697] width 181 height 13
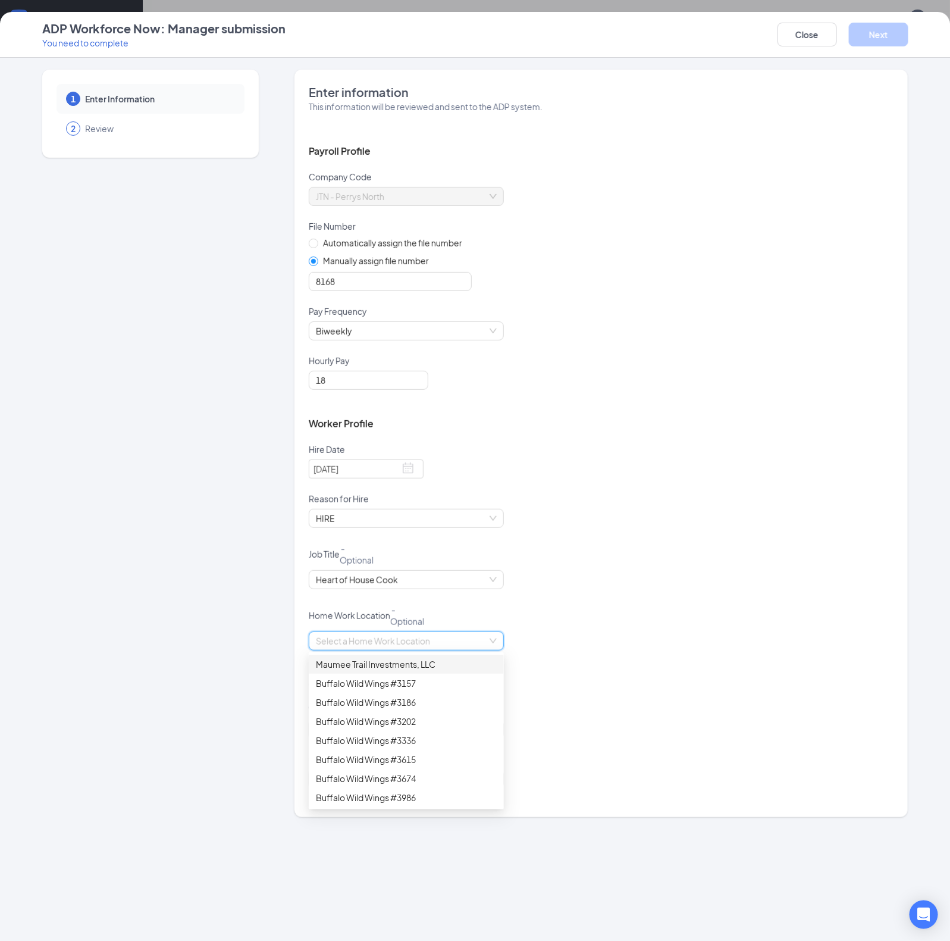
click at [385, 647] on input "search" at bounding box center [402, 641] width 173 height 18
click at [428, 790] on div "Buffalo Wild Wings #3986" at bounding box center [406, 797] width 195 height 19
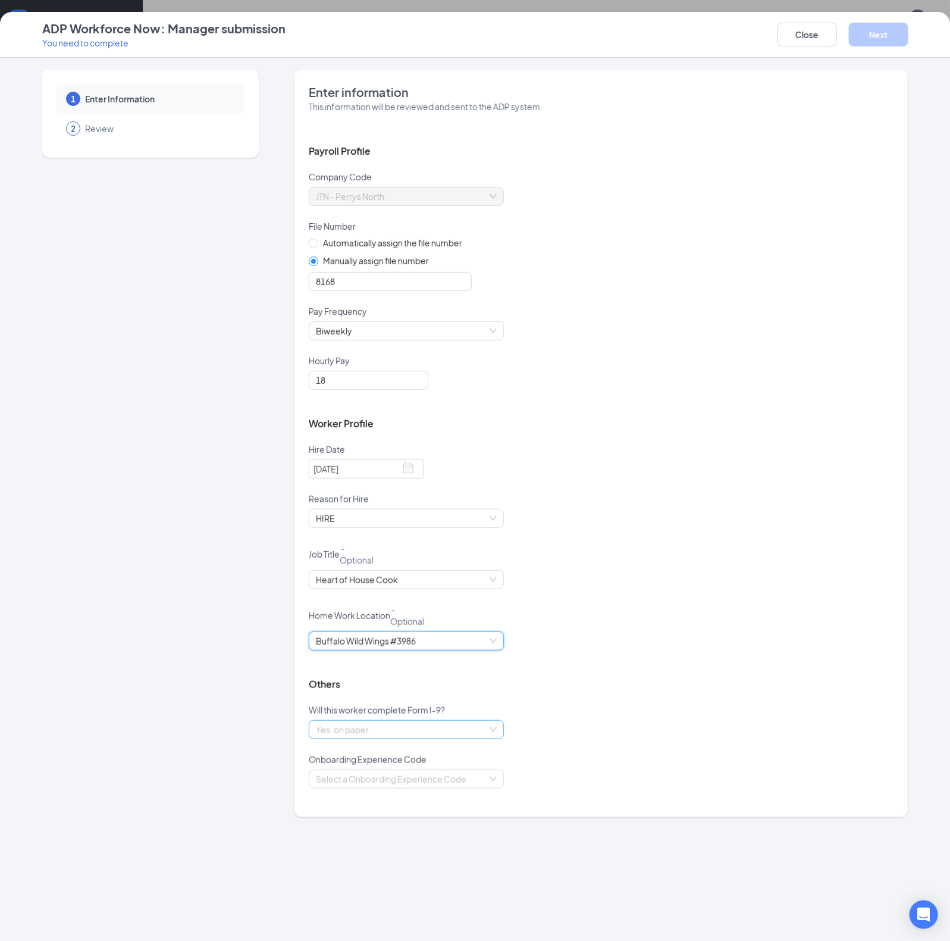
click at [421, 723] on span "Yes, on paper" at bounding box center [406, 730] width 181 height 18
click at [408, 748] on div "Yes, electronically" at bounding box center [406, 752] width 181 height 13
click at [425, 782] on input "search" at bounding box center [402, 779] width 173 height 18
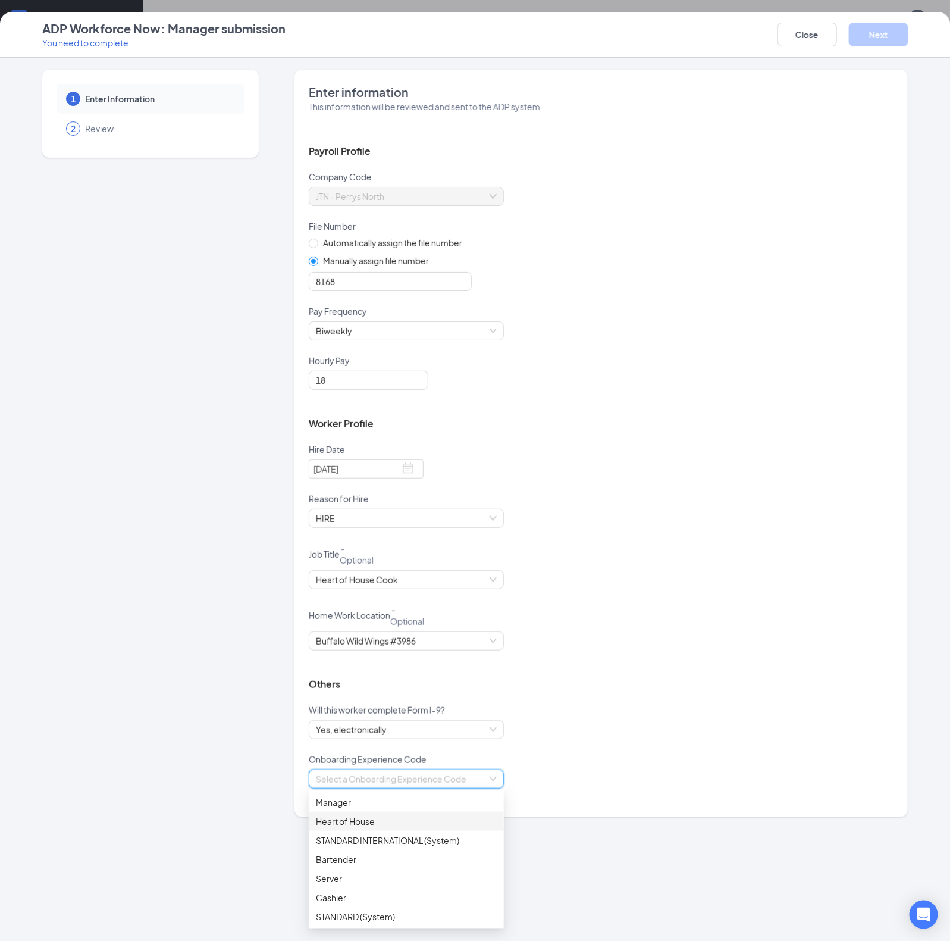
click at [406, 819] on div "Heart of House" at bounding box center [406, 821] width 181 height 13
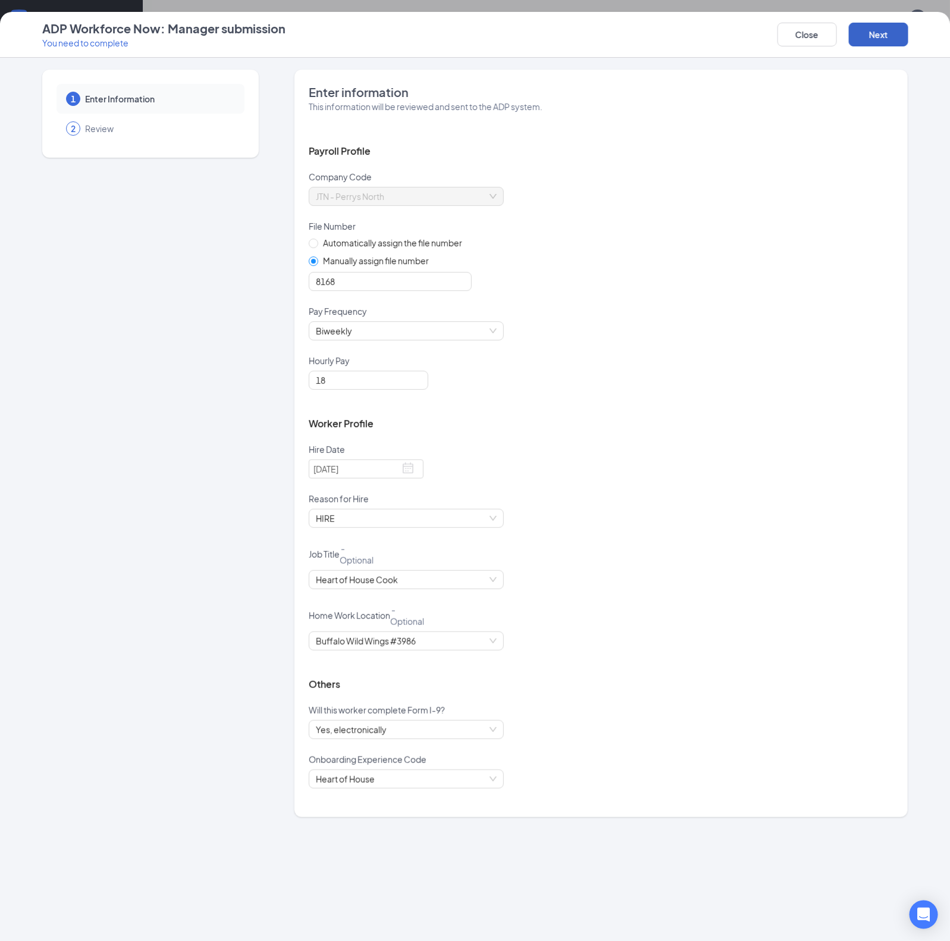
click at [879, 36] on button "Next" at bounding box center [878, 35] width 59 height 24
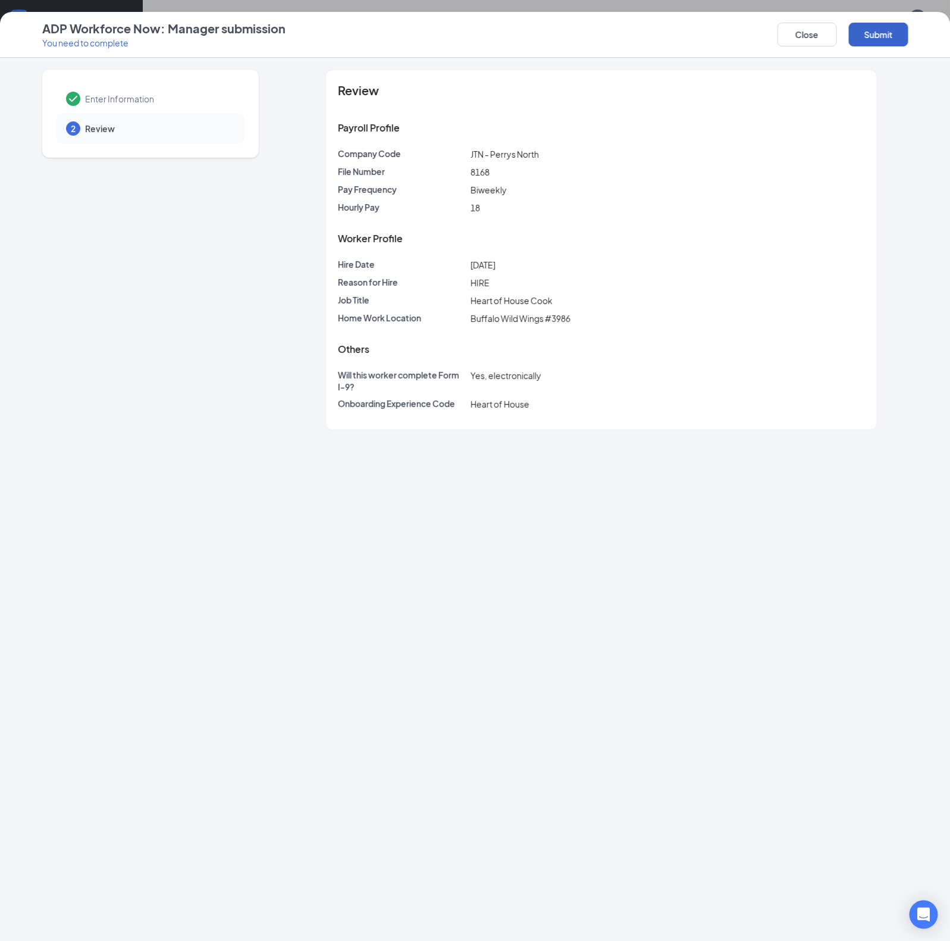
click at [879, 36] on button "Submit" at bounding box center [878, 35] width 59 height 24
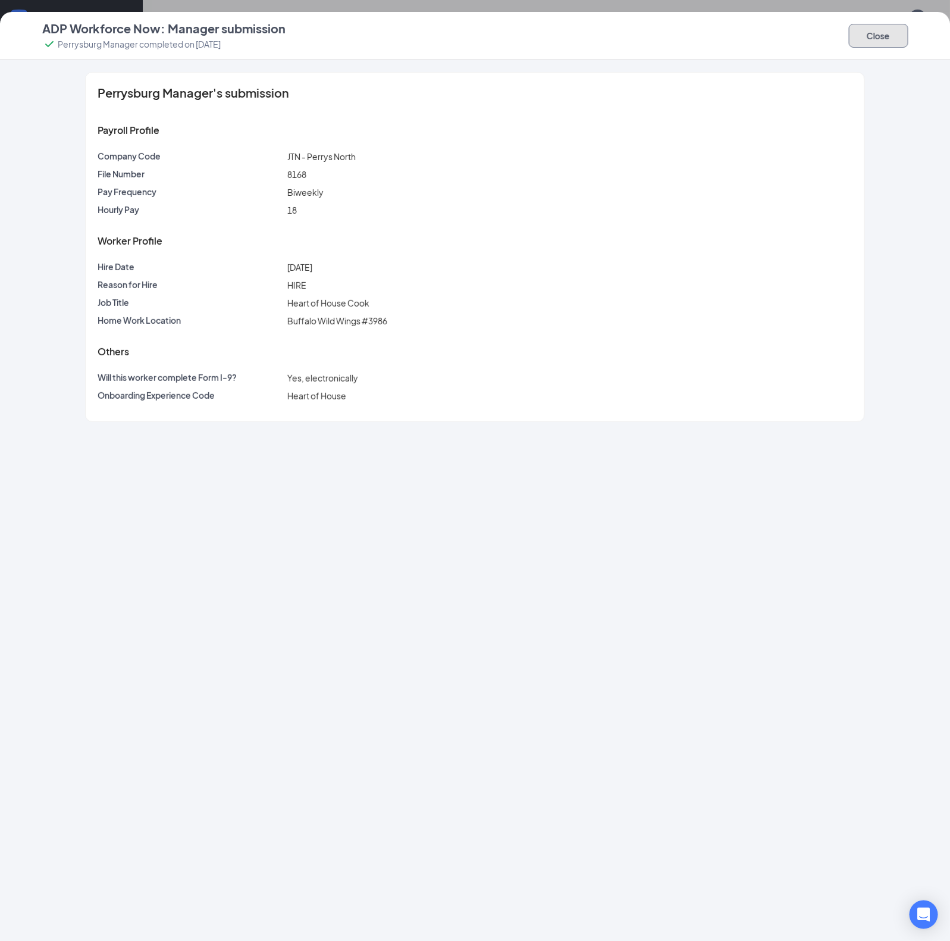
click at [882, 33] on button "Close" at bounding box center [878, 36] width 59 height 24
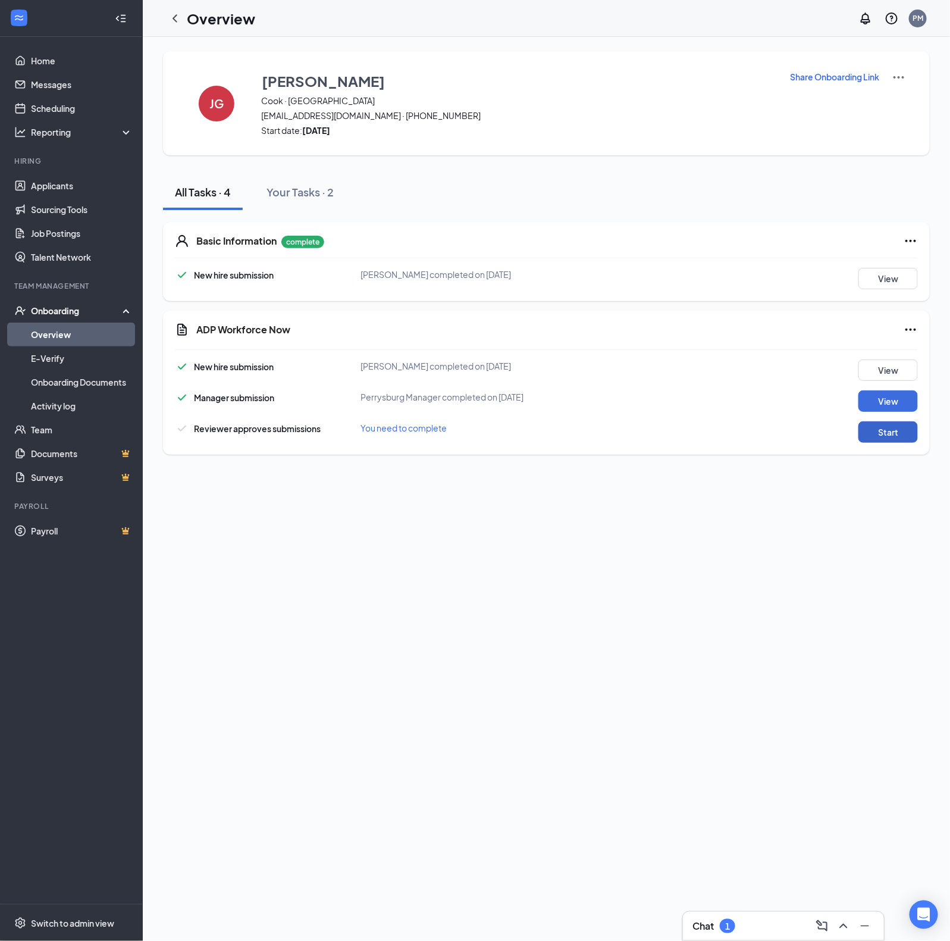
click at [873, 435] on button "Start" at bounding box center [888, 431] width 59 height 21
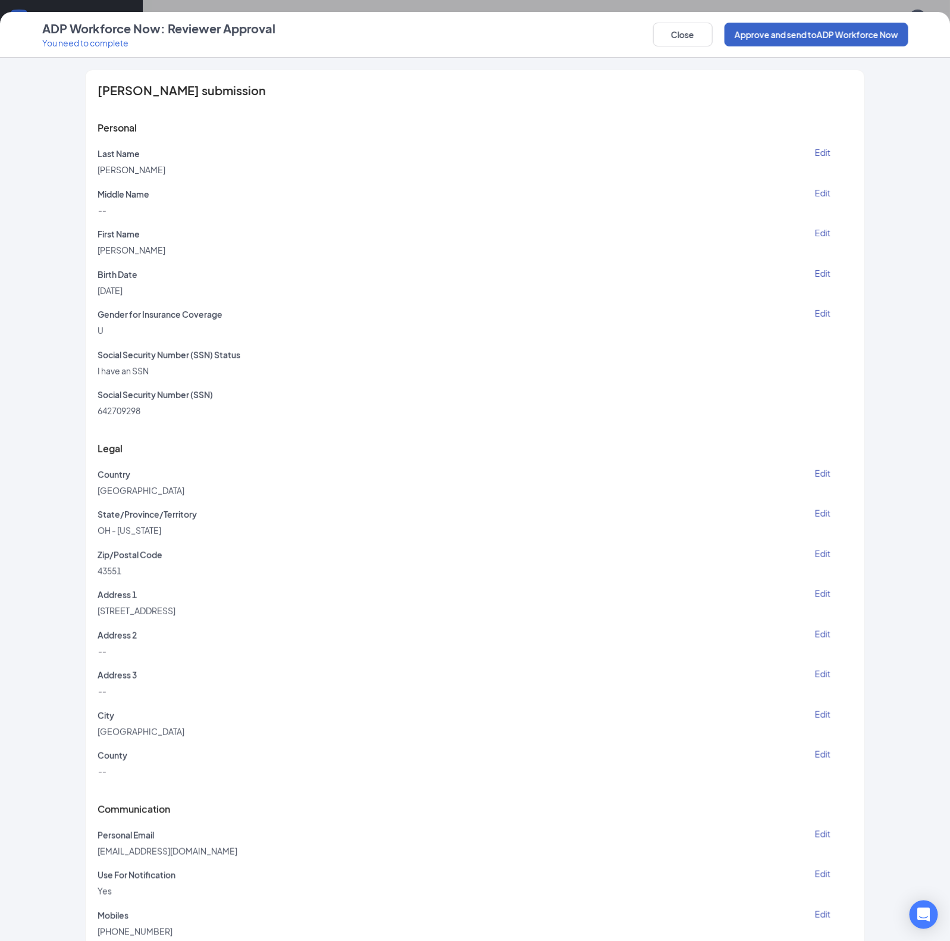
click at [784, 39] on button "Approve and send to ADP Workforce Now" at bounding box center [817, 35] width 184 height 24
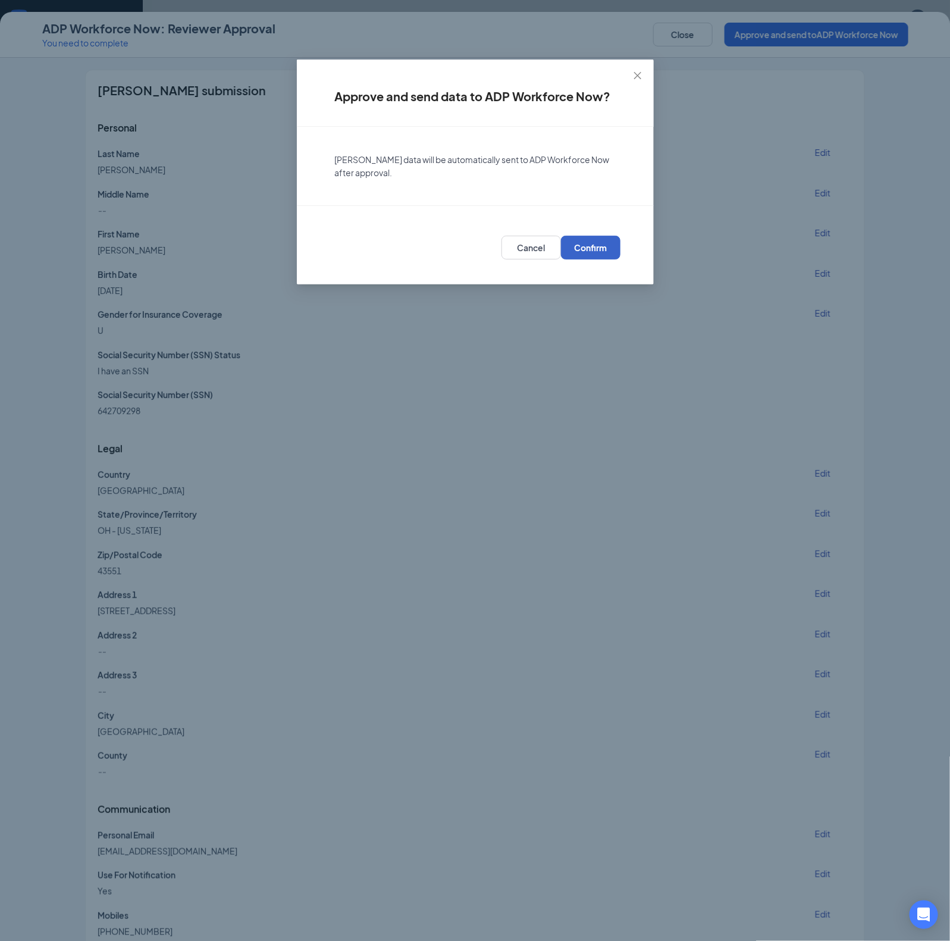
click at [602, 236] on button "Confirm" at bounding box center [590, 248] width 59 height 24
drag, startPoint x: 510, startPoint y: 283, endPoint x: 602, endPoint y: 165, distance: 150.1
click at [604, 164] on div "[PERSON_NAME] data will be automatically sent to ADP Workforce Now after approv…" at bounding box center [475, 166] width 328 height 50
click at [605, 245] on span "Confirm" at bounding box center [590, 248] width 33 height 12
click at [637, 74] on icon "close" at bounding box center [637, 75] width 7 height 7
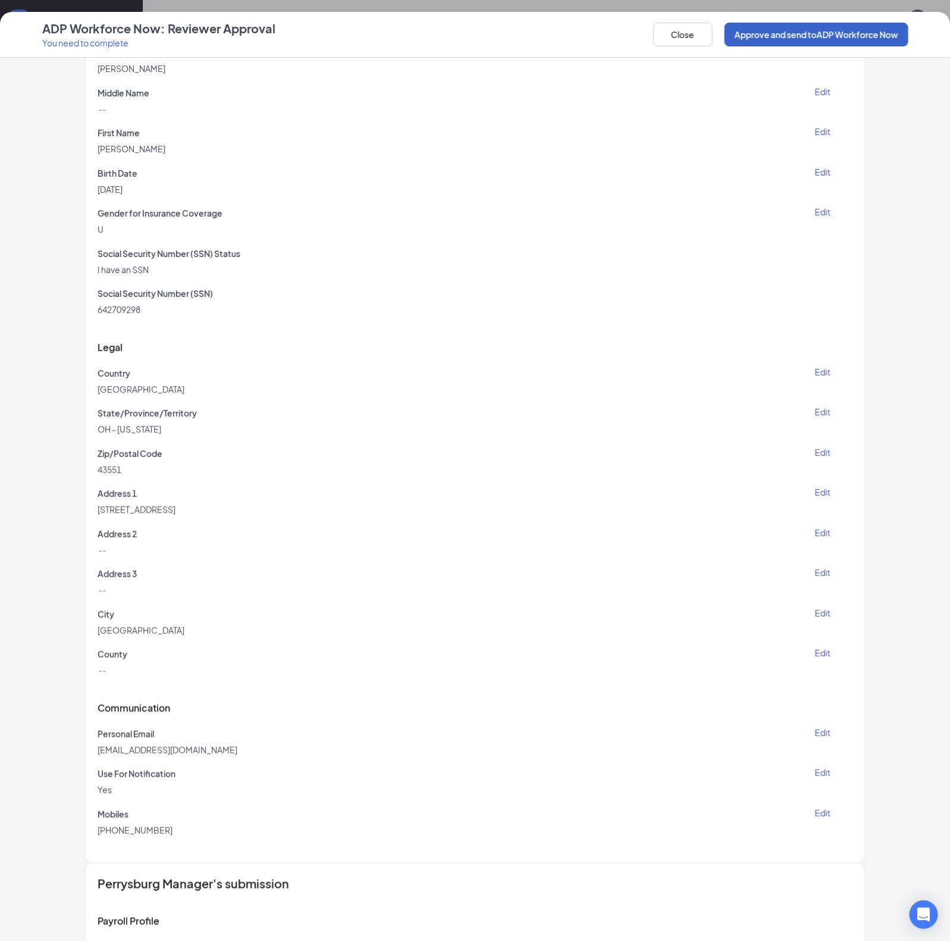
scroll to position [74, 0]
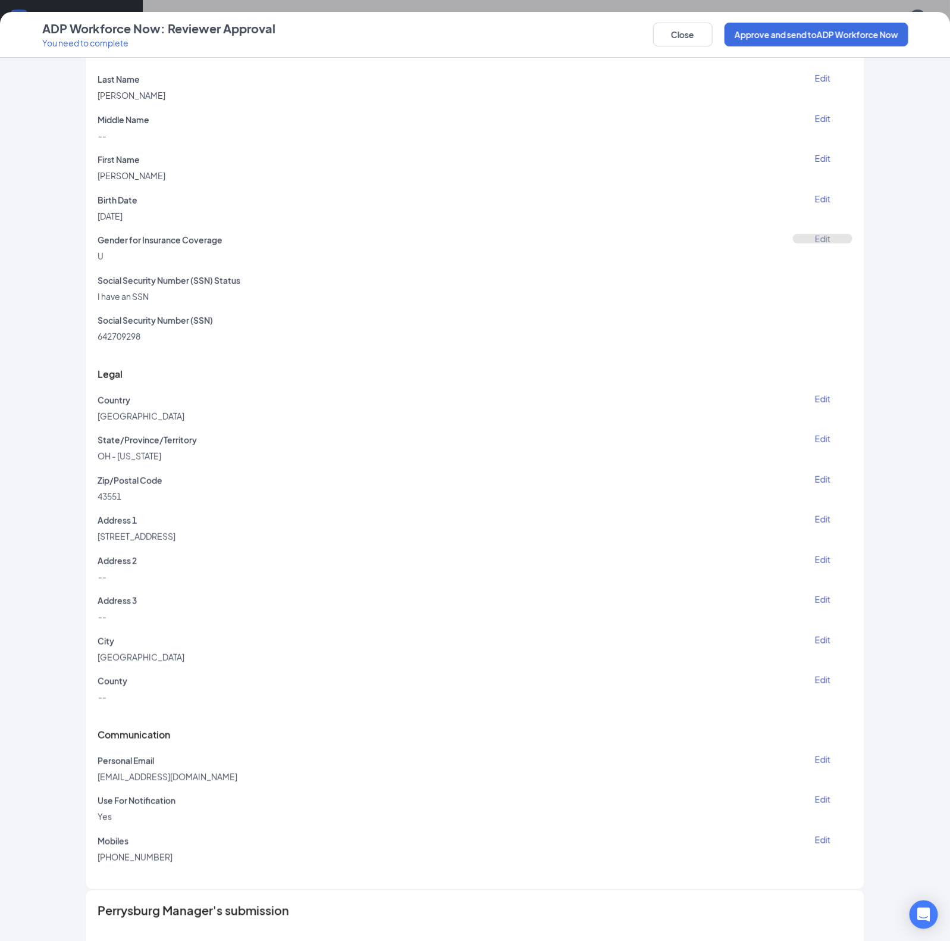
click at [807, 240] on button "Edit" at bounding box center [822, 239] width 59 height 10
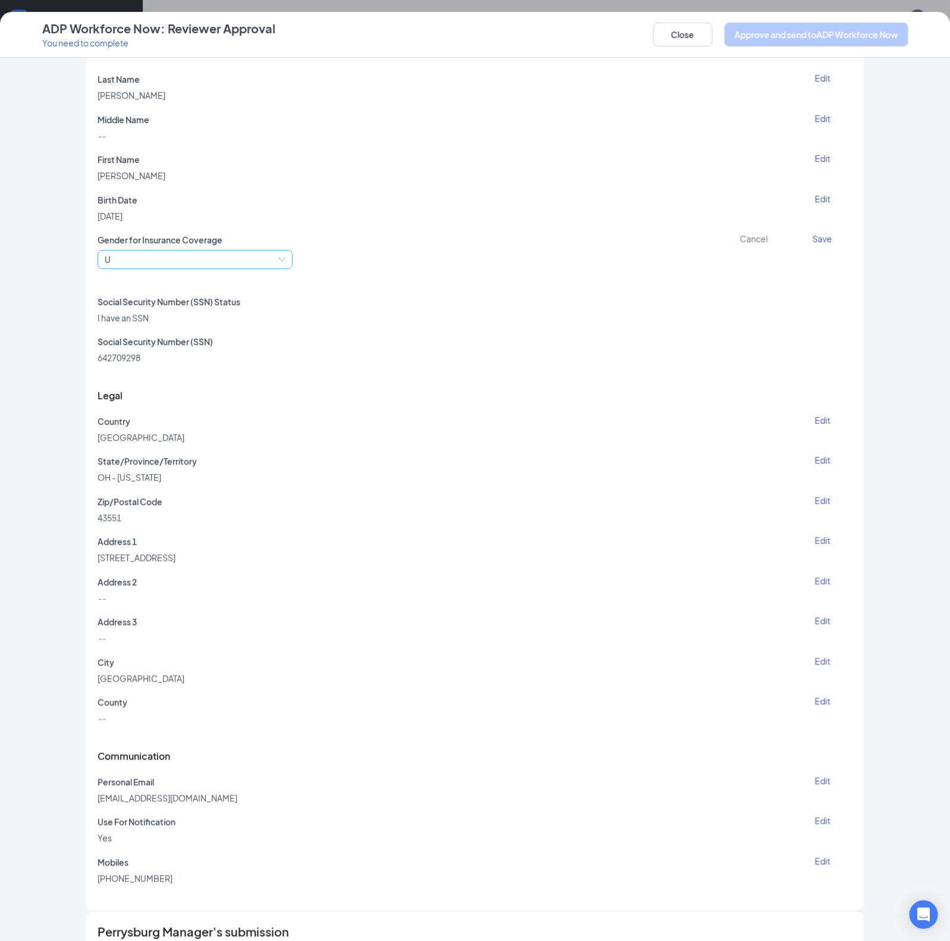
click at [280, 258] on span "U" at bounding box center [195, 259] width 181 height 18
click at [239, 319] on div "Not Specified" at bounding box center [189, 320] width 181 height 13
click at [391, 274] on div "Gender for Insurance Coverage Not Specified Not Specified Cancel Save" at bounding box center [475, 258] width 754 height 49
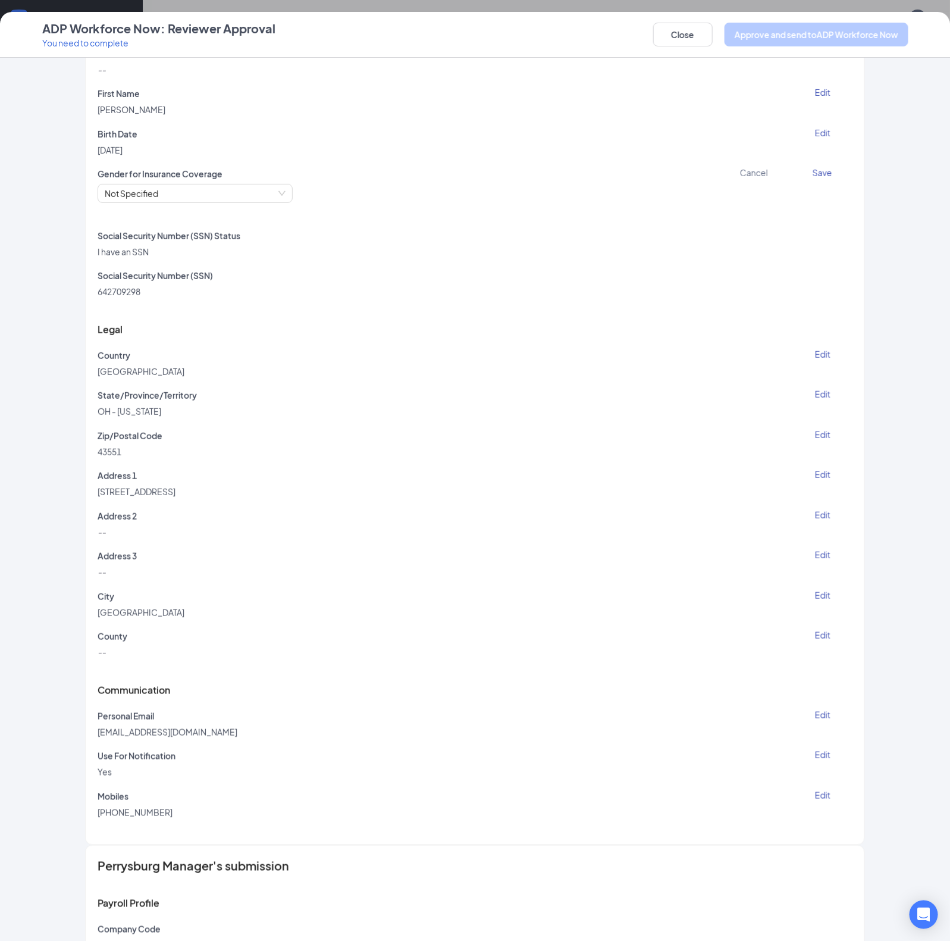
scroll to position [0, 0]
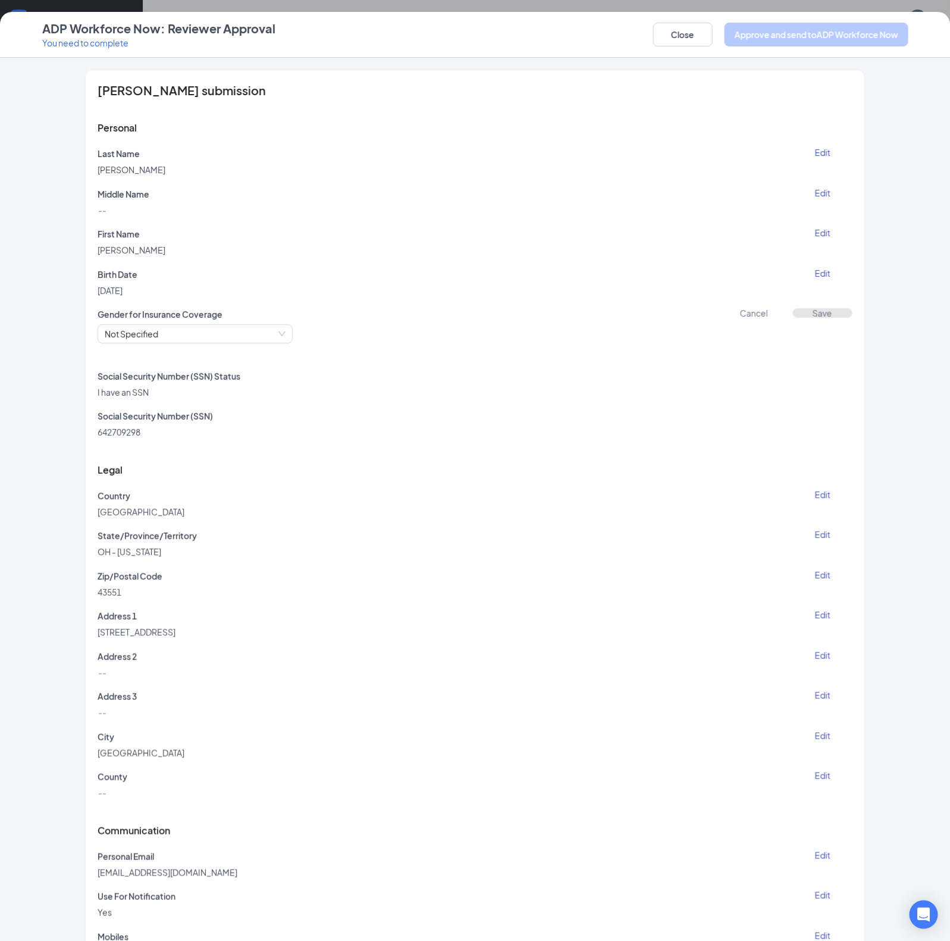
click at [816, 313] on button "Save" at bounding box center [822, 313] width 59 height 10
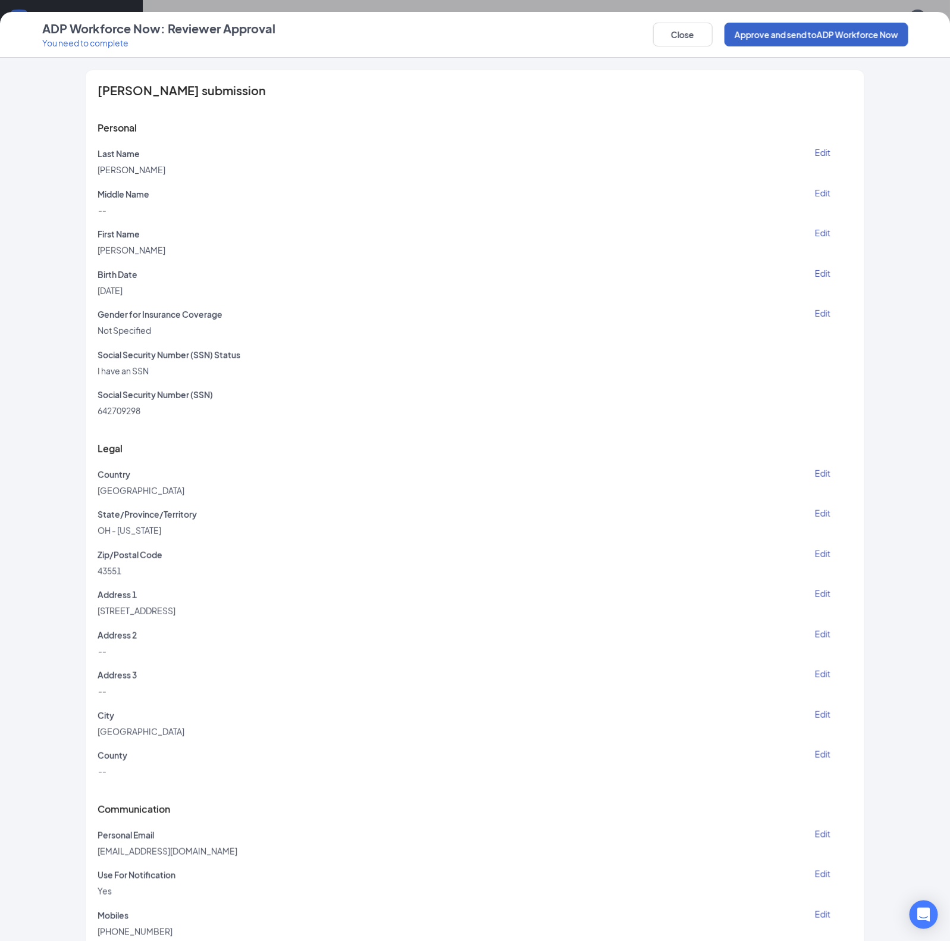
click at [782, 34] on button "Approve and send to ADP Workforce Now" at bounding box center [817, 35] width 184 height 24
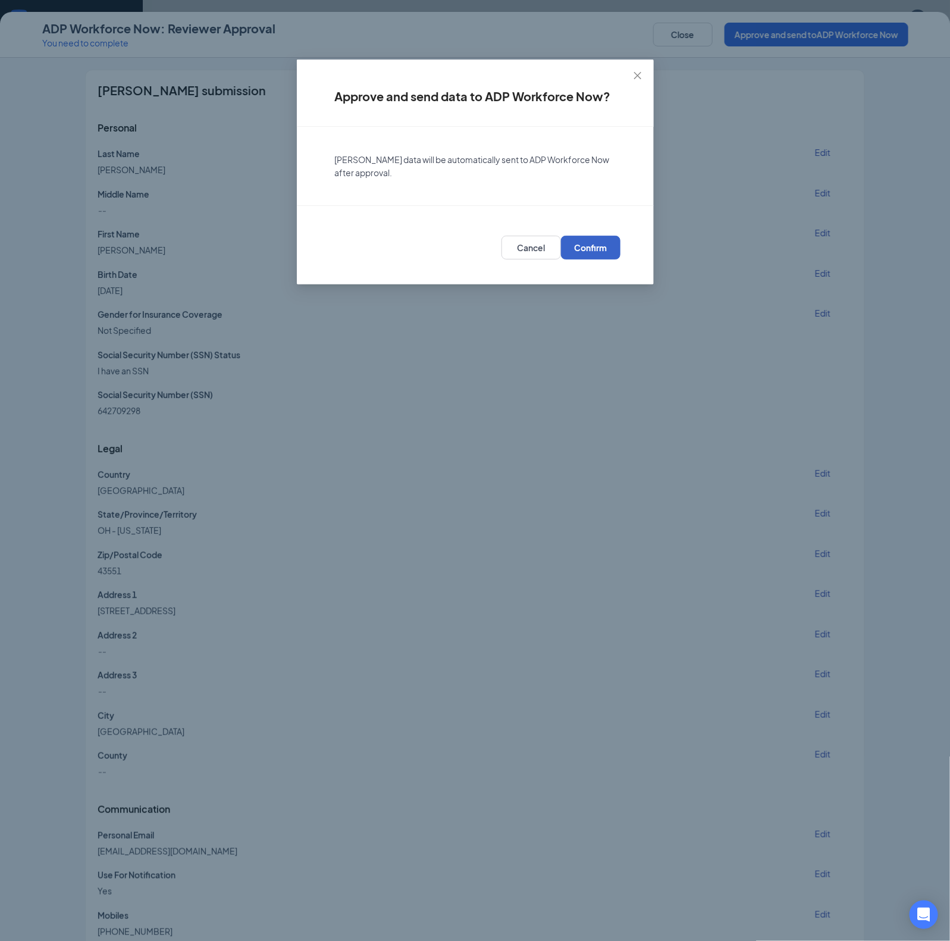
click at [605, 240] on button "Confirm" at bounding box center [590, 248] width 59 height 24
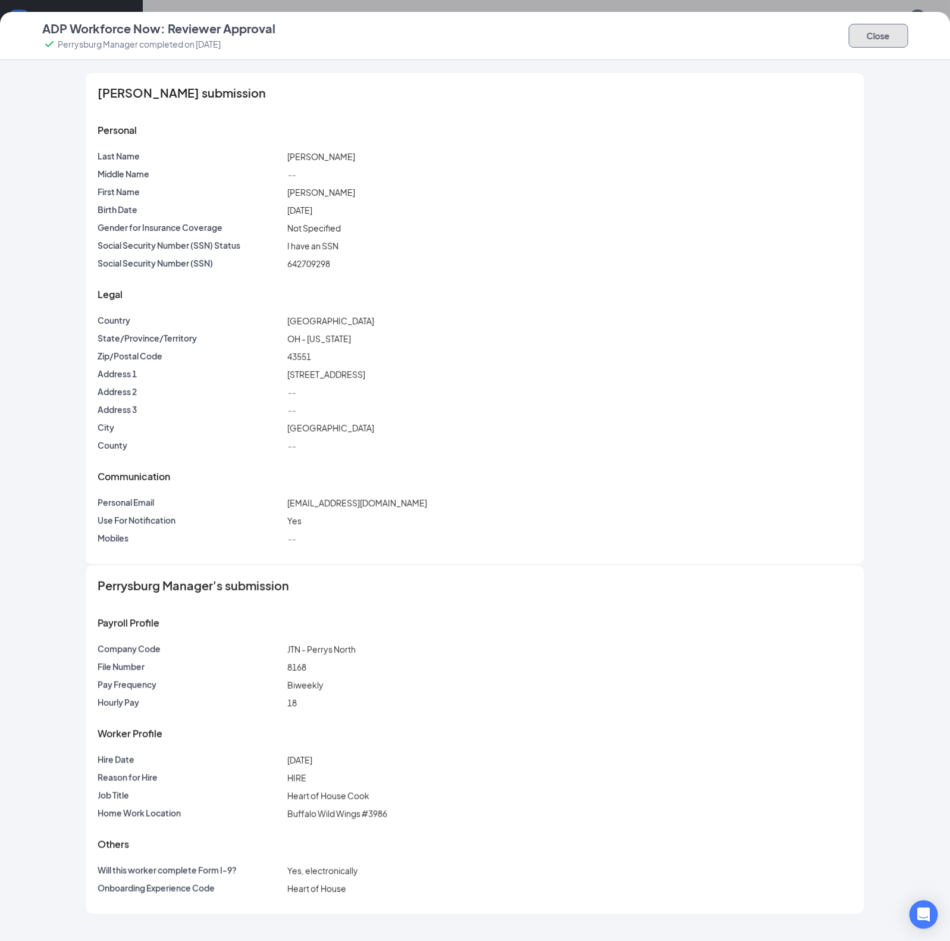
click at [876, 36] on button "Close" at bounding box center [878, 36] width 59 height 24
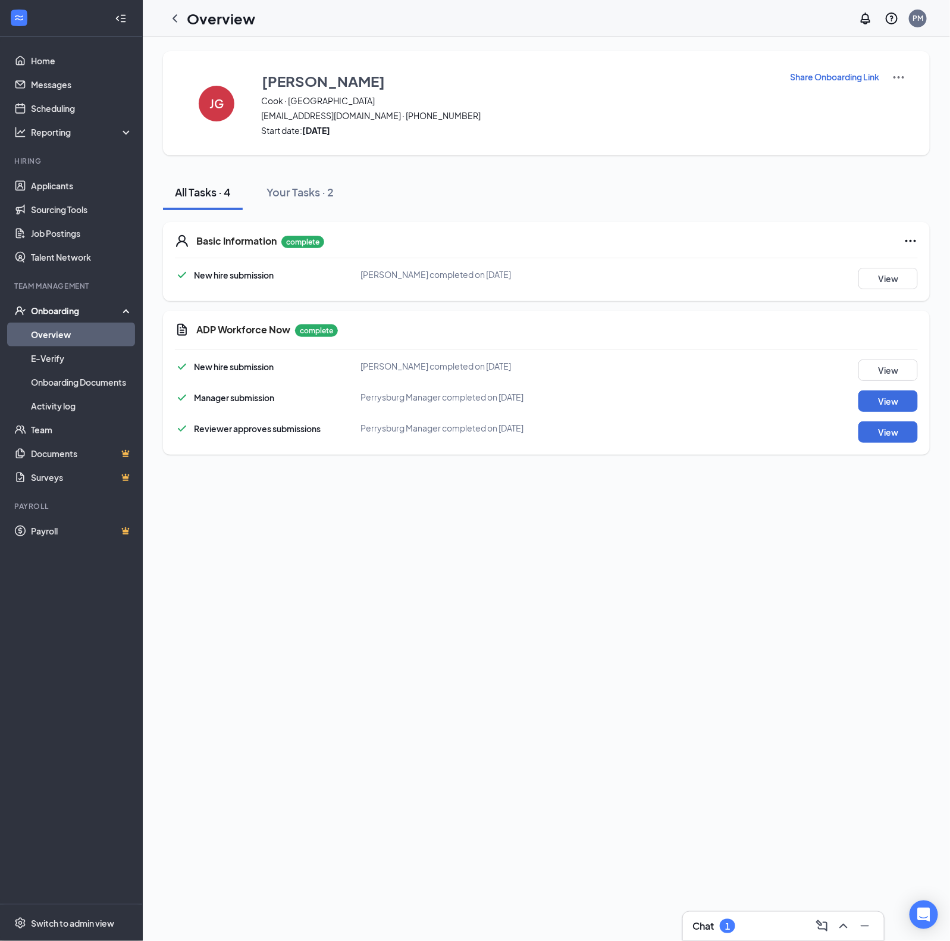
click at [108, 334] on link "Overview" at bounding box center [82, 334] width 102 height 24
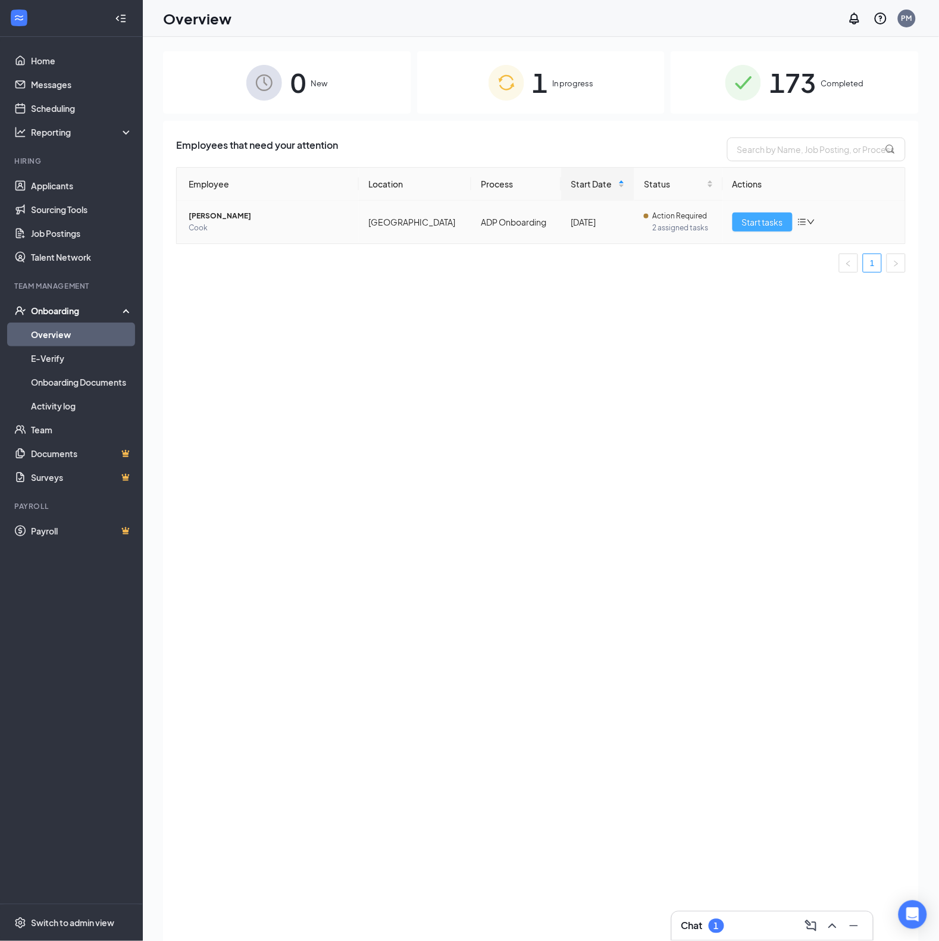
click at [765, 219] on span "Start tasks" at bounding box center [762, 221] width 41 height 13
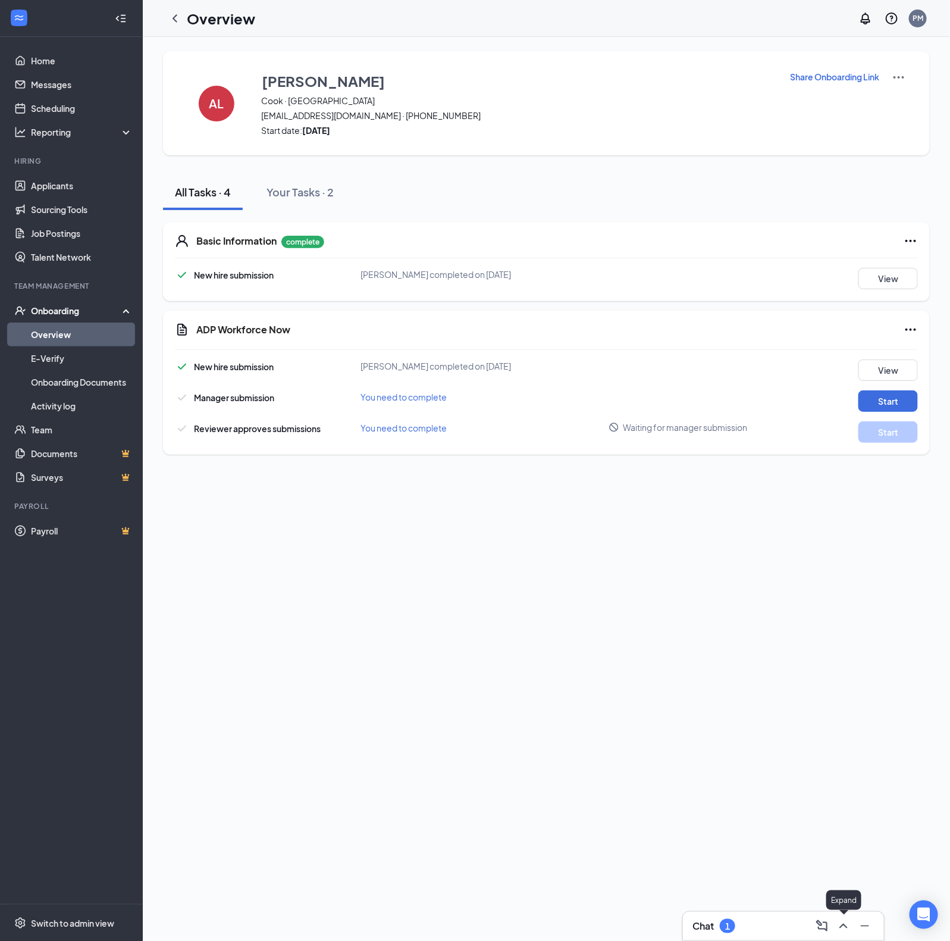
click at [846, 923] on icon "ChevronUp" at bounding box center [844, 926] width 14 height 14
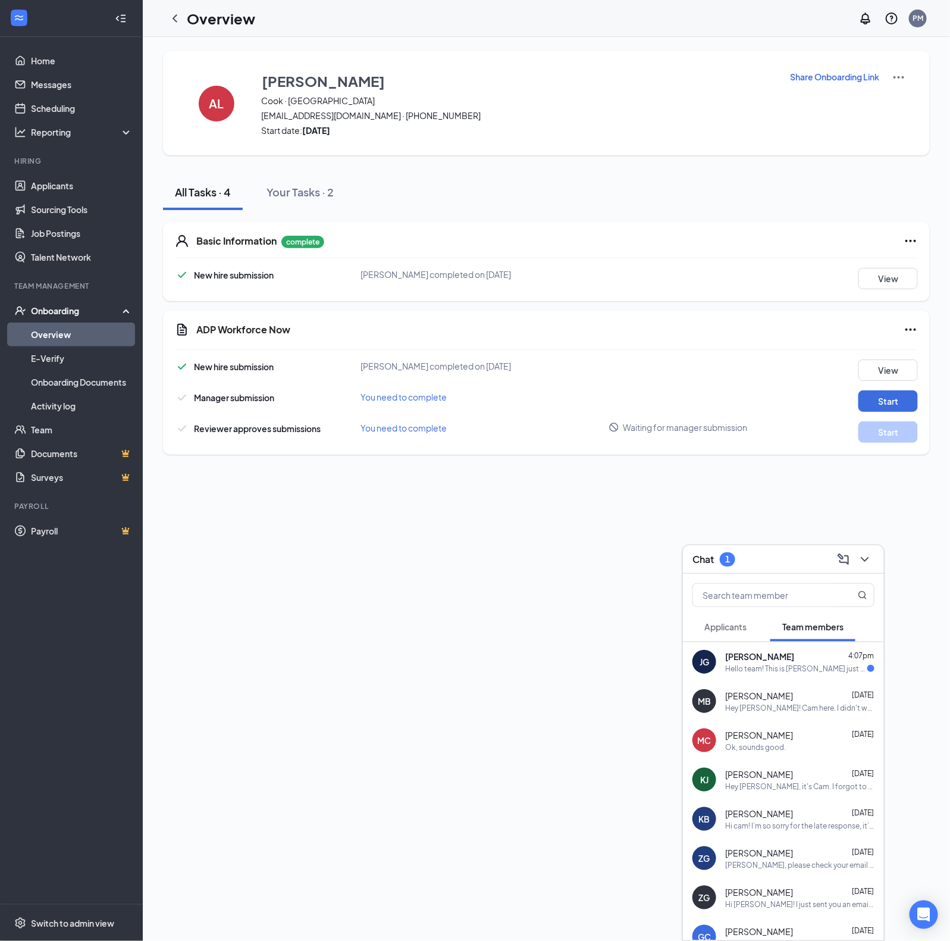
click at [825, 674] on div "[PERSON_NAME] [PERSON_NAME] 4:07pm Hello team! This is [PERSON_NAME] just wante…" at bounding box center [783, 661] width 201 height 39
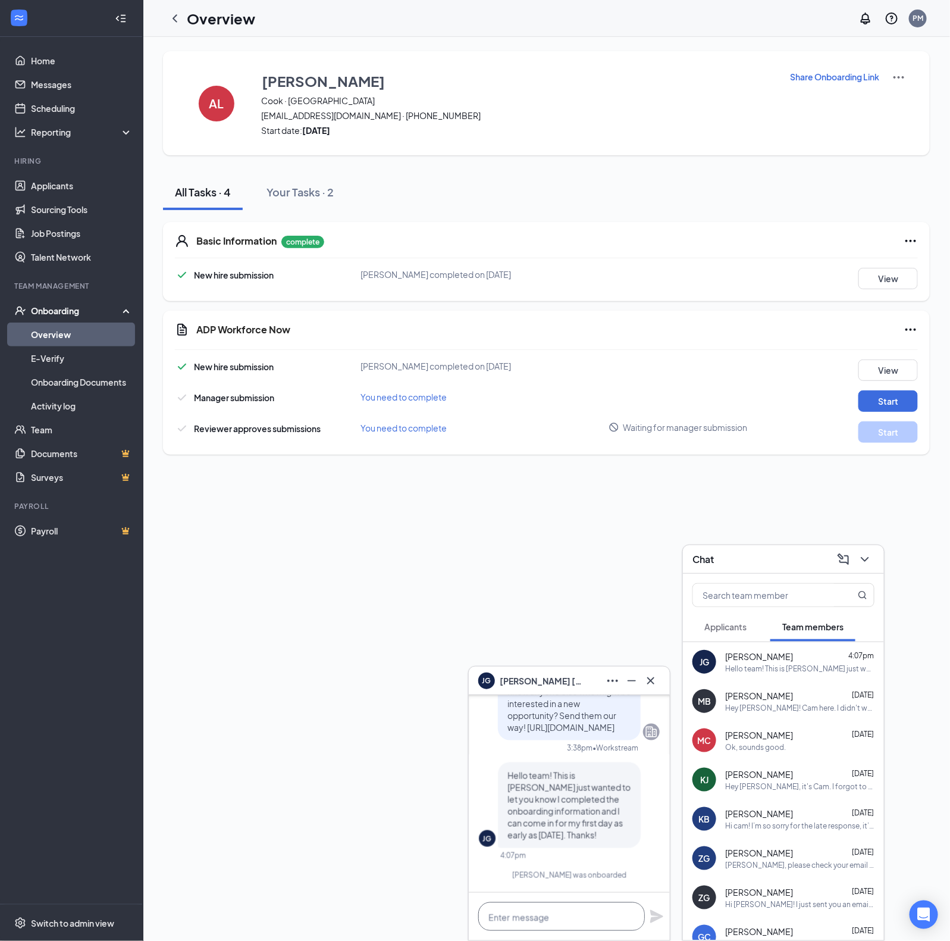
click at [559, 902] on textarea at bounding box center [561, 916] width 167 height 29
type textarea "J"
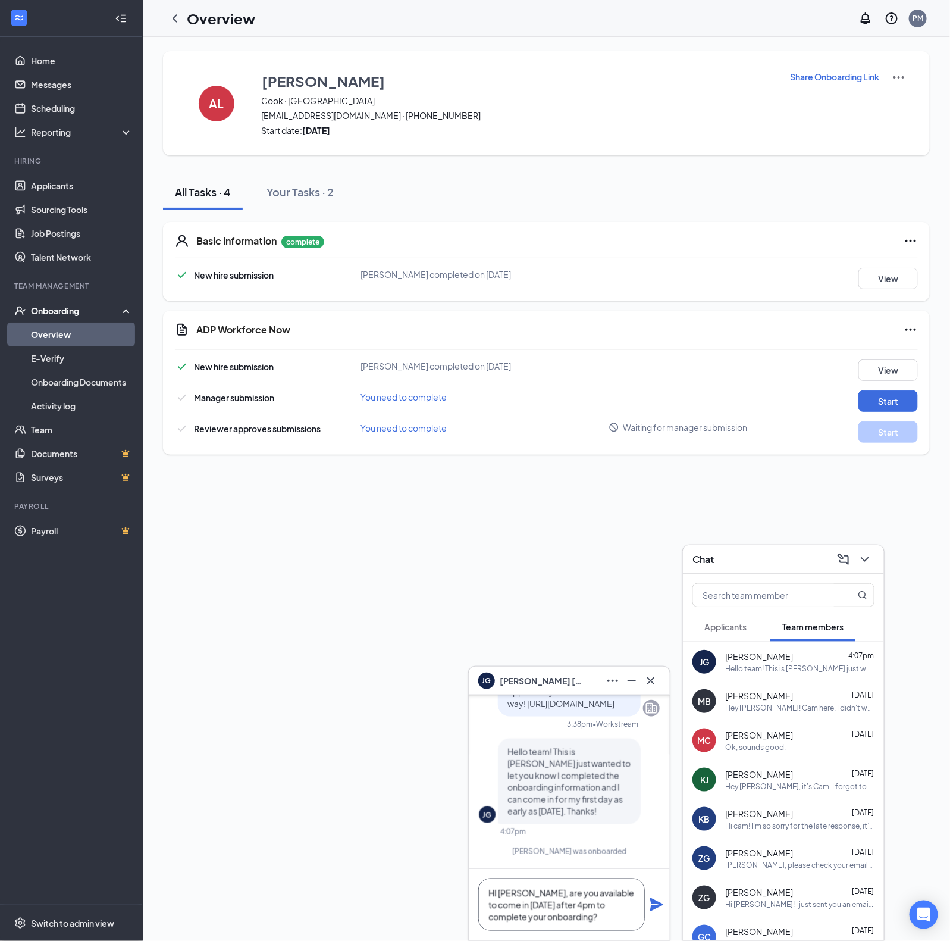
type textarea "HI [PERSON_NAME], are you available to come in [DATE] after 4pm to complete you…"
click at [657, 903] on icon "Plane" at bounding box center [656, 904] width 13 height 13
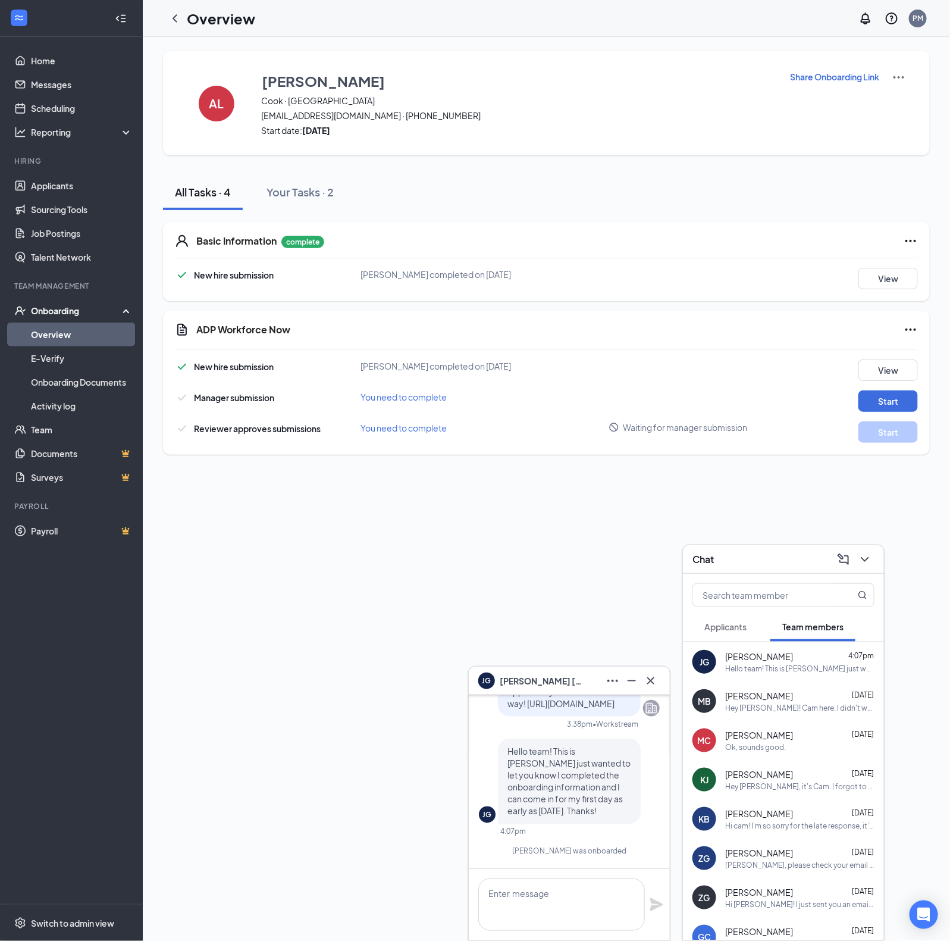
scroll to position [0, 0]
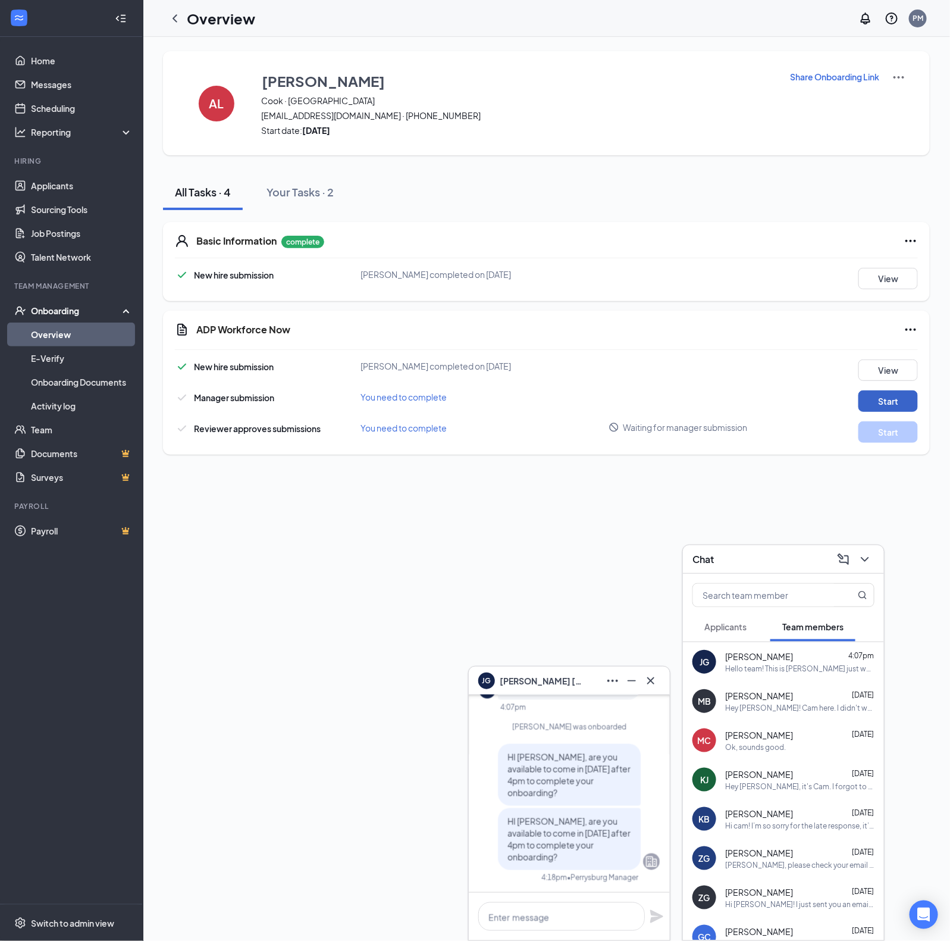
click at [888, 402] on button "Start" at bounding box center [888, 400] width 59 height 21
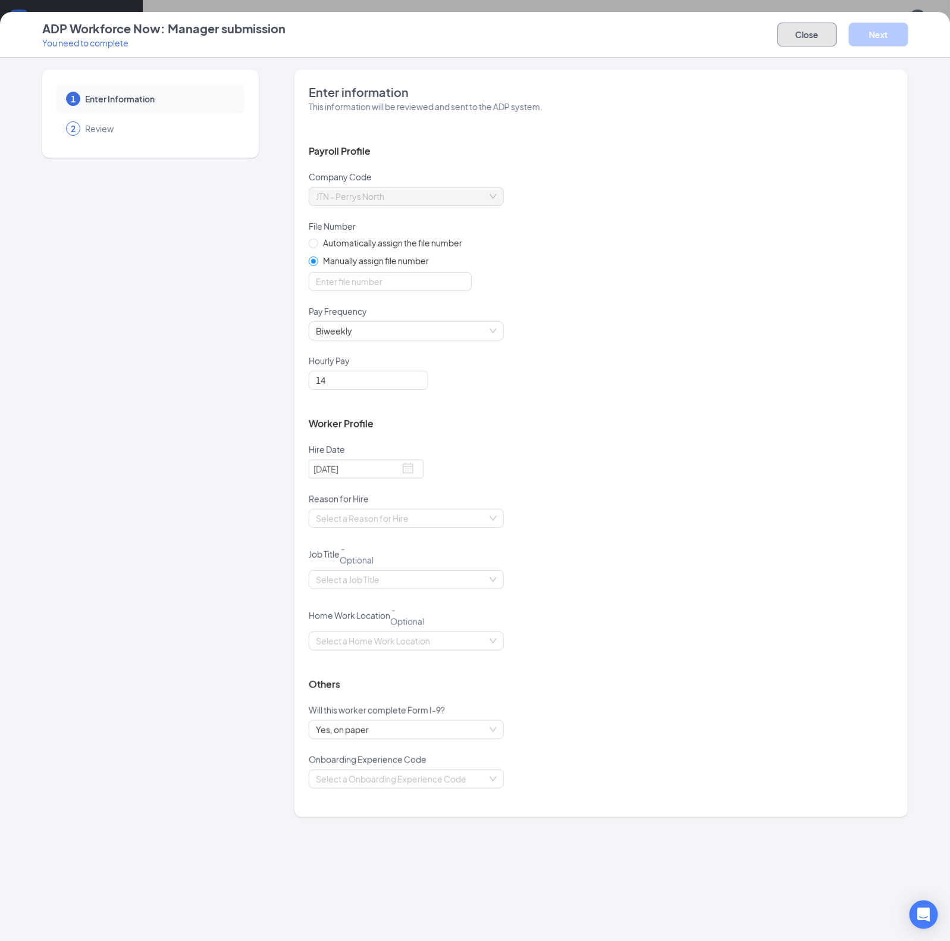
click at [828, 42] on button "Close" at bounding box center [807, 35] width 59 height 24
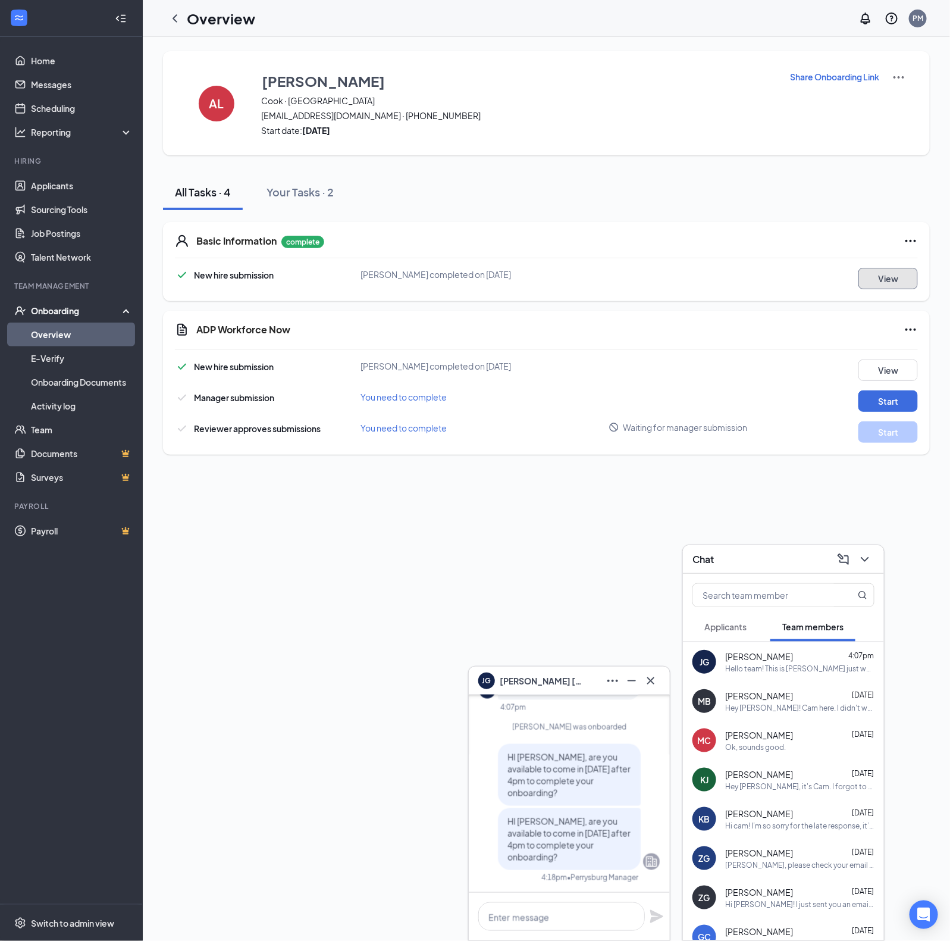
click at [888, 284] on button "View" at bounding box center [888, 278] width 59 height 21
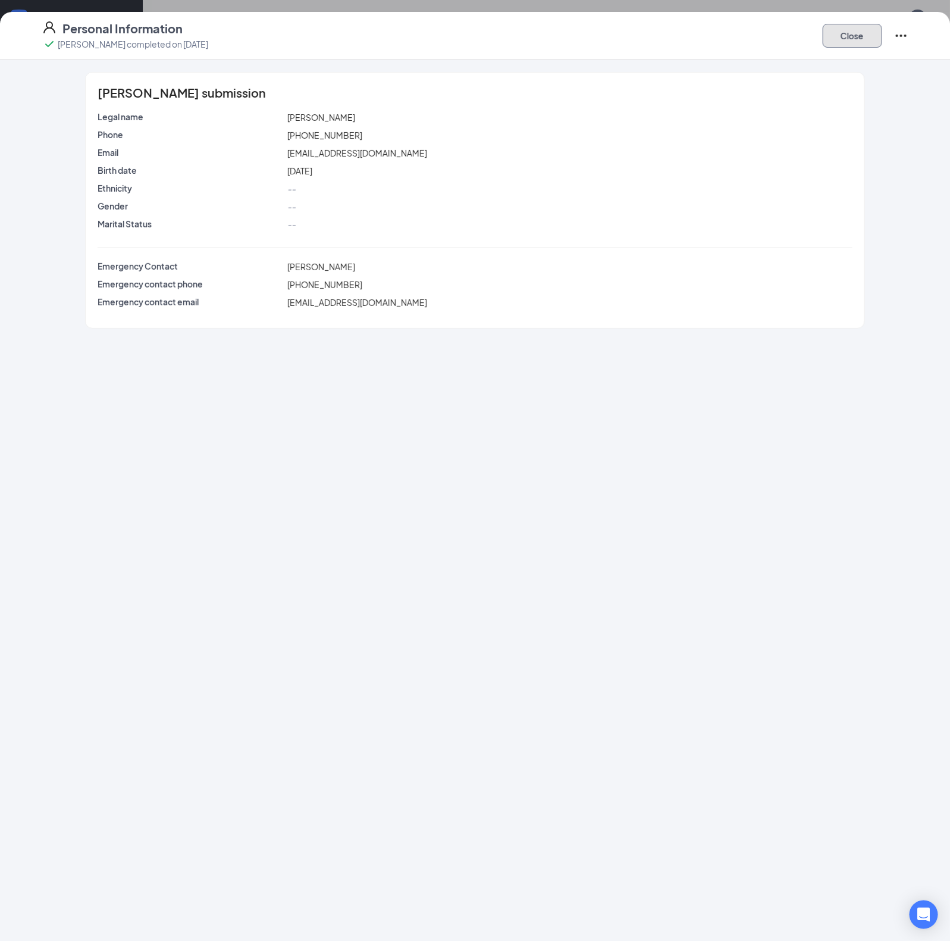
click at [857, 34] on button "Close" at bounding box center [852, 36] width 59 height 24
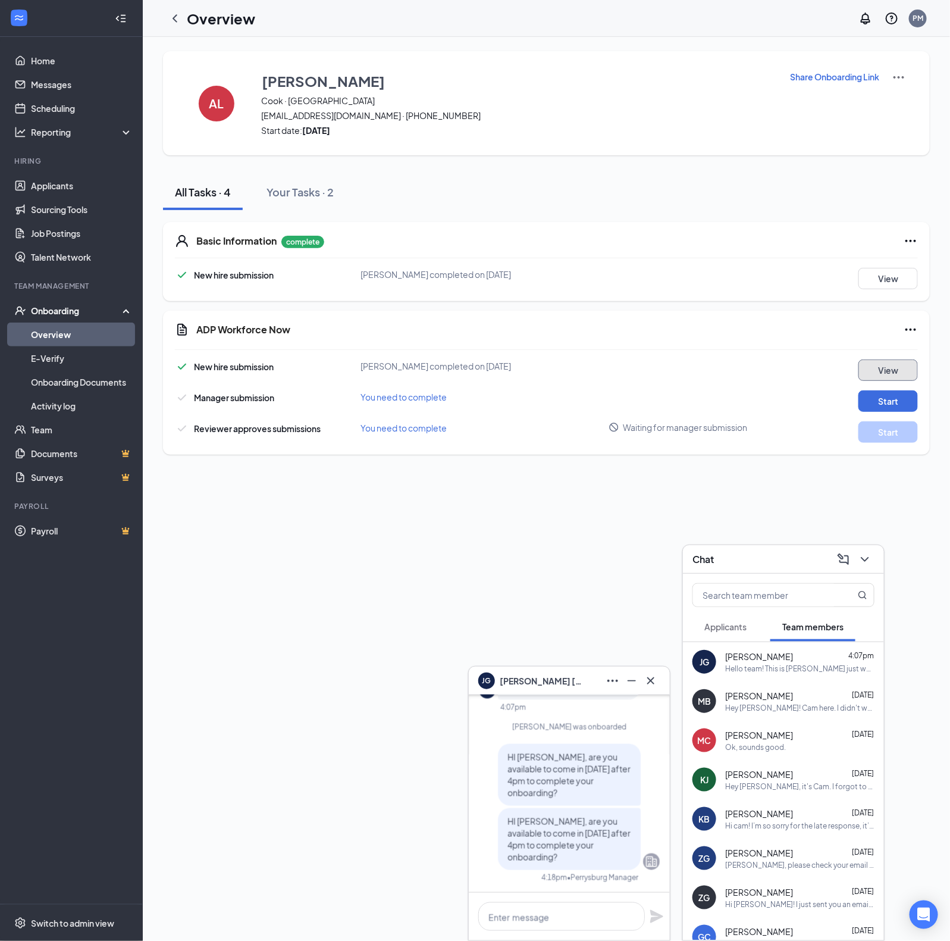
click at [889, 362] on button "View" at bounding box center [888, 369] width 59 height 21
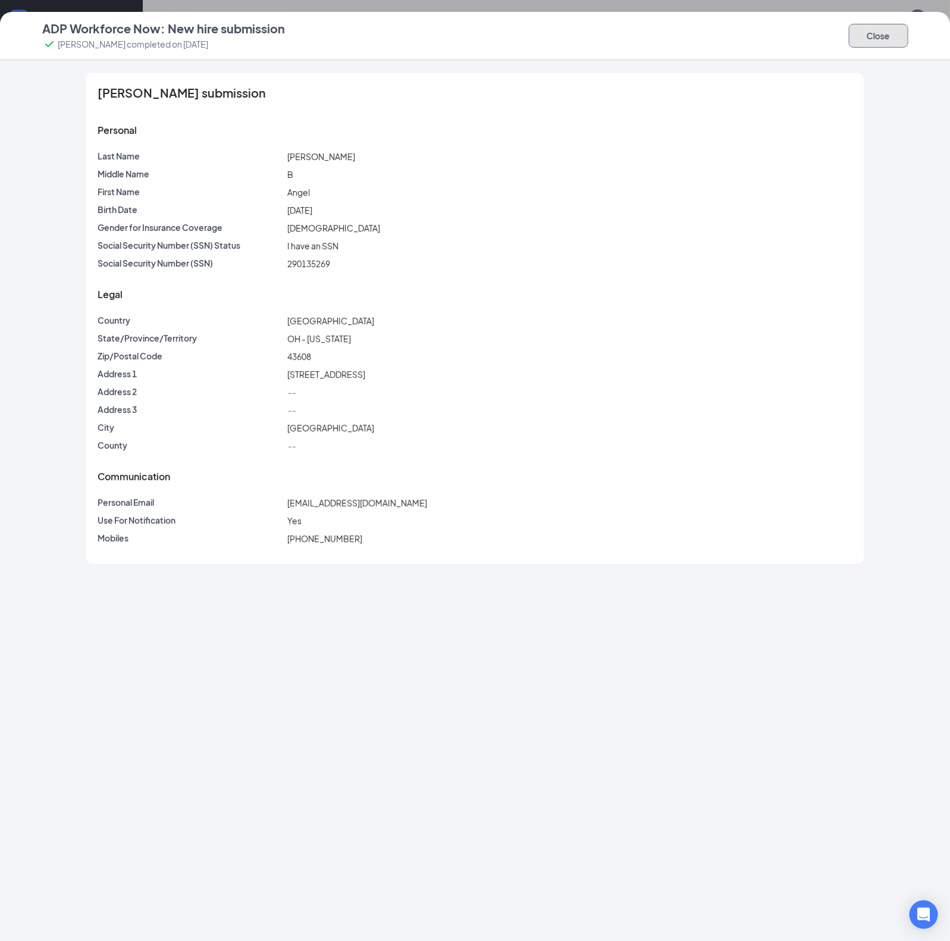
click at [904, 24] on button "Close" at bounding box center [878, 36] width 59 height 24
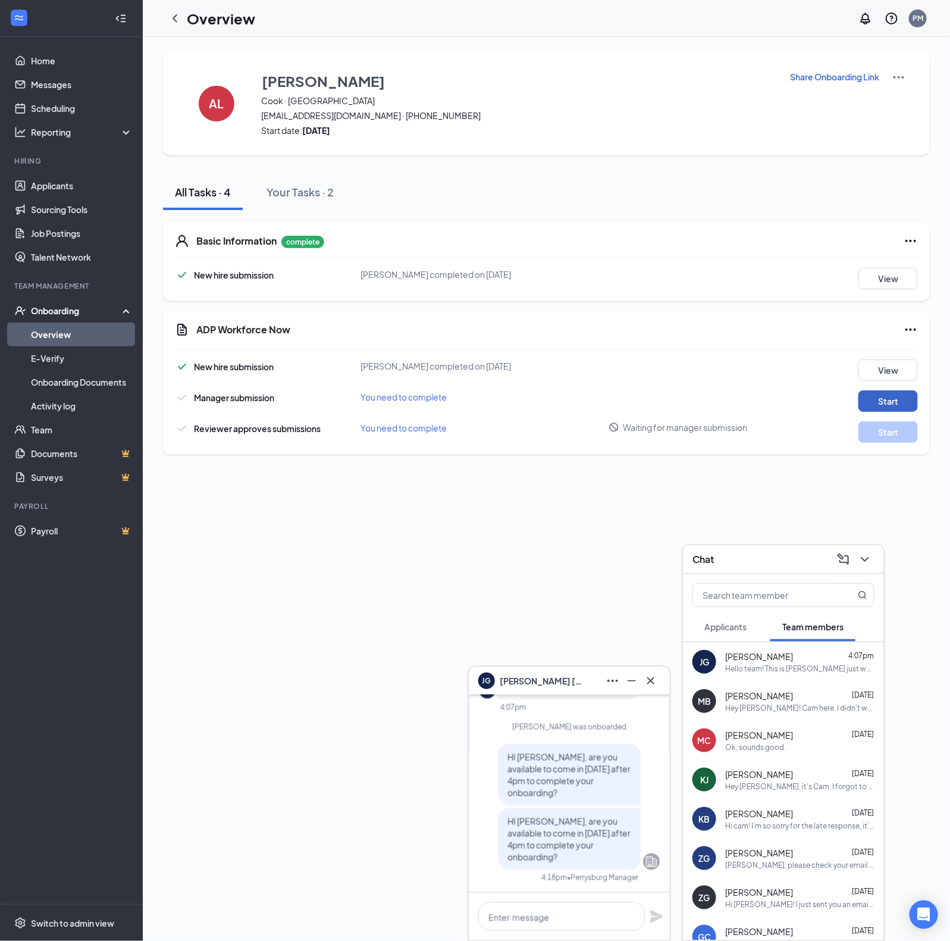
click at [888, 403] on button "Start" at bounding box center [888, 400] width 59 height 21
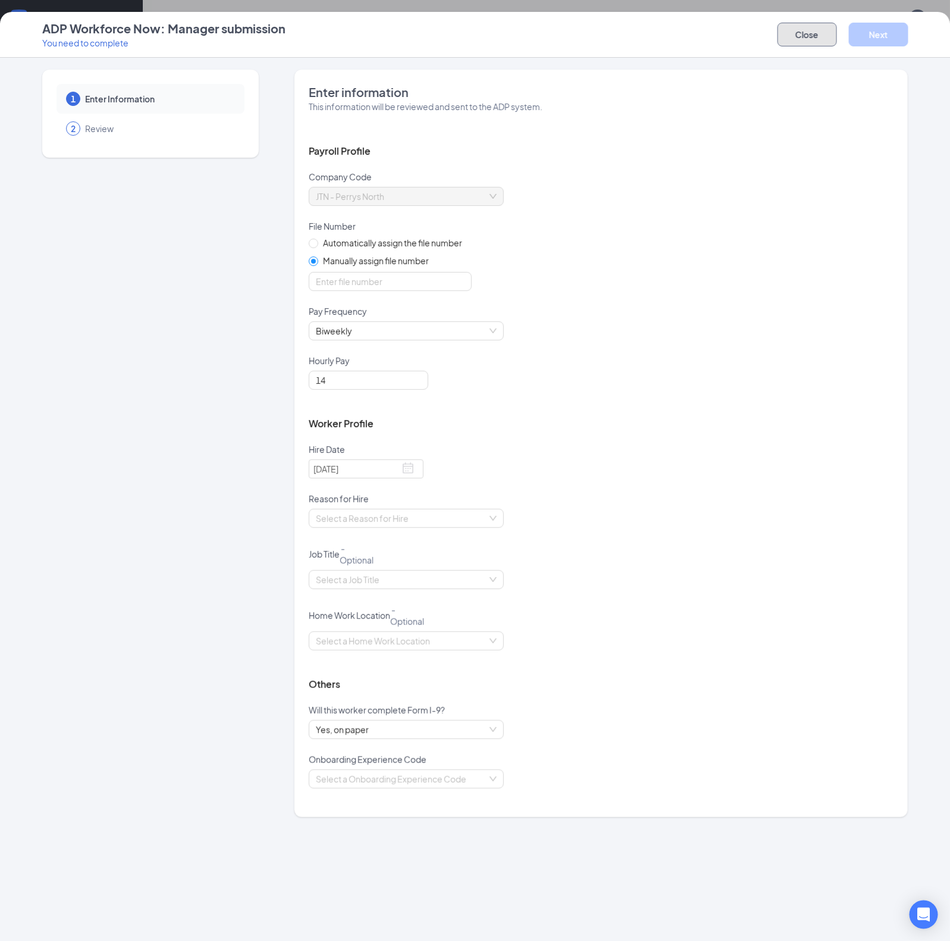
click at [794, 39] on button "Close" at bounding box center [807, 35] width 59 height 24
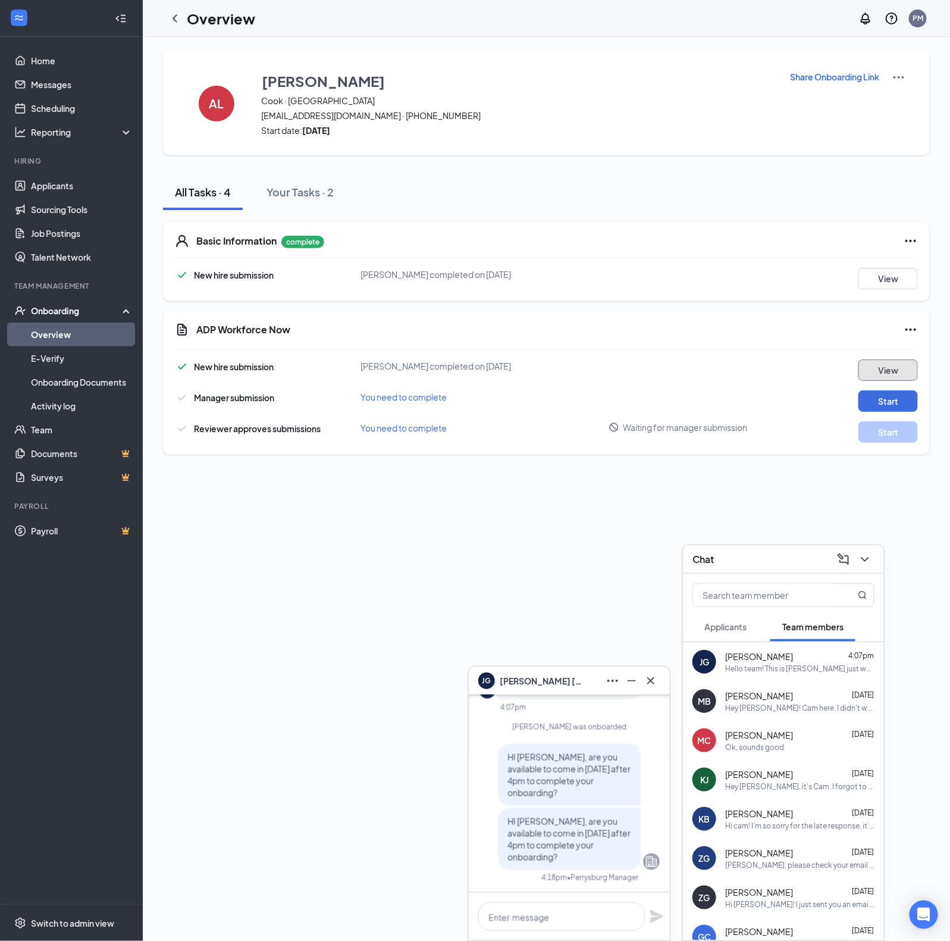
click at [897, 370] on button "View" at bounding box center [888, 369] width 59 height 21
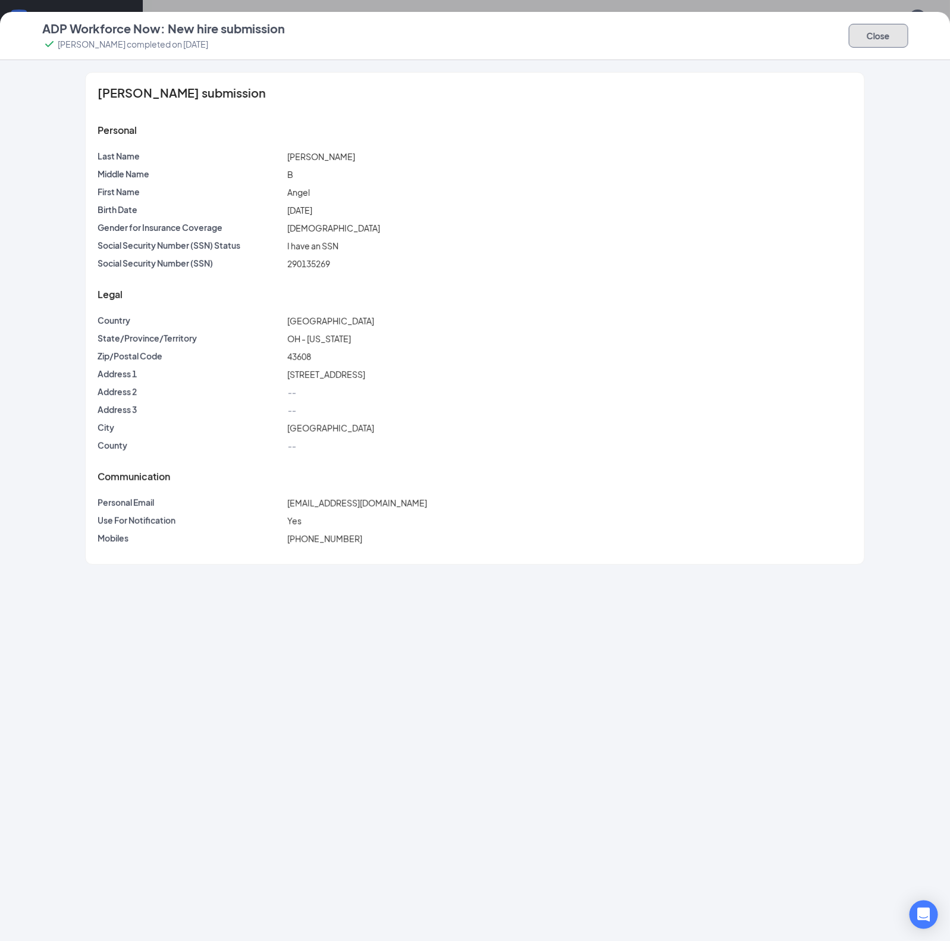
click at [882, 36] on button "Close" at bounding box center [878, 36] width 59 height 24
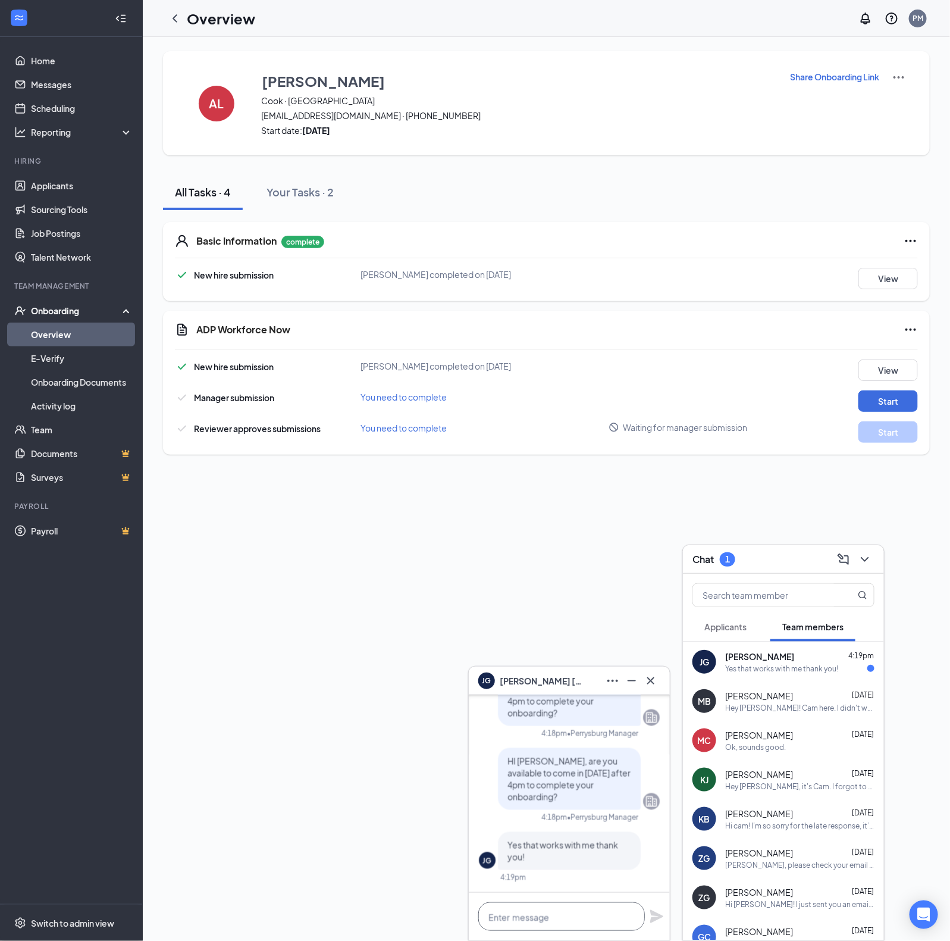
click at [563, 904] on textarea at bounding box center [561, 916] width 167 height 29
